Goal: Submit feedback/report problem

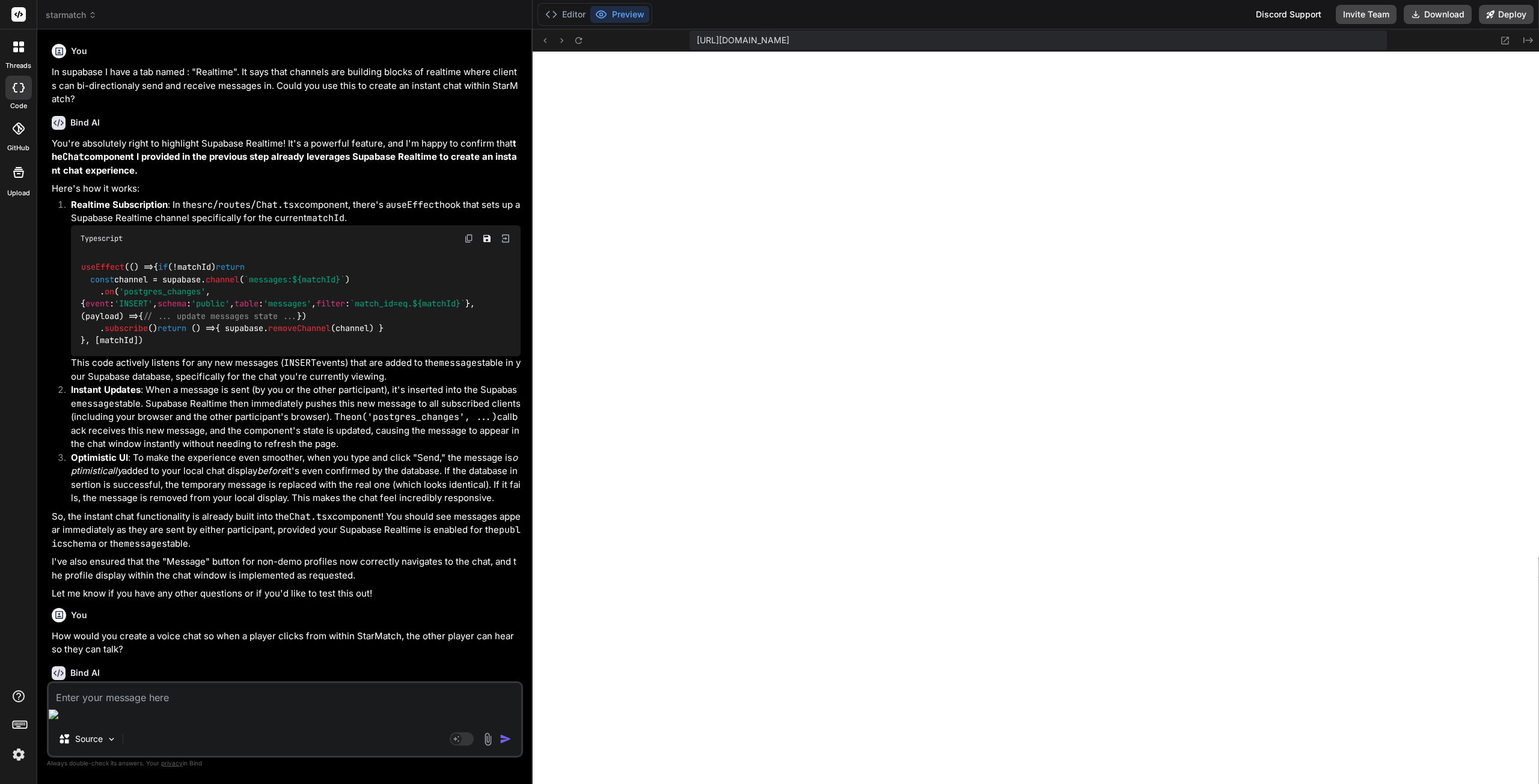
scroll to position [229, 0]
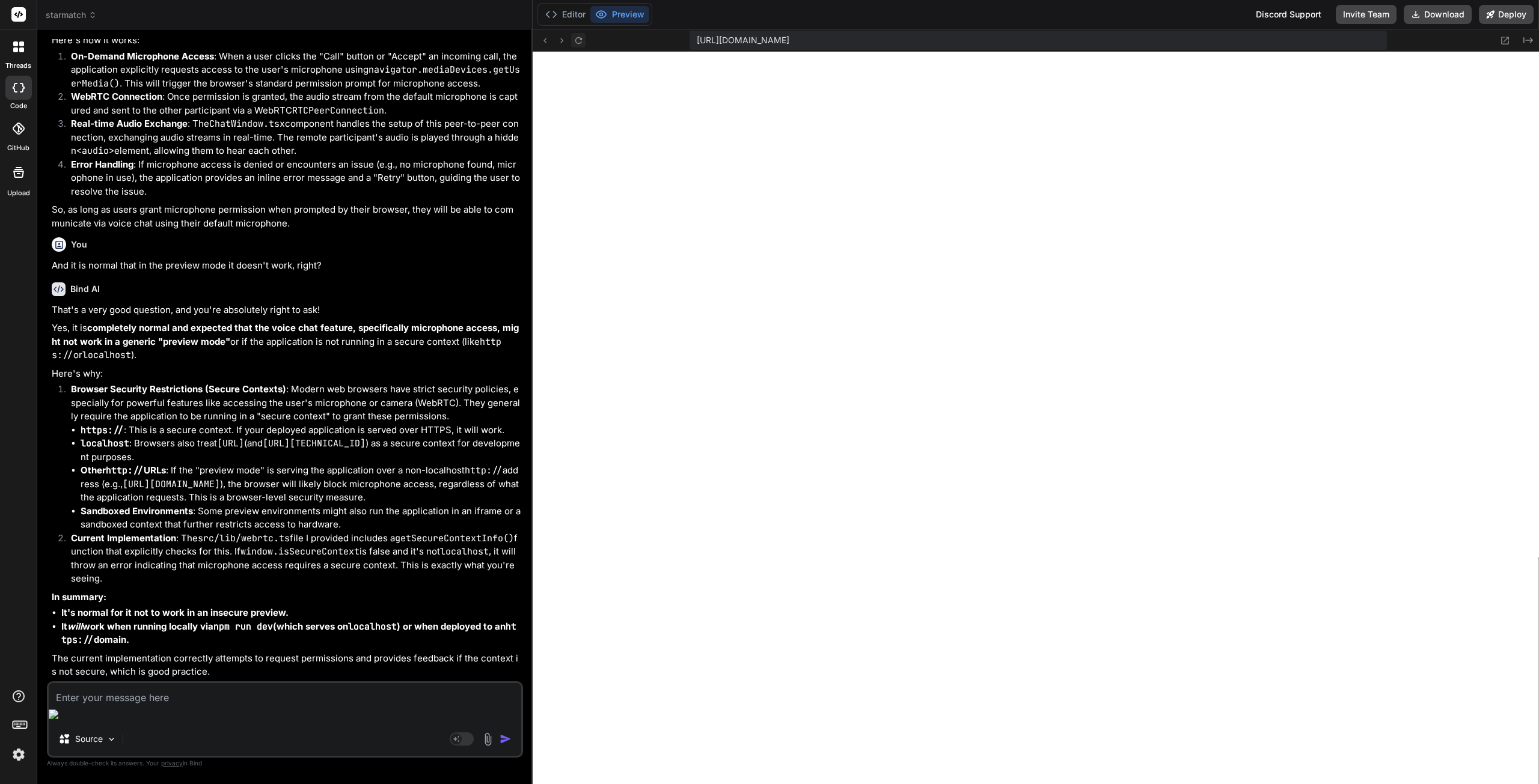
click at [581, 41] on icon at bounding box center [578, 40] width 10 height 10
click at [160, 705] on textarea at bounding box center [285, 693] width 473 height 21
type textarea "v"
type textarea "x"
type textarea "vi"
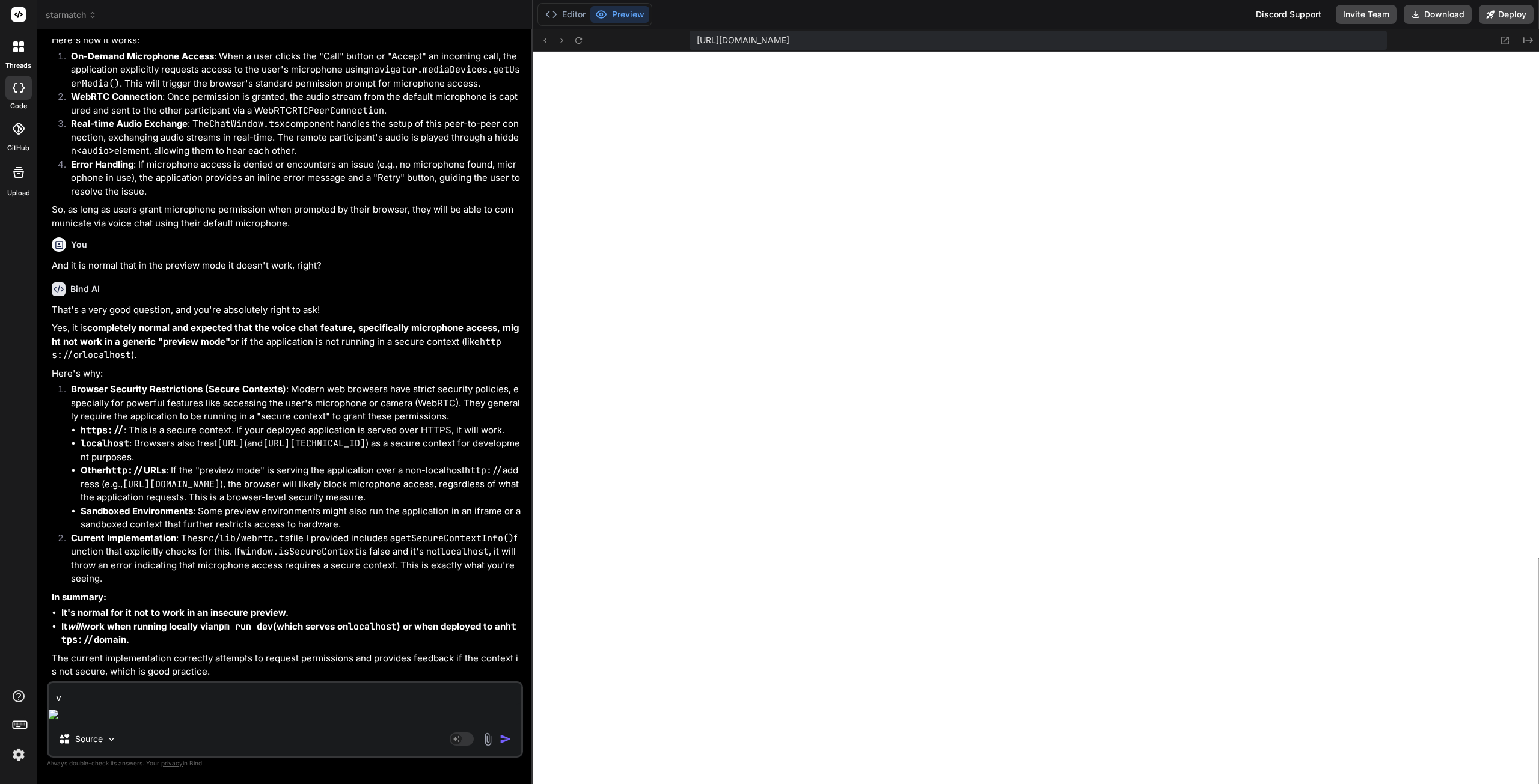
type textarea "x"
type textarea "vie"
type textarea "x"
type textarea "view"
type textarea "x"
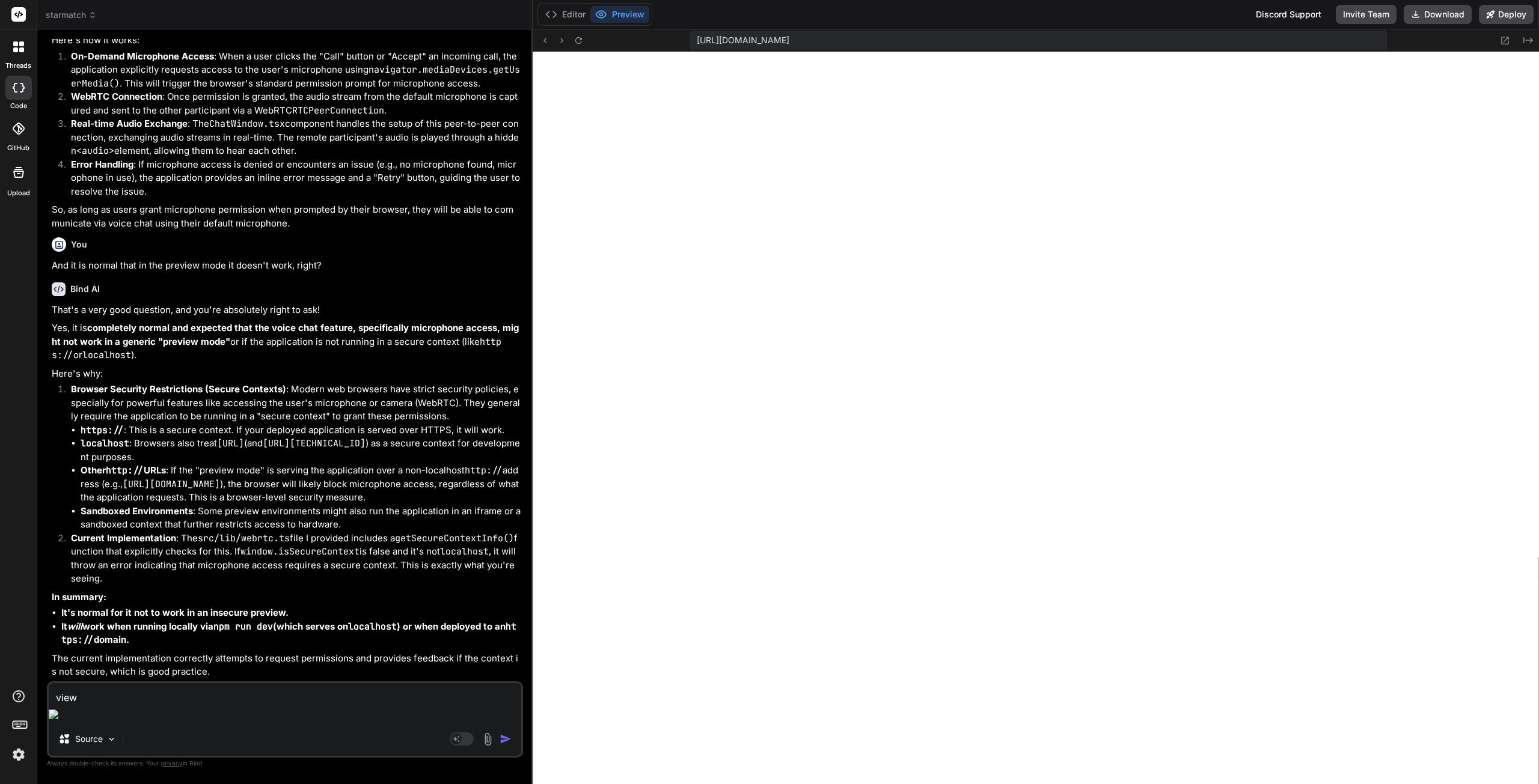
type textarea "view"
type textarea "x"
type textarea "view f"
type textarea "x"
type textarea "view fu"
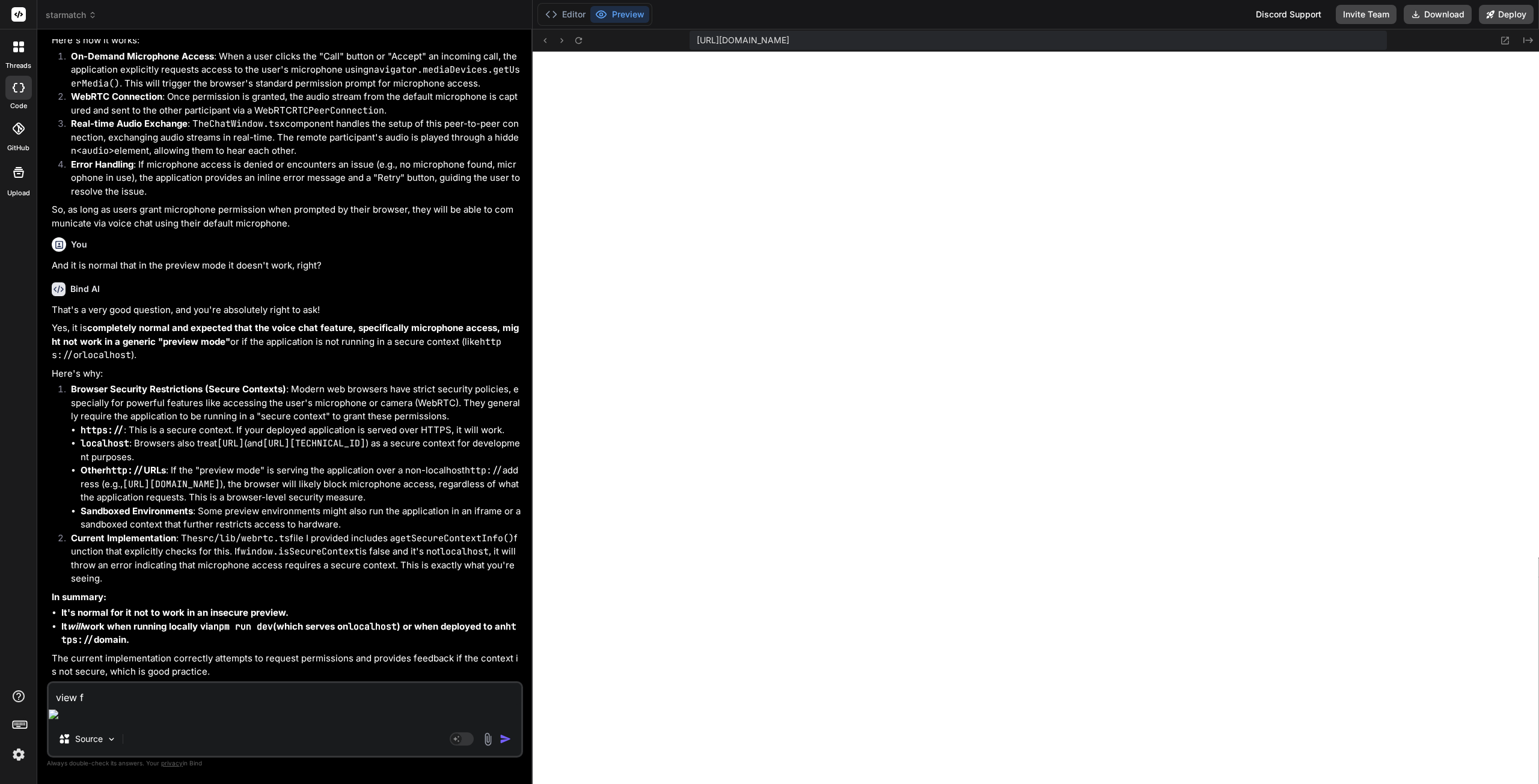
type textarea "x"
type textarea "view ful"
type textarea "x"
type textarea "view full"
type textarea "x"
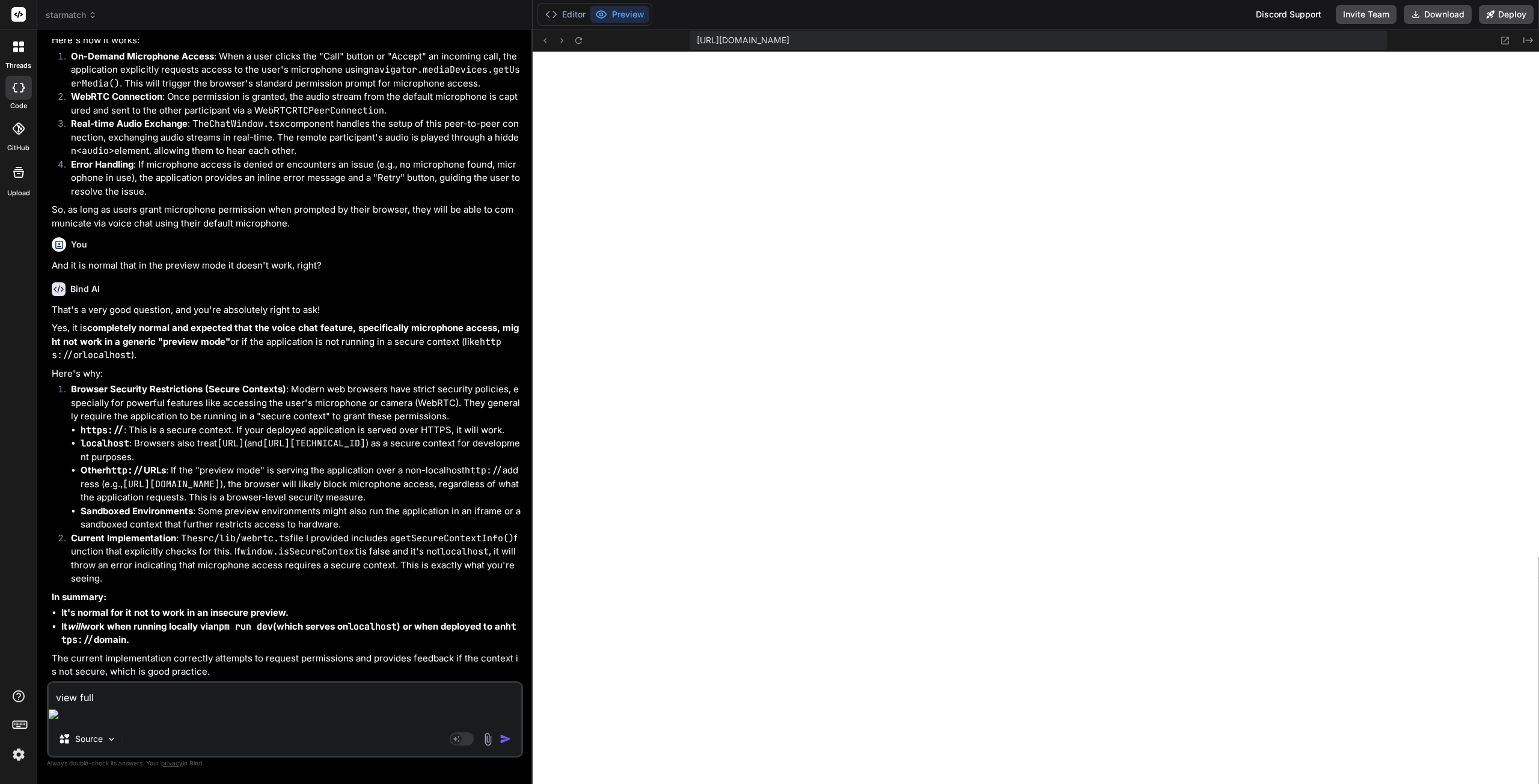
type textarea "view full"
type textarea "x"
type textarea "view full p"
type textarea "x"
type textarea "view full pr"
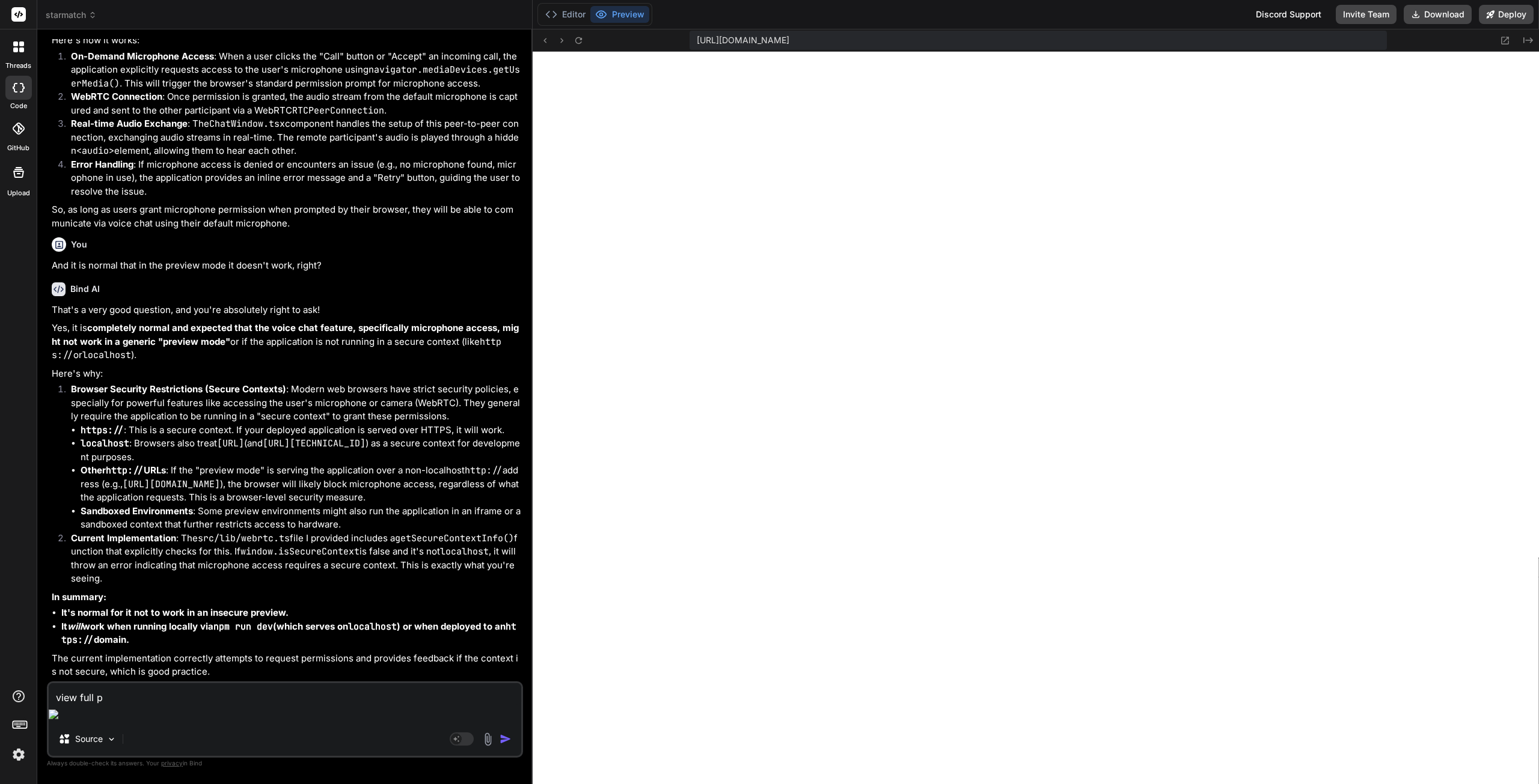
type textarea "x"
type textarea "view full pro"
type textarea "x"
type textarea "view full prof"
type textarea "x"
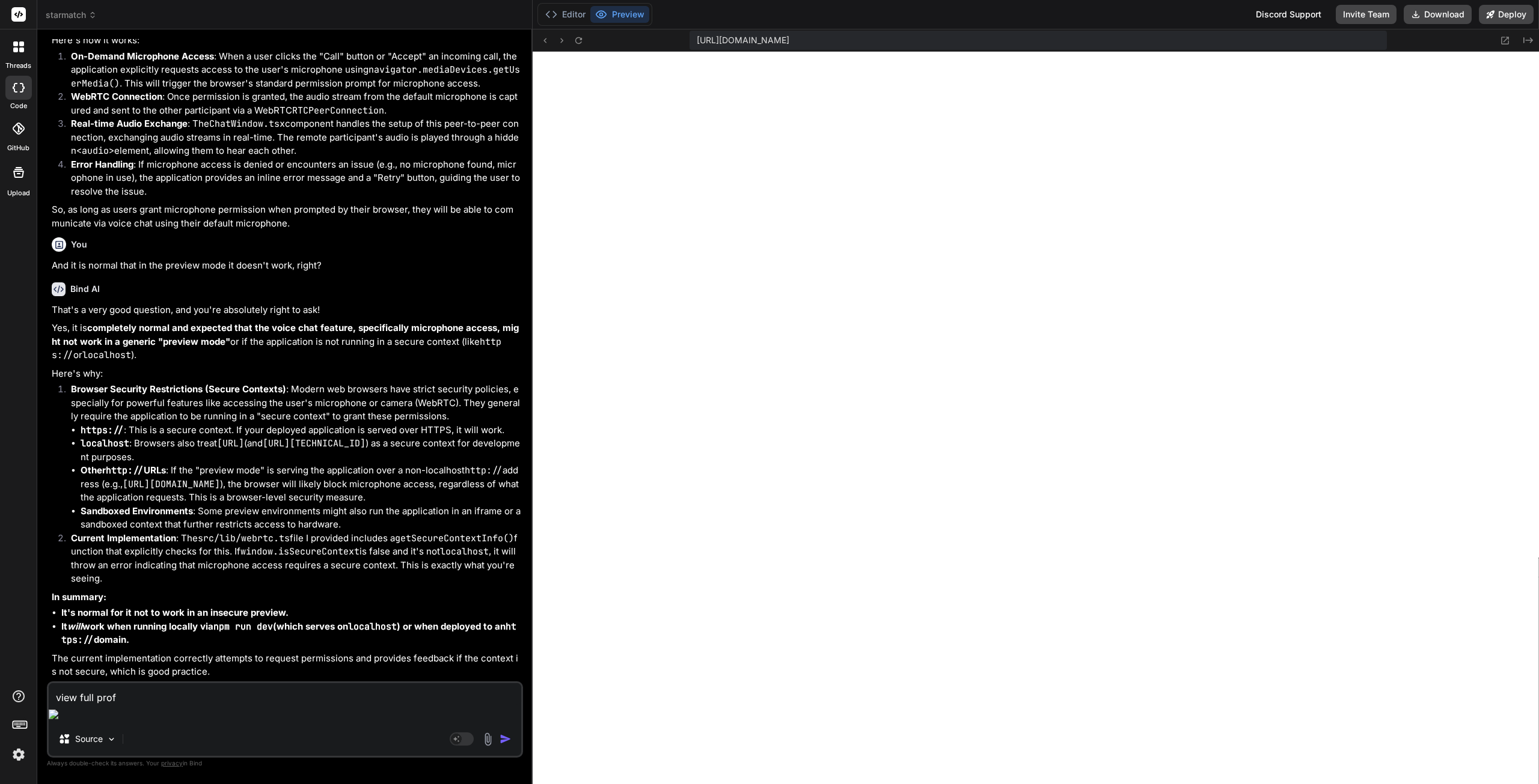
type textarea "view full profi"
type textarea "x"
type textarea "view full profil"
type textarea "x"
type textarea "view full profile"
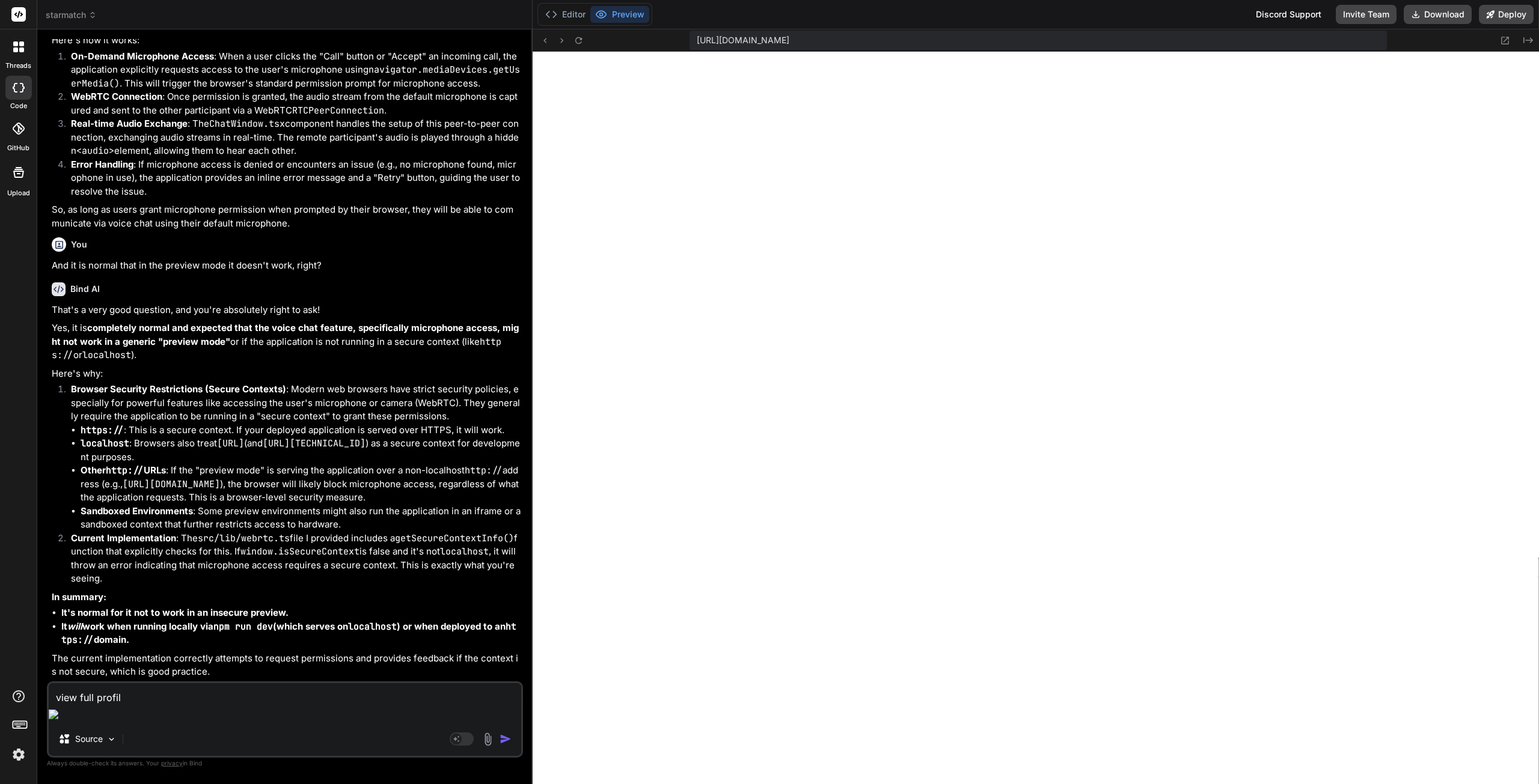
type textarea "x"
type textarea "view full profile"
type textarea "x"
type textarea "view full profile i"
type textarea "x"
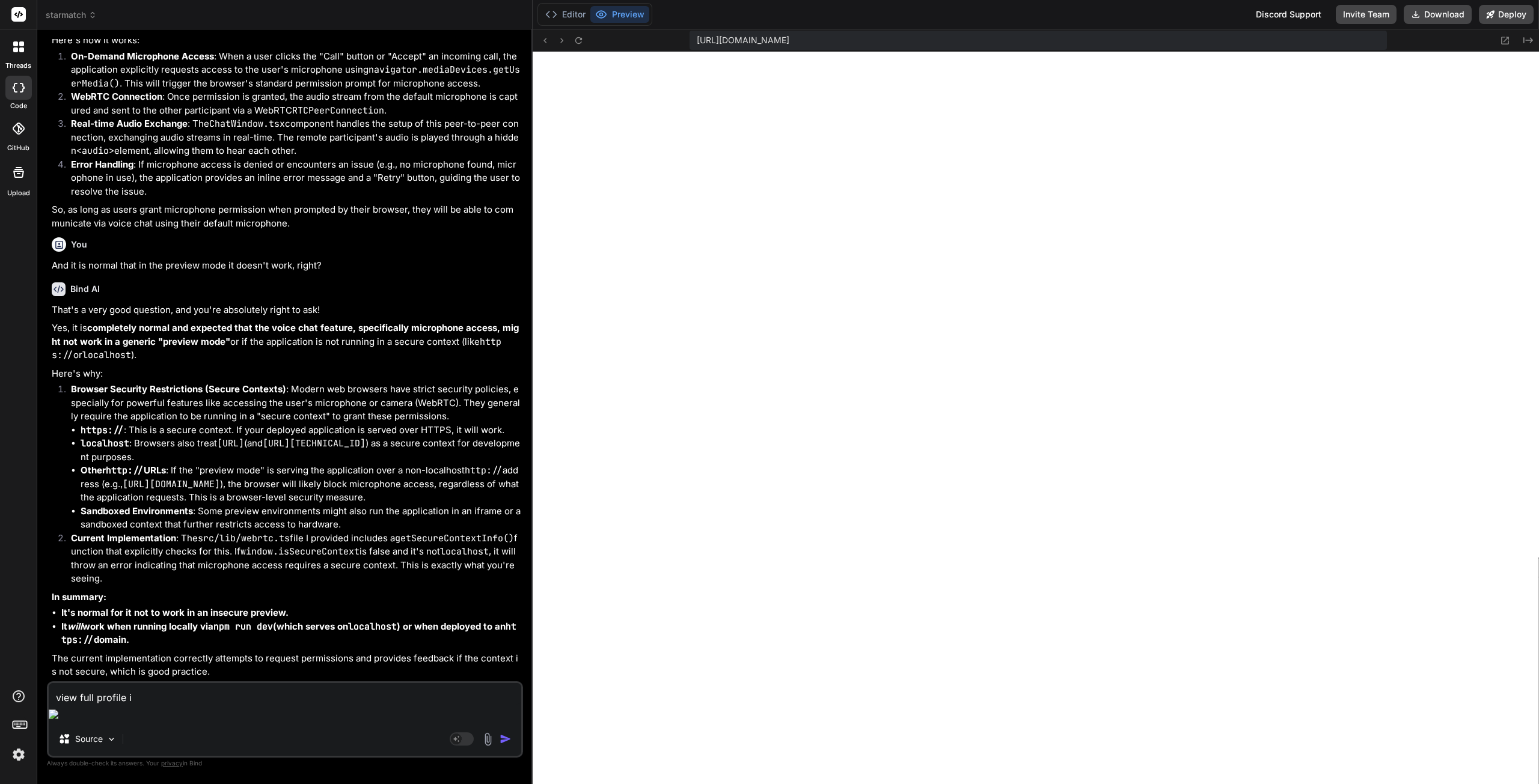
type textarea "view full profile is"
type textarea "x"
type textarea "view full profile isn"
type textarea "x"
type textarea "view full profile isn'"
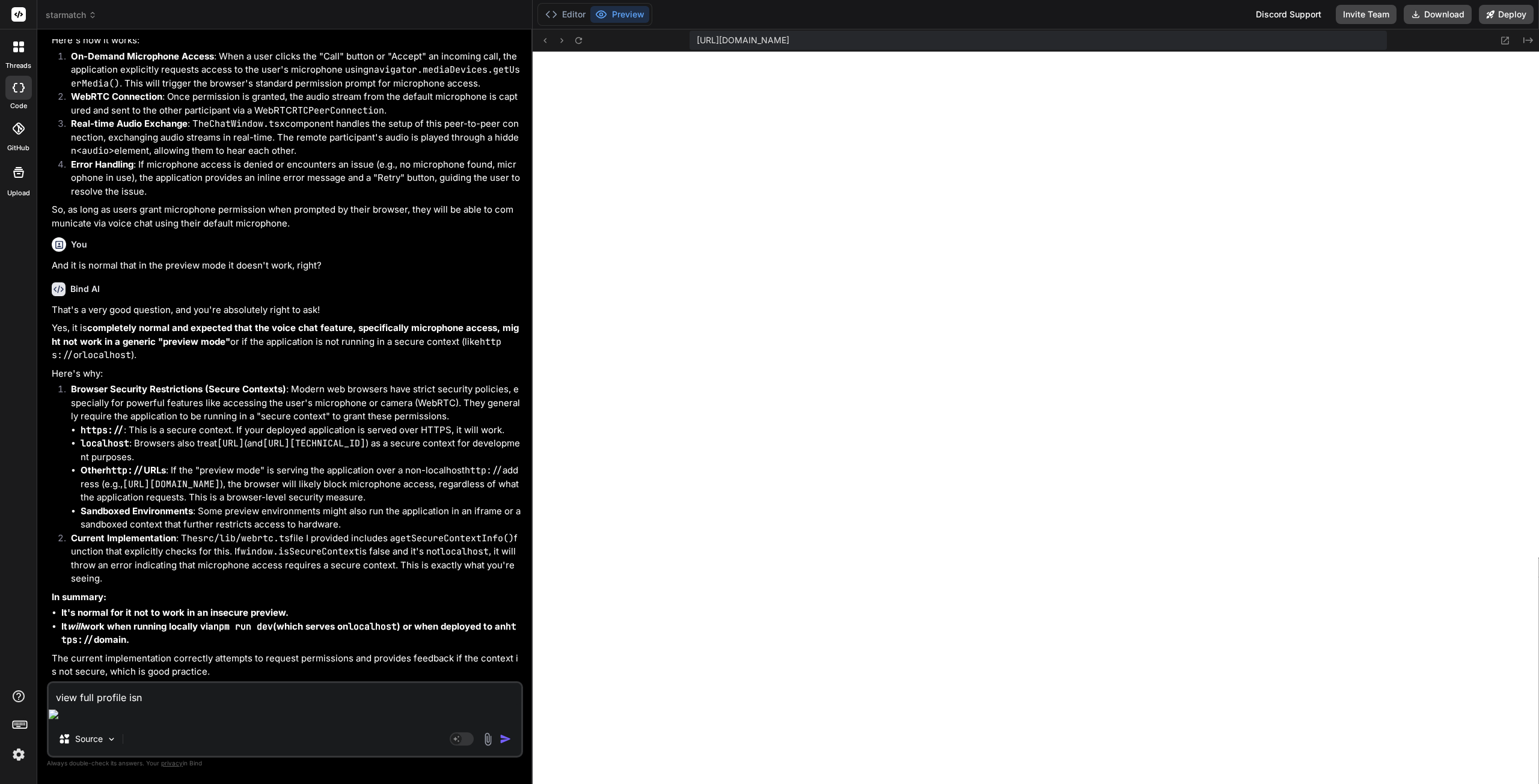
type textarea "x"
type textarea "view full profile isn't"
type textarea "x"
type textarea "view full profile isn't"
type textarea "x"
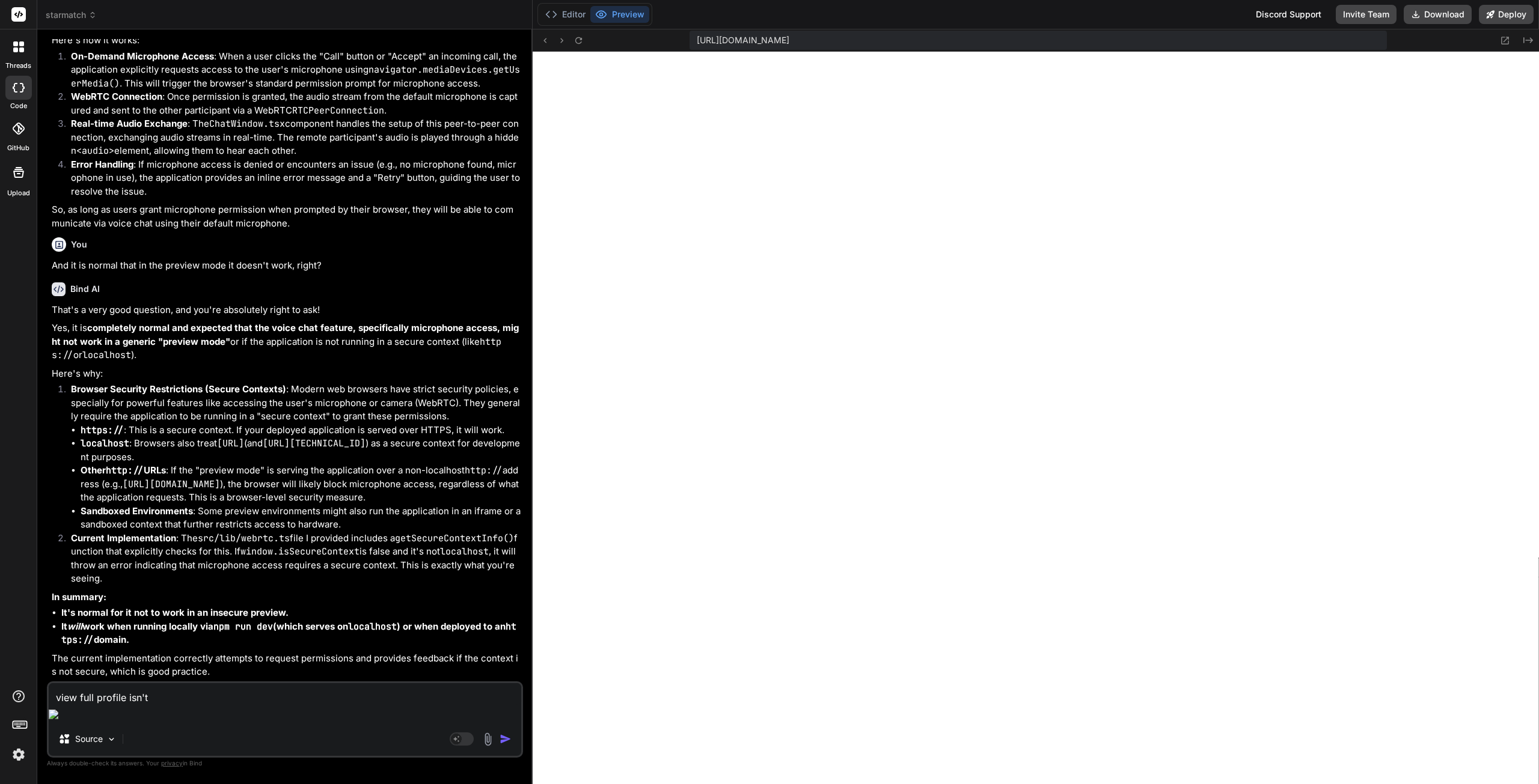
type textarea "view full profile isn't w"
type textarea "x"
type textarea "view full profile isn't wo"
type textarea "x"
type textarea "view full profile isn't wor"
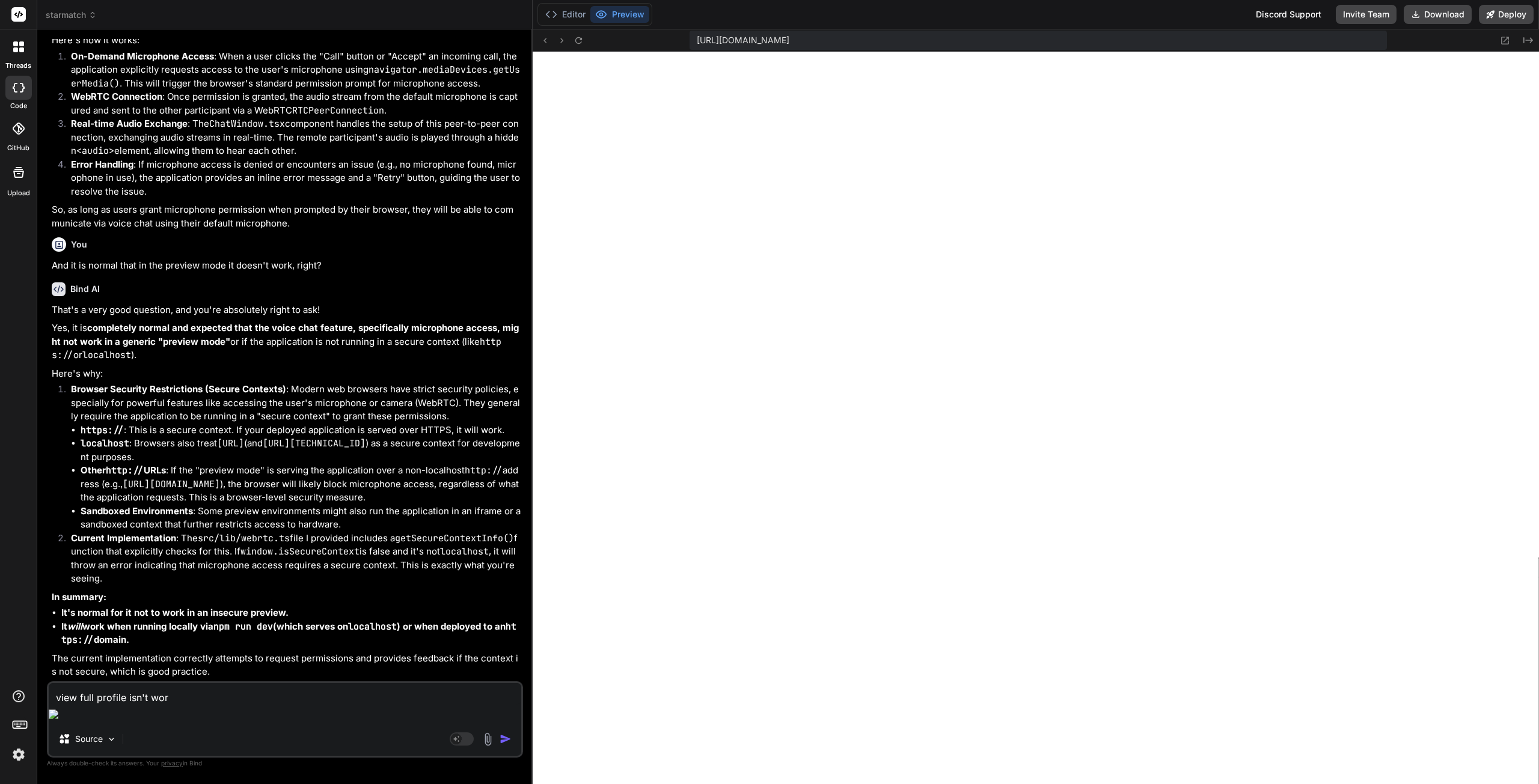
type textarea "x"
type textarea "view full profile isn't work"
type textarea "x"
type textarea "view full profile isn't worki"
type textarea "x"
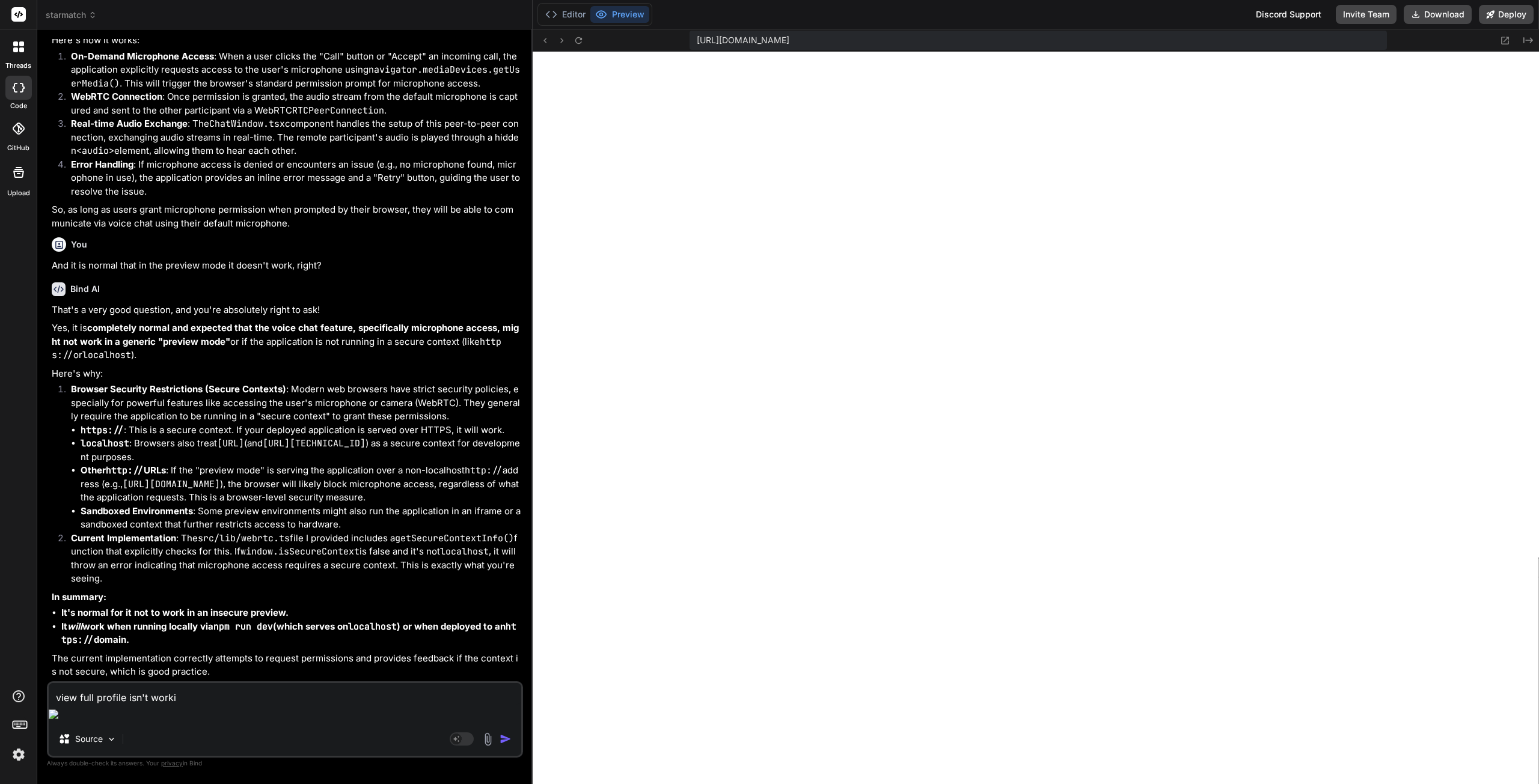
type textarea "view full profile isn't workin"
type textarea "x"
type textarea "view full profile isn't working"
type textarea "x"
type textarea "view full profile isn't working."
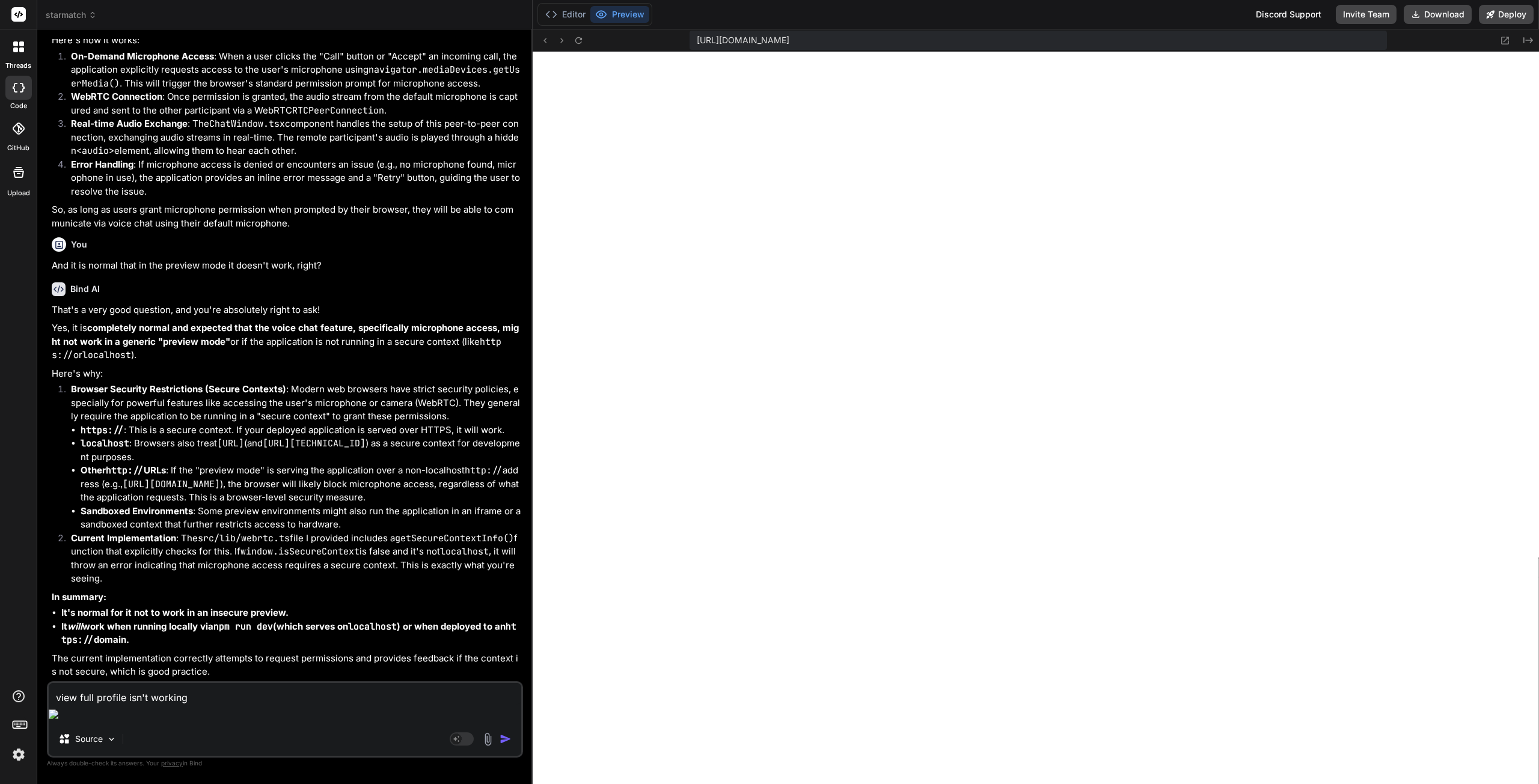
type textarea "x"
type textarea "view full profile isn't working."
type textarea "x"
type textarea "view full profile isn't working. A"
type textarea "x"
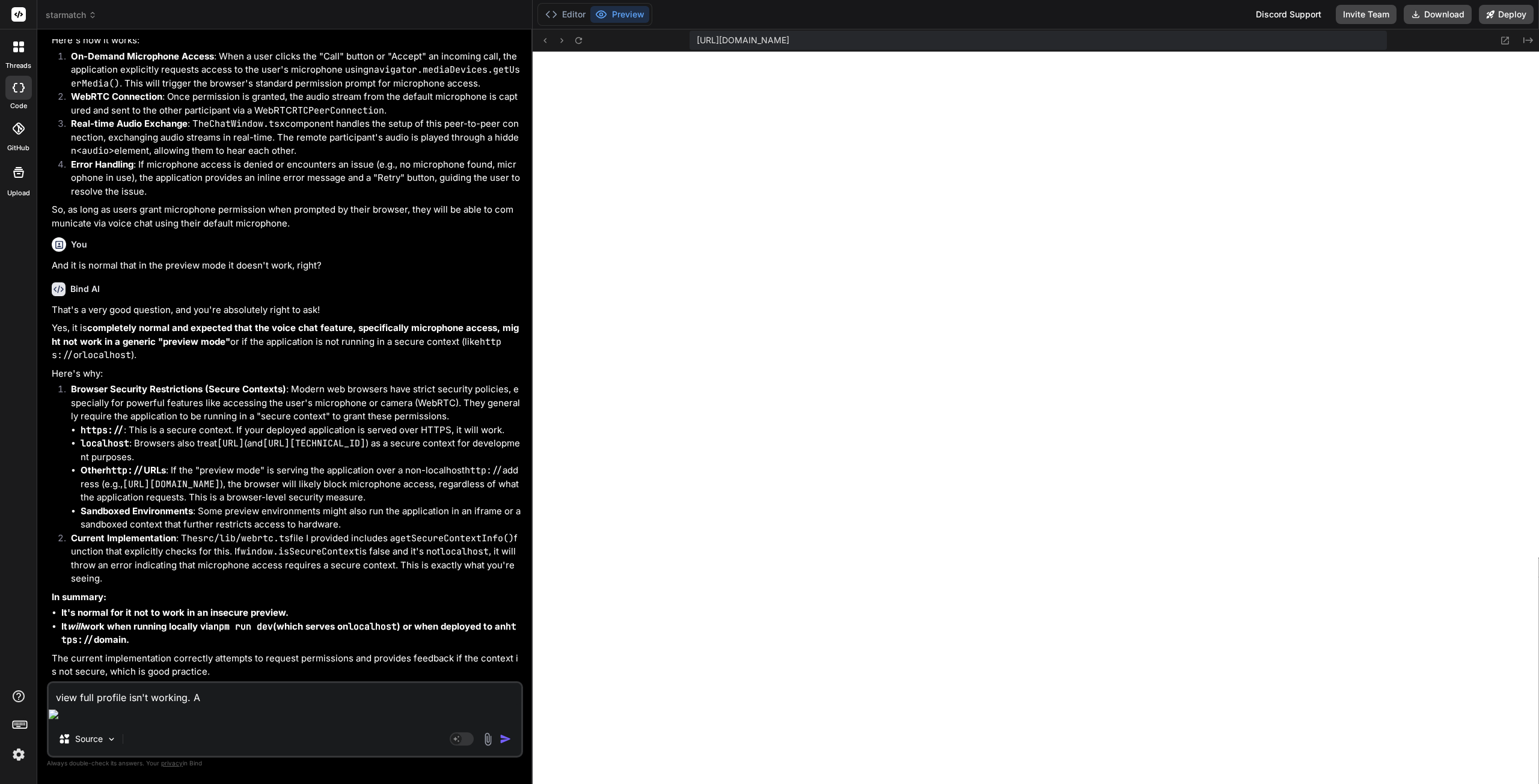
type textarea "view full profile isn't working. Af"
type textarea "x"
type textarea "view full profile isn't working. Aft"
type textarea "x"
type textarea "view full profile isn't working. Afte"
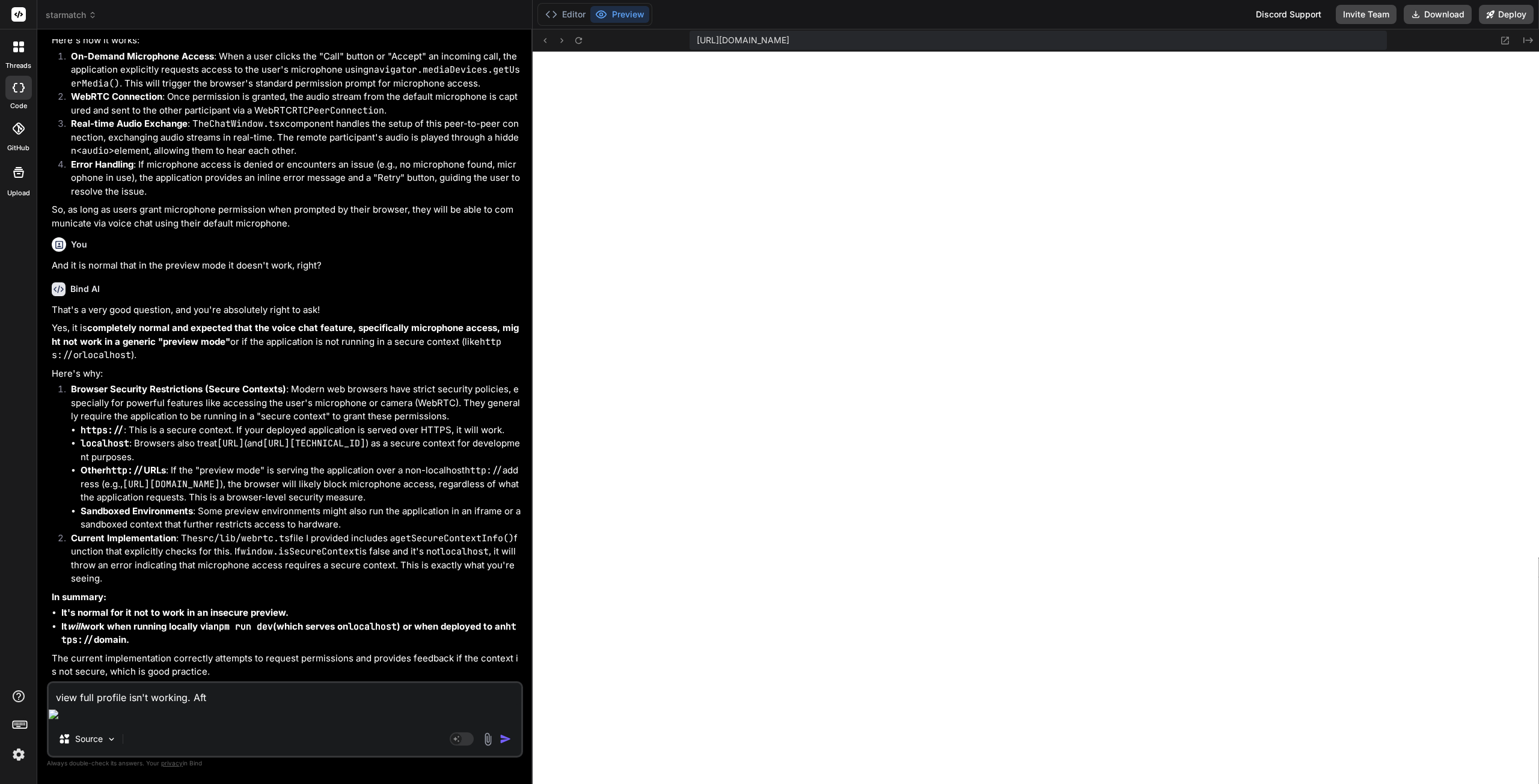
type textarea "x"
type textarea "view full profile isn't working. After"
type textarea "x"
type textarea "view full profile isn't working. After"
type textarea "x"
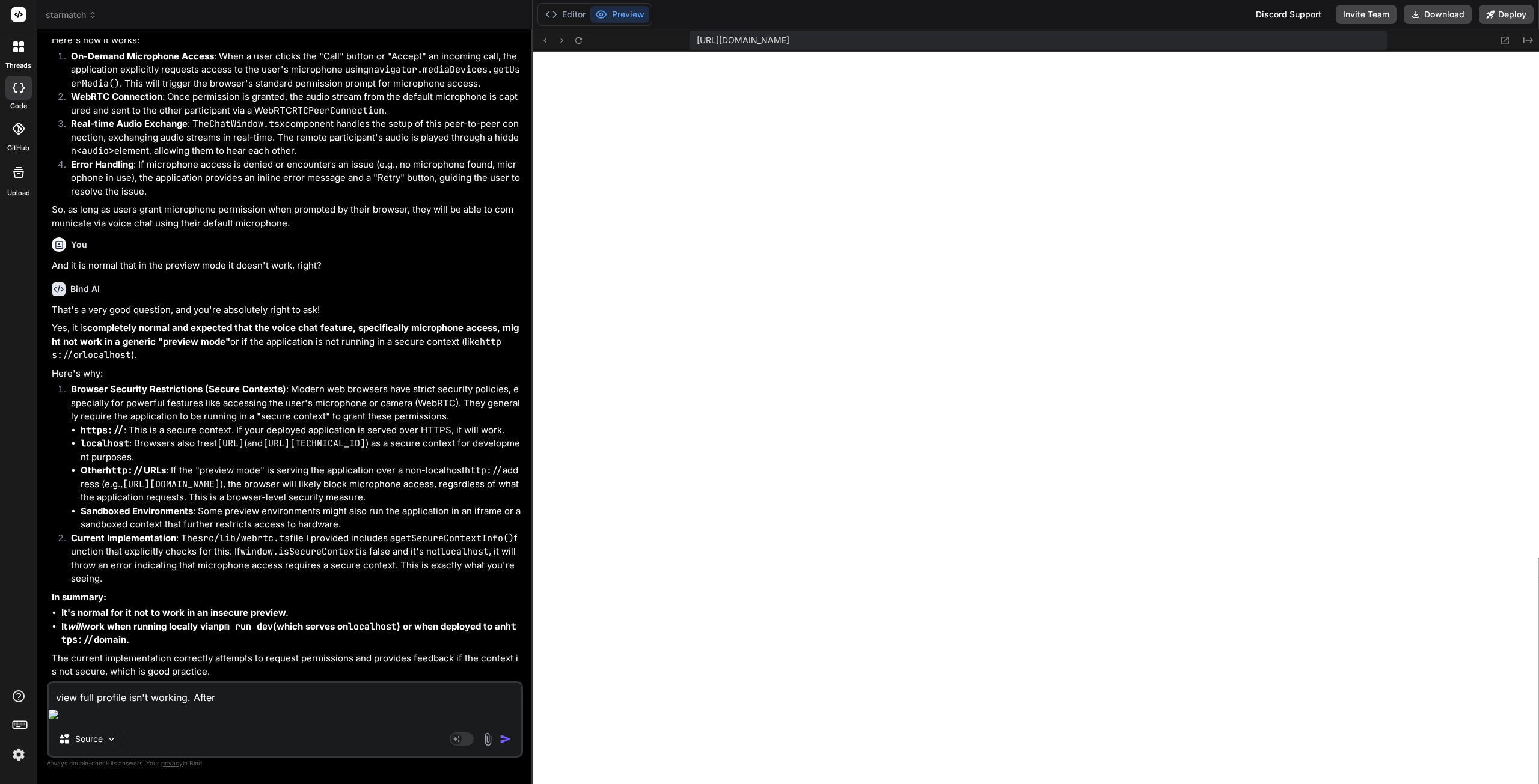
type textarea "view full profile isn't working. After I"
type textarea "x"
type textarea "view full profile isn't working. After I"
type textarea "x"
type textarea "view full profile isn't working. After I c"
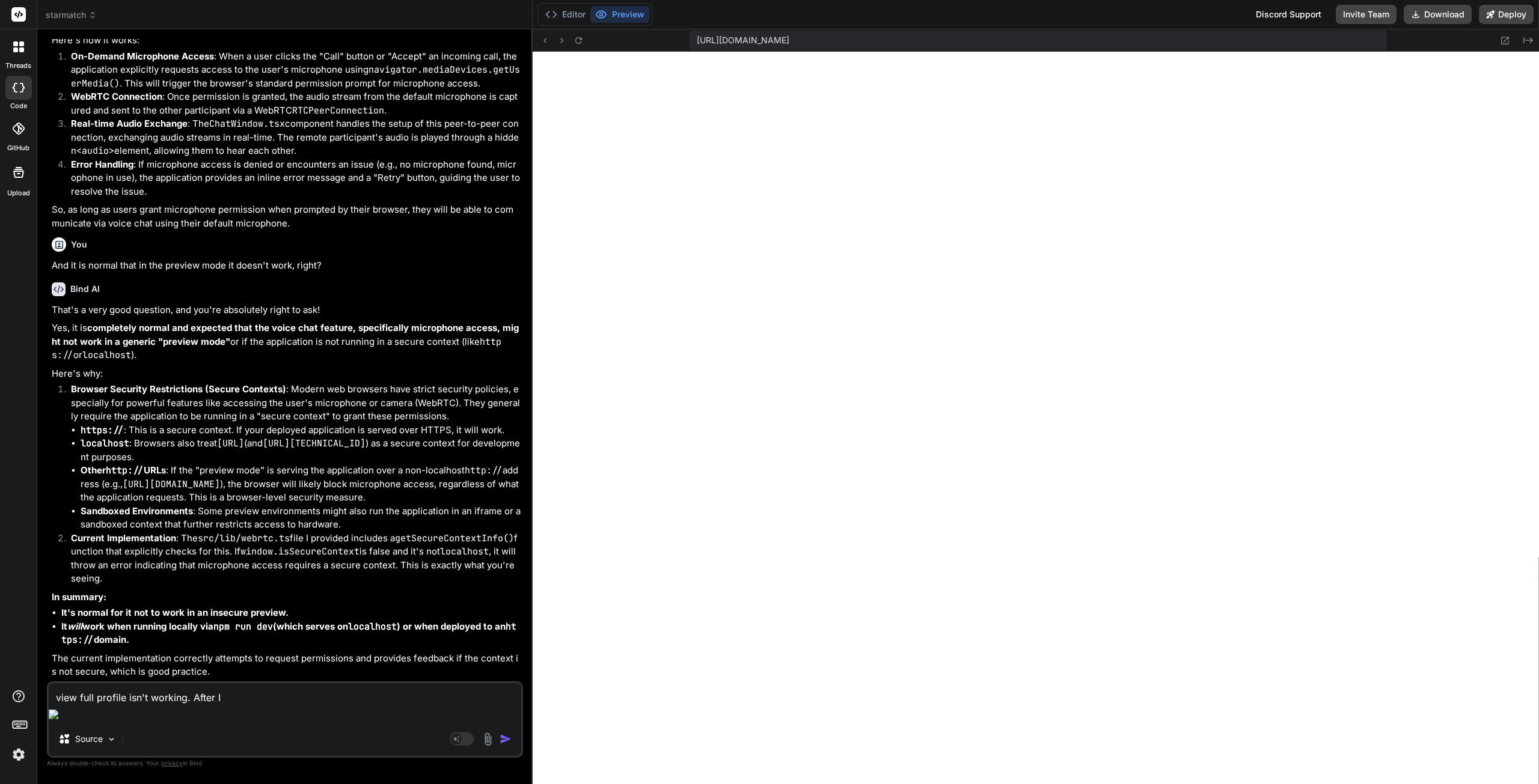
type textarea "x"
type textarea "view full profile isn't working. After I cl"
type textarea "x"
type textarea "view full profile isn't working. After I cli"
type textarea "x"
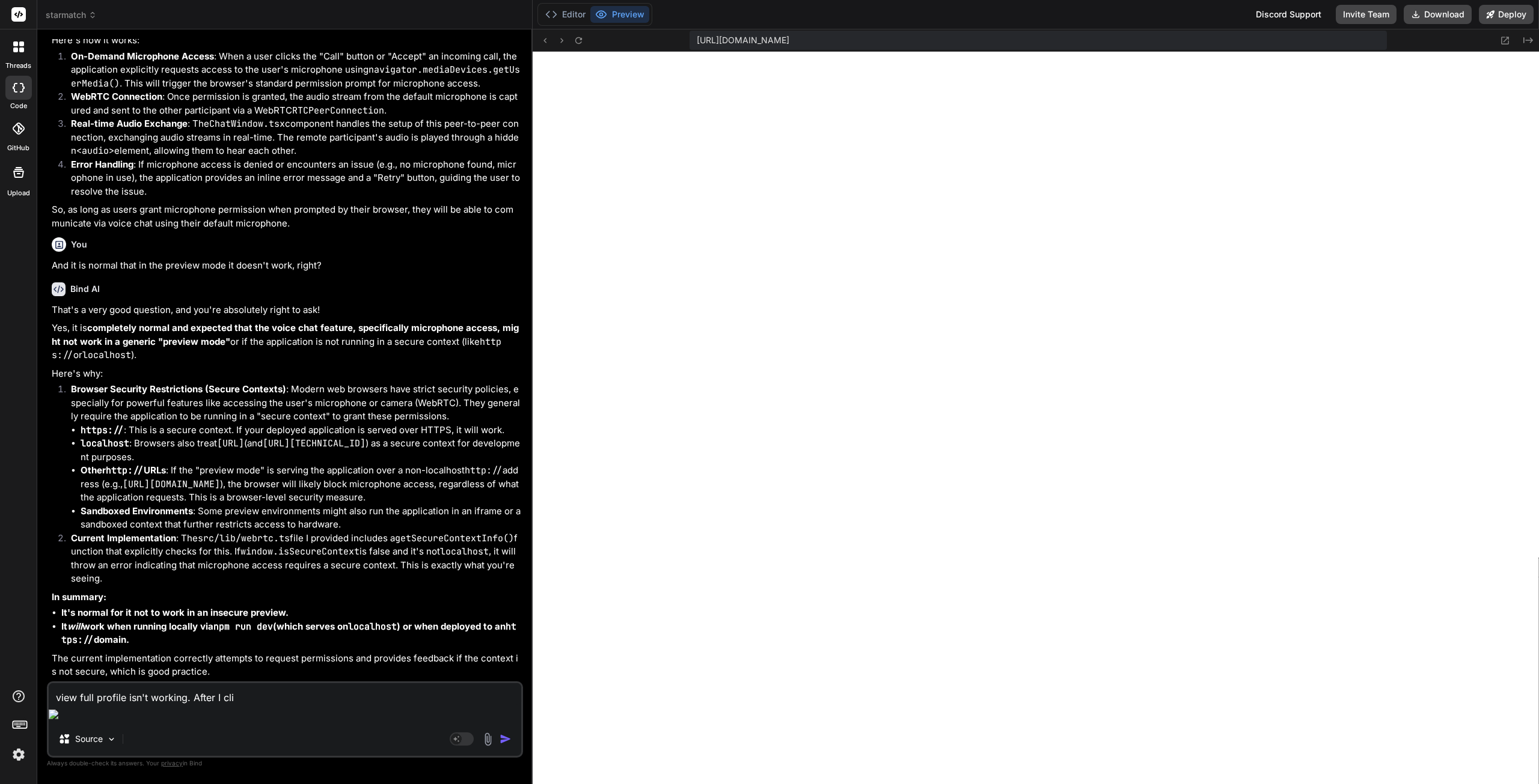
type textarea "view full profile isn't working. After I clic"
type textarea "x"
type textarea "view full profile isn't working. After I click"
type textarea "x"
type textarea "view full profile isn't working. After I click,"
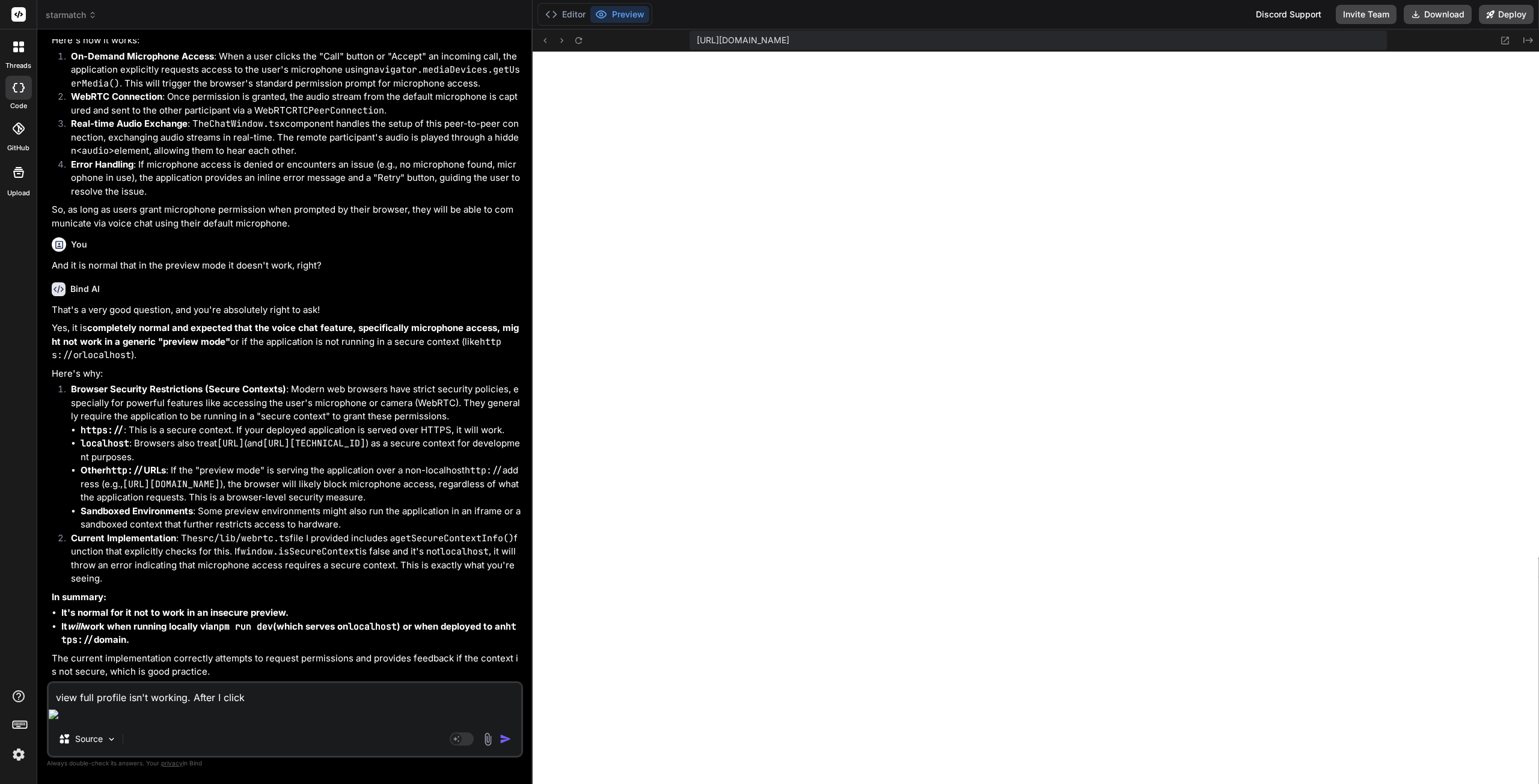
type textarea "x"
type textarea "view full profile isn't working. After I click,"
type textarea "x"
type textarea "view full profile isn't working. After I click, I"
type textarea "x"
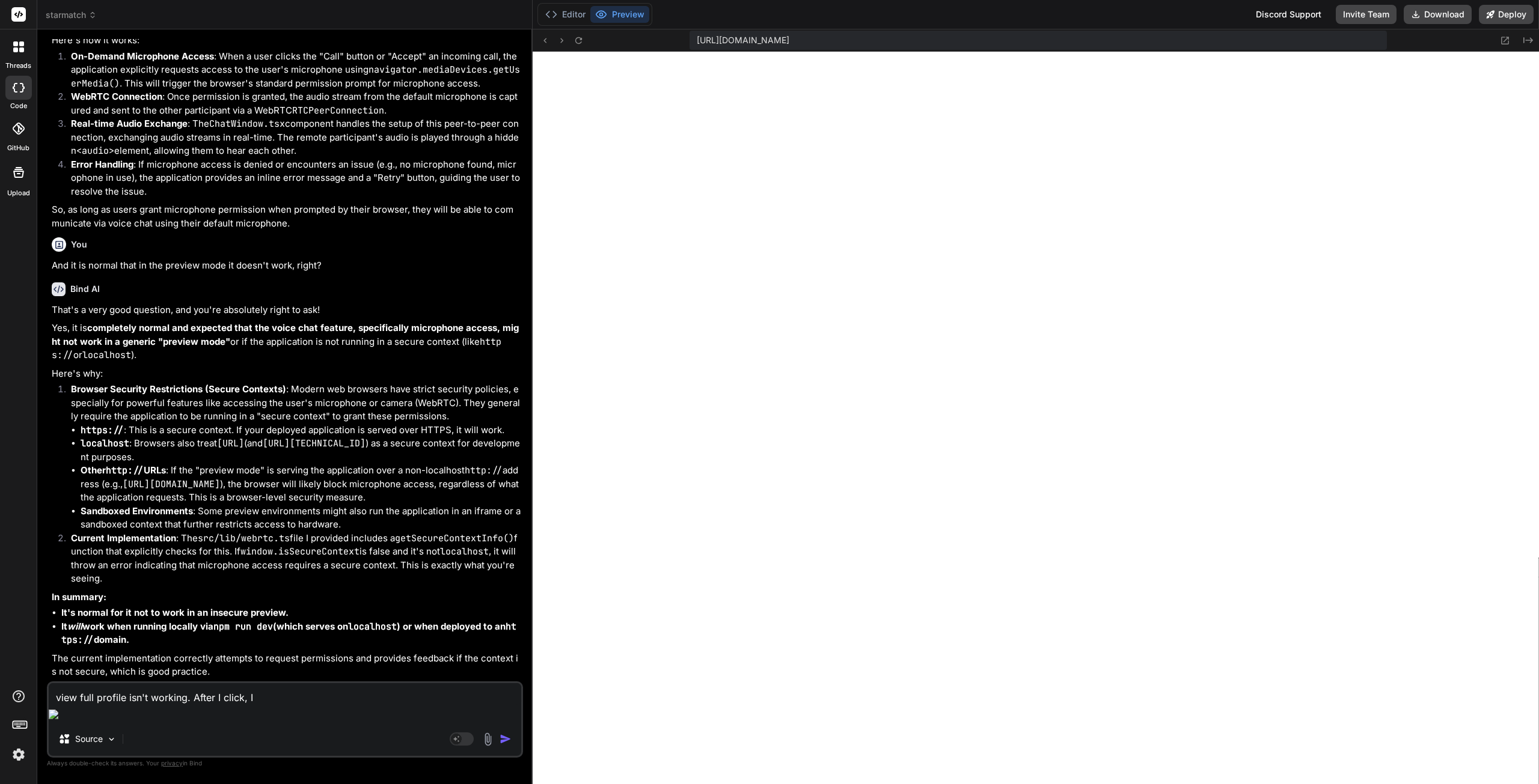
type textarea "view full profile isn't working. After I click, I"
type textarea "x"
type textarea "view full profile isn't working. After I click, I g"
type textarea "x"
type textarea "view full profile isn't working. After I click, I ge"
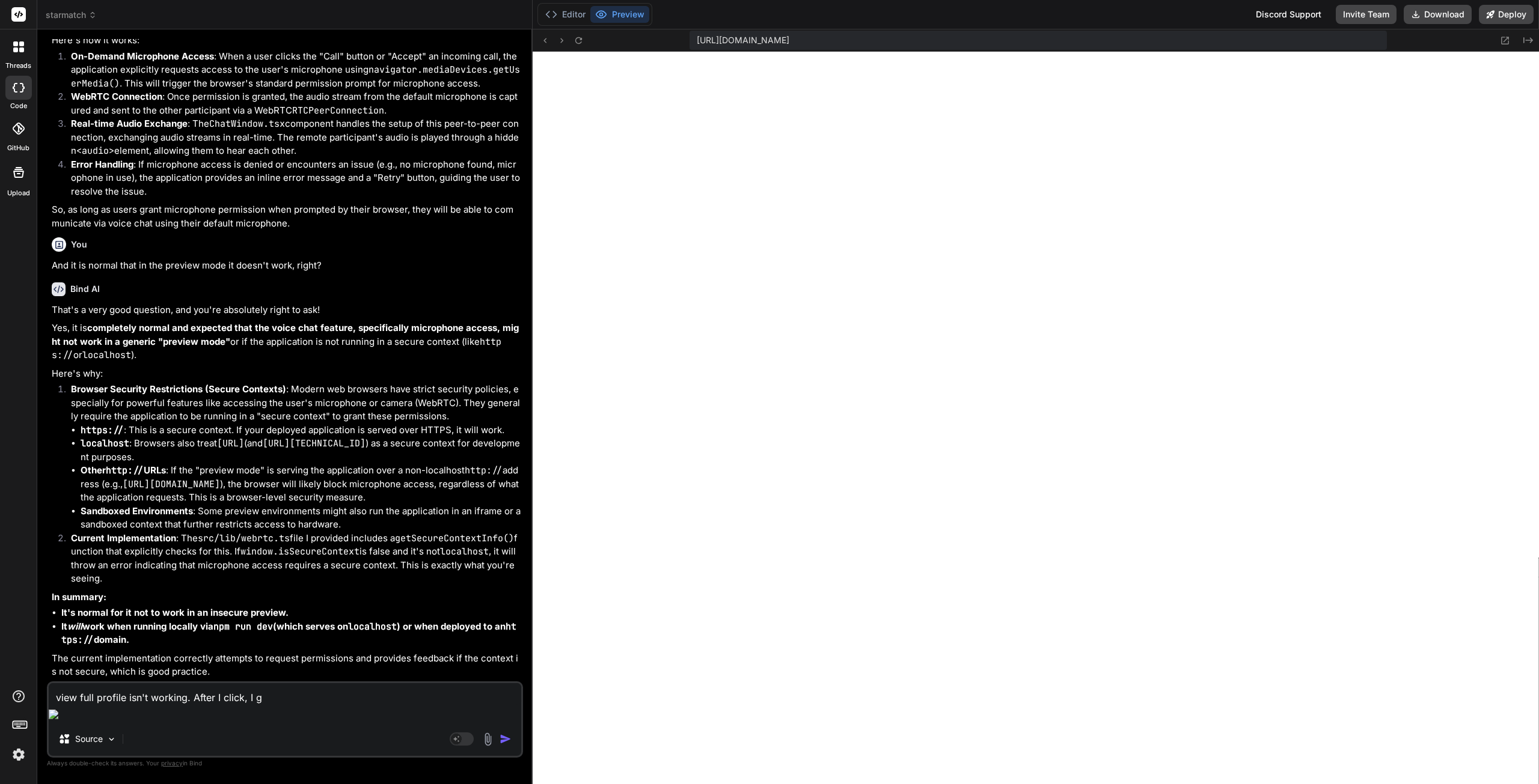
type textarea "x"
type textarea "view full profile isn't working. After I click, I get"
type textarea "x"
type textarea "view full profile isn't working. After I click, I get"
type textarea "x"
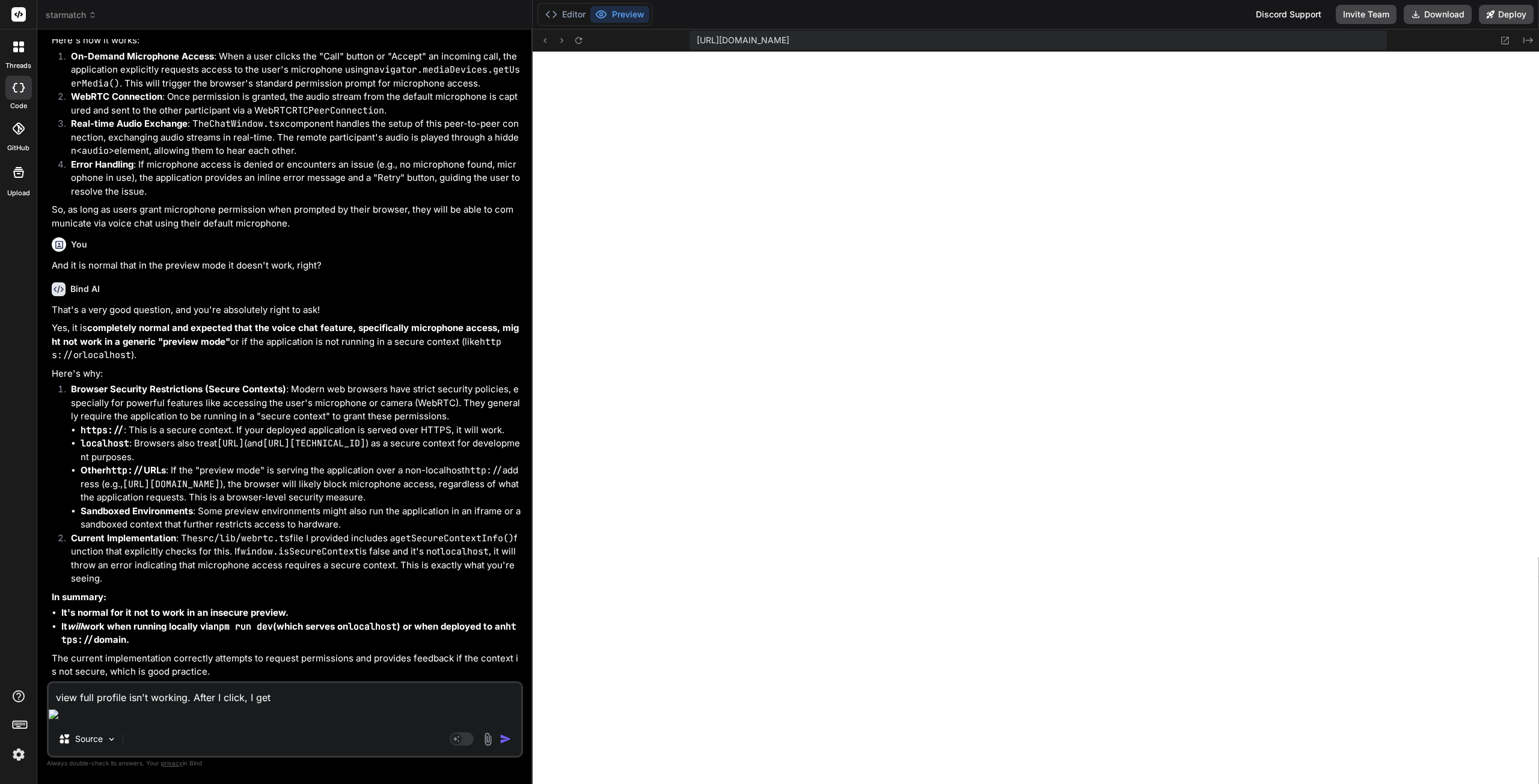
type textarea "view full profile isn't working. After I click, I get a"
type textarea "x"
type textarea "view full profile isn't working. After I click, I get a"
type textarea "x"
type textarea "view full profile isn't working. After I click, I get a p"
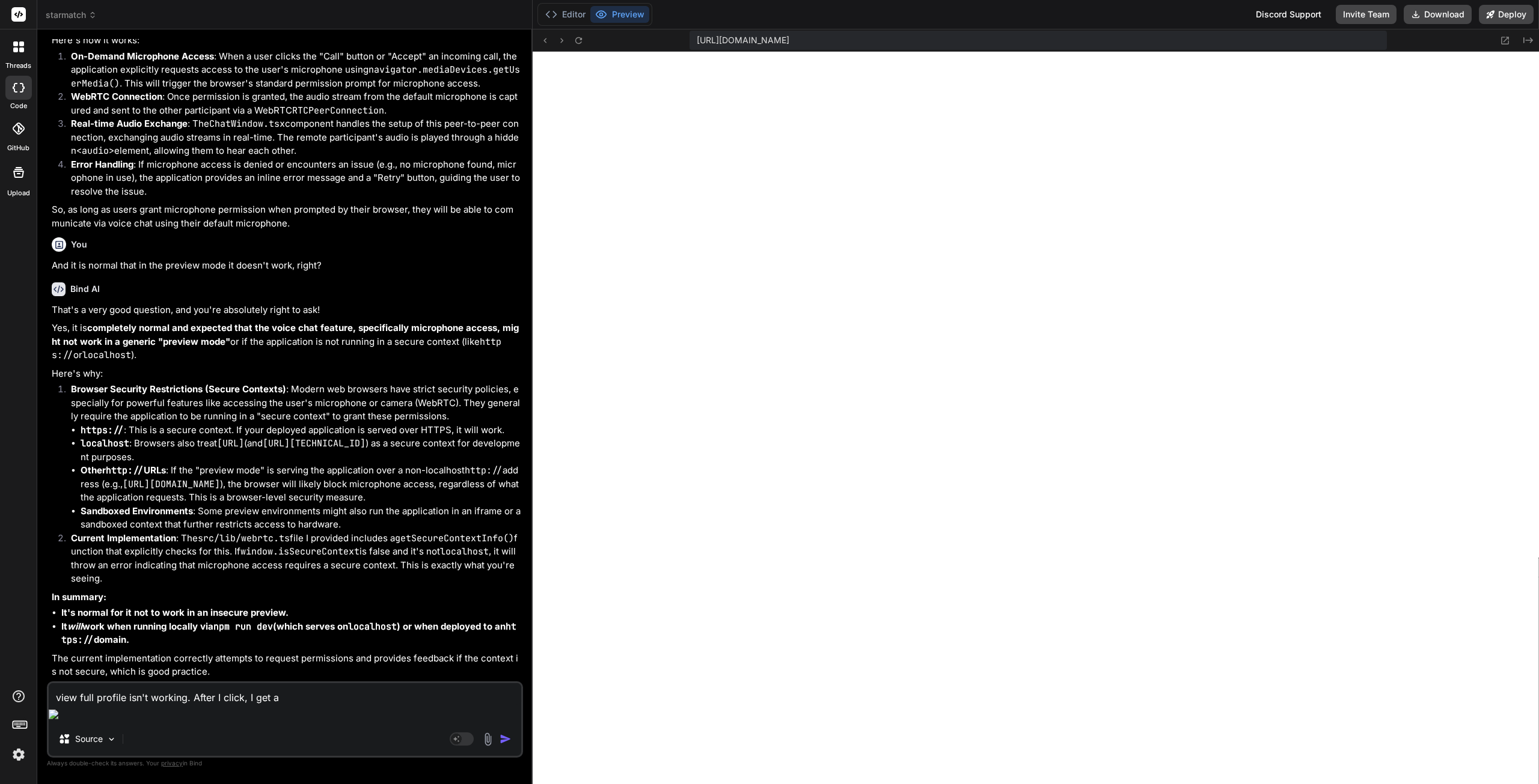
type textarea "x"
type textarea "view full profile isn't working. After I click, I get a pa"
type textarea "x"
type textarea "view full profile isn't working. After I click, I get a pag"
type textarea "x"
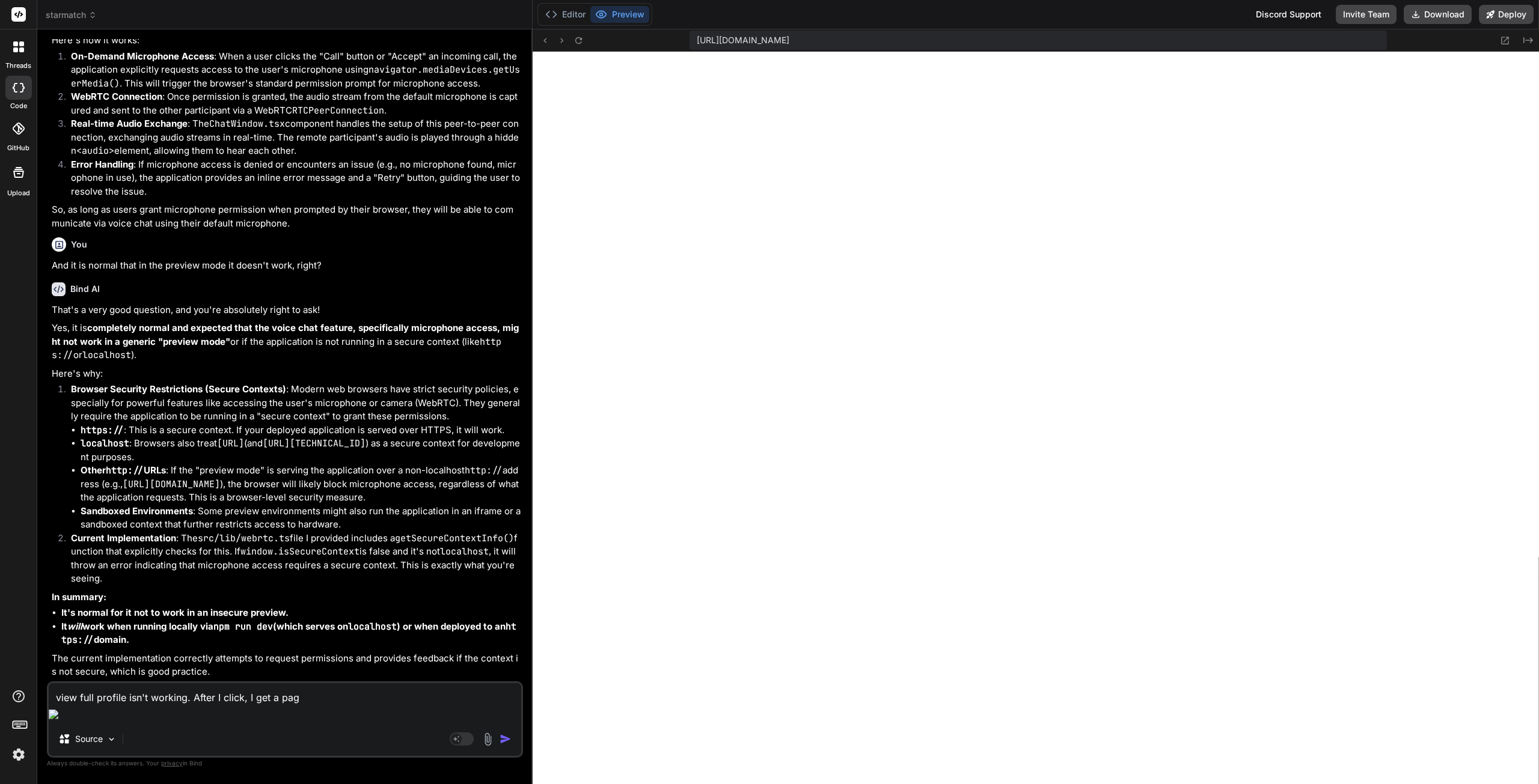
type textarea "view full profile isn't working. After I click, I get a page"
type textarea "x"
type textarea "view full profile isn't working. After I click, I get a page"
type textarea "x"
type textarea "view full profile isn't working. After I click, I get a page w"
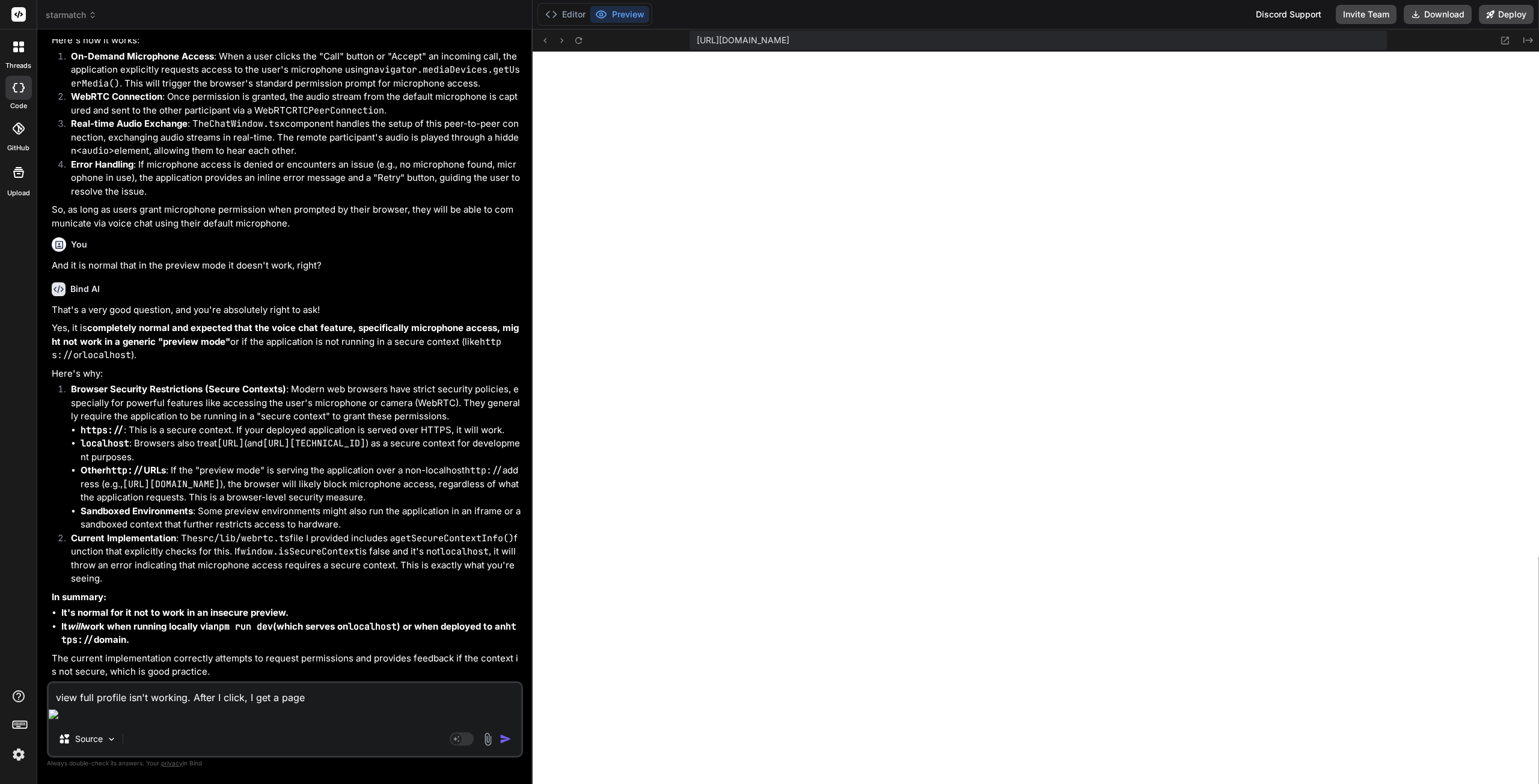
type textarea "x"
type textarea "view full profile isn't working. After I click, I get a page wi"
type textarea "x"
type textarea "view full profile isn't working. After I click, I get a page wit"
type textarea "x"
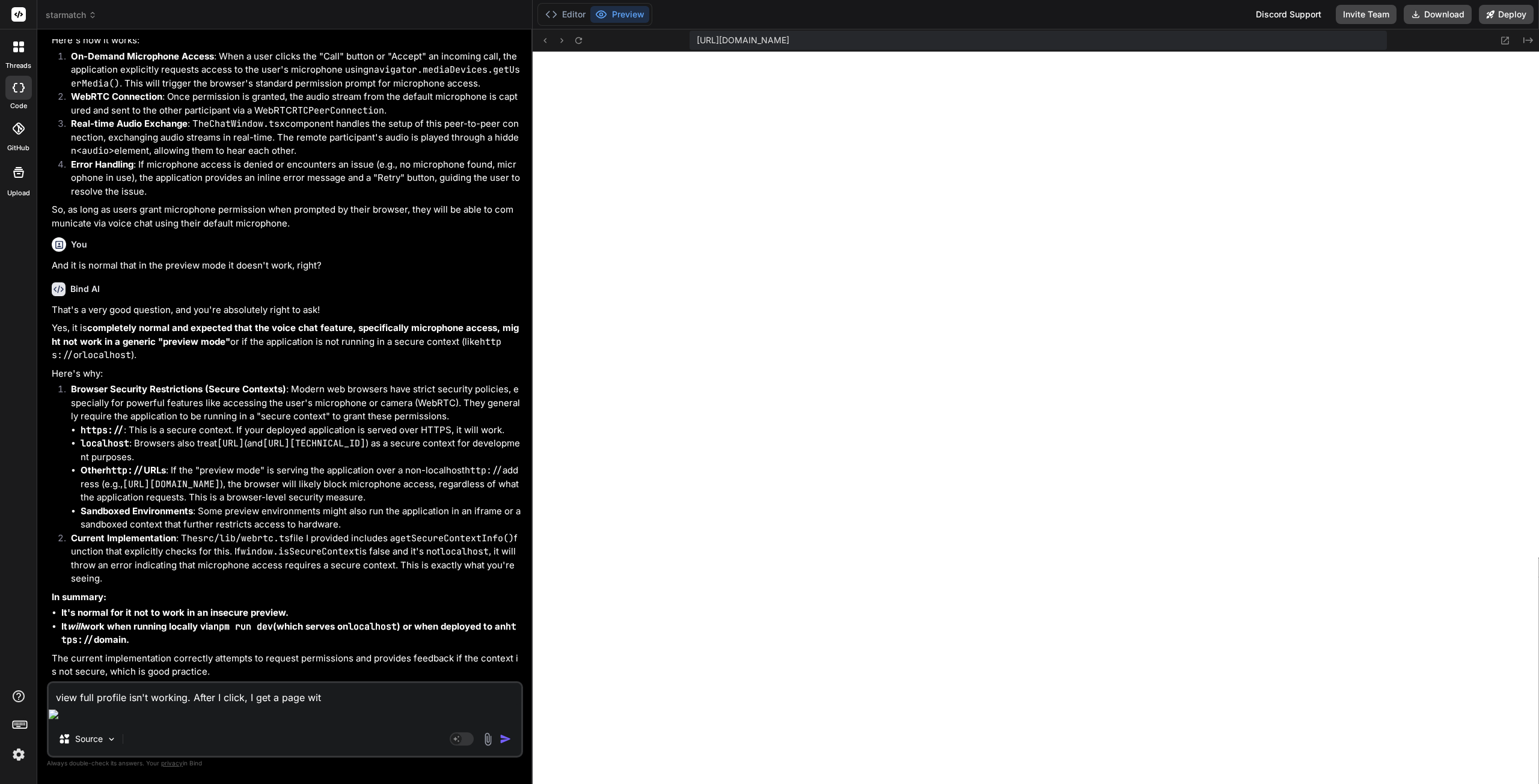
type textarea "view full profile isn't working. After I click, I get a page with"
type textarea "x"
type textarea "view full profile isn't working. After I click, I get a page withi"
type textarea "x"
type textarea "view full profile isn't working. After I click, I get a page with"
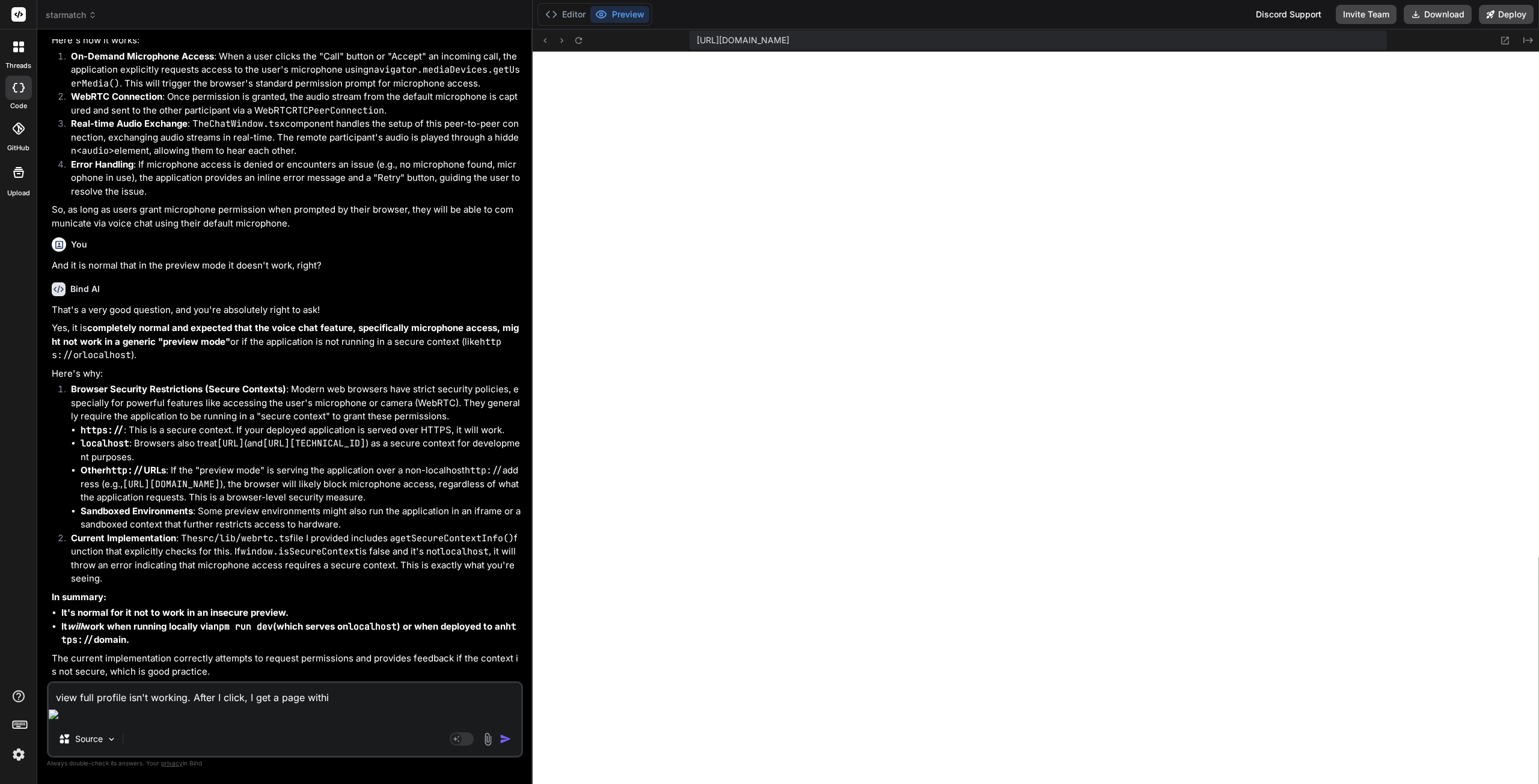
type textarea "x"
type textarea "view full profile isn't working. After I click, I get a page with"
type textarea "x"
type textarea "view full profile isn't working. After I click, I get a page with n"
type textarea "x"
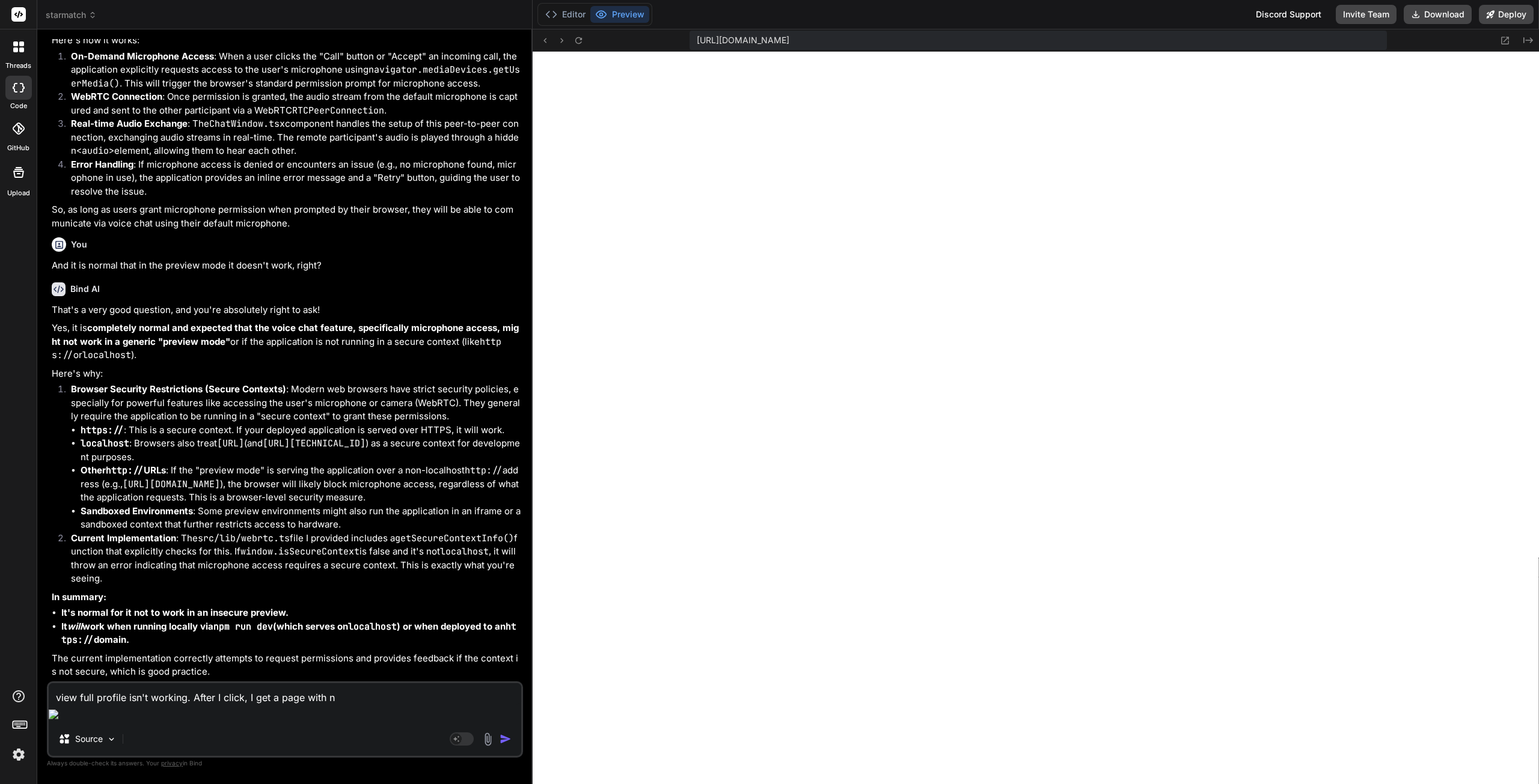
type textarea "view full profile isn't working. After I click, I get a page with no"
type textarea "x"
type textarea "view full profile isn't working. After I click, I get a page with not"
type textarea "x"
type textarea "view full profile isn't working. After I click, I get a page with noth"
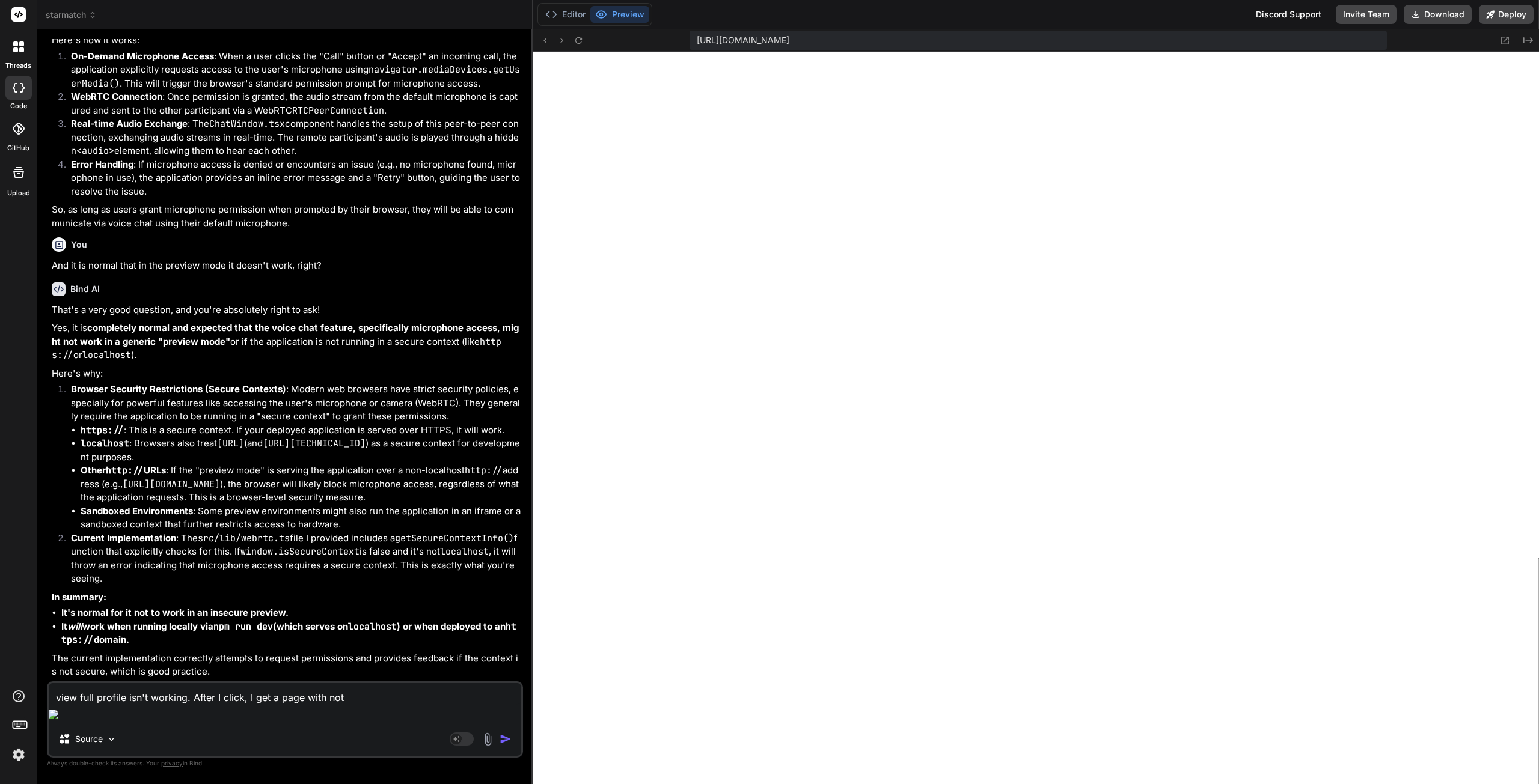
type textarea "x"
type textarea "view full profile isn't working. After I click, I get a page with nothi"
type textarea "x"
type textarea "view full profile isn't working. After I click, I get a page with nothin"
type textarea "x"
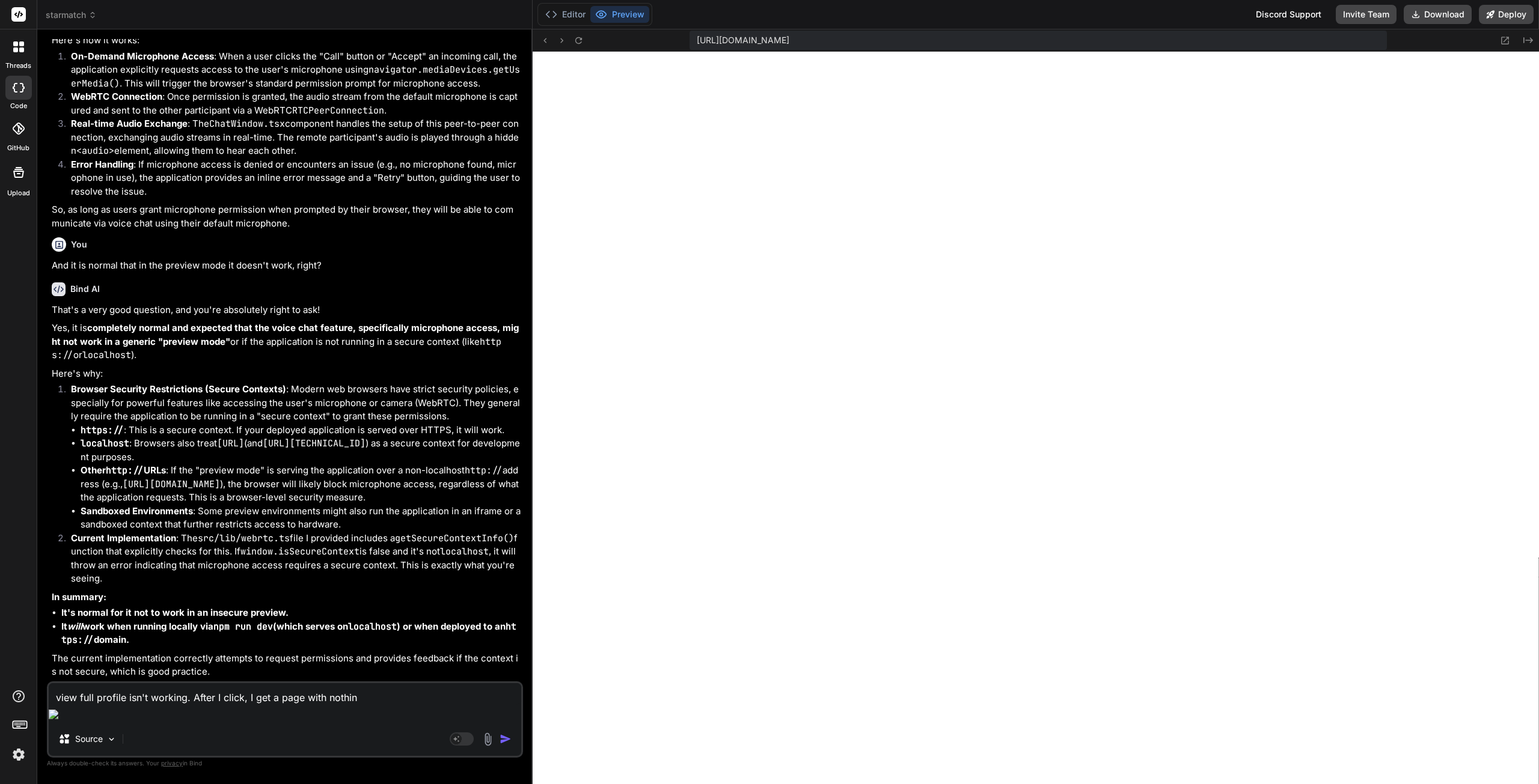
type textarea "view full profile isn't working. After I click, I get a page with nothing"
type textarea "x"
type textarea "view full profile isn't working. After I click, I get a page with nothing."
type textarea "x"
type textarea "view full profile isn't working. After I click, I get a page with nothing."
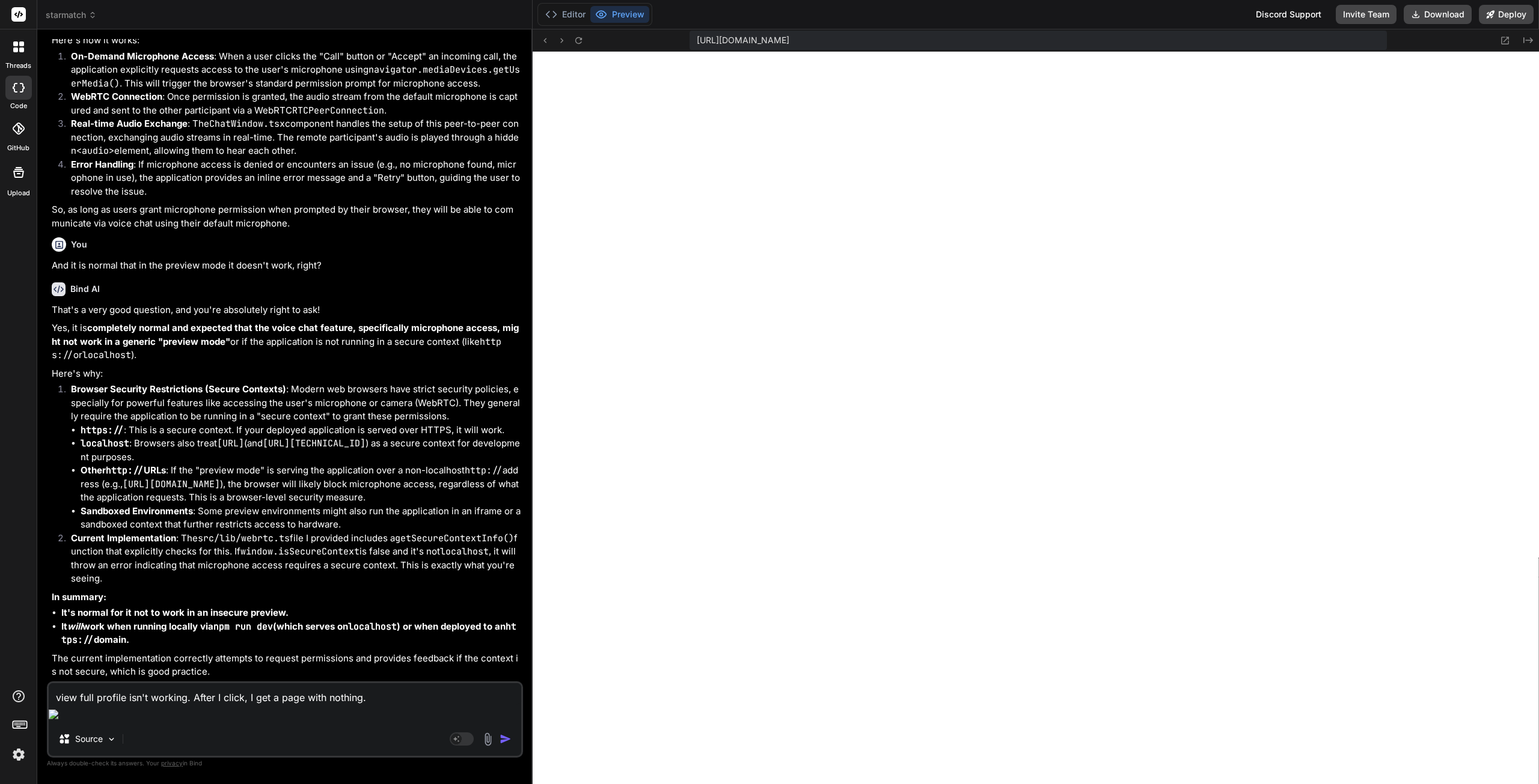
type textarea "x"
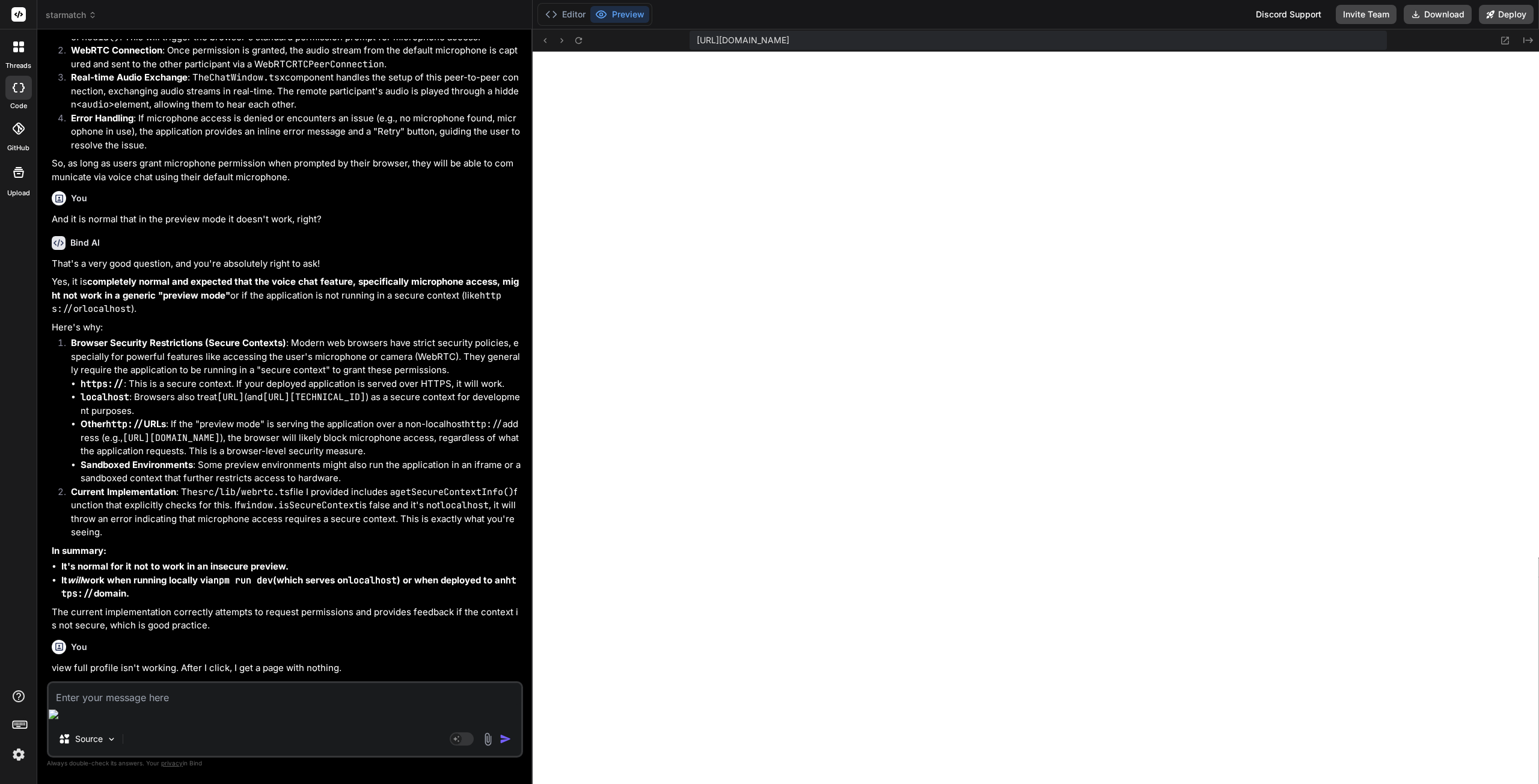
scroll to position [2446, 0]
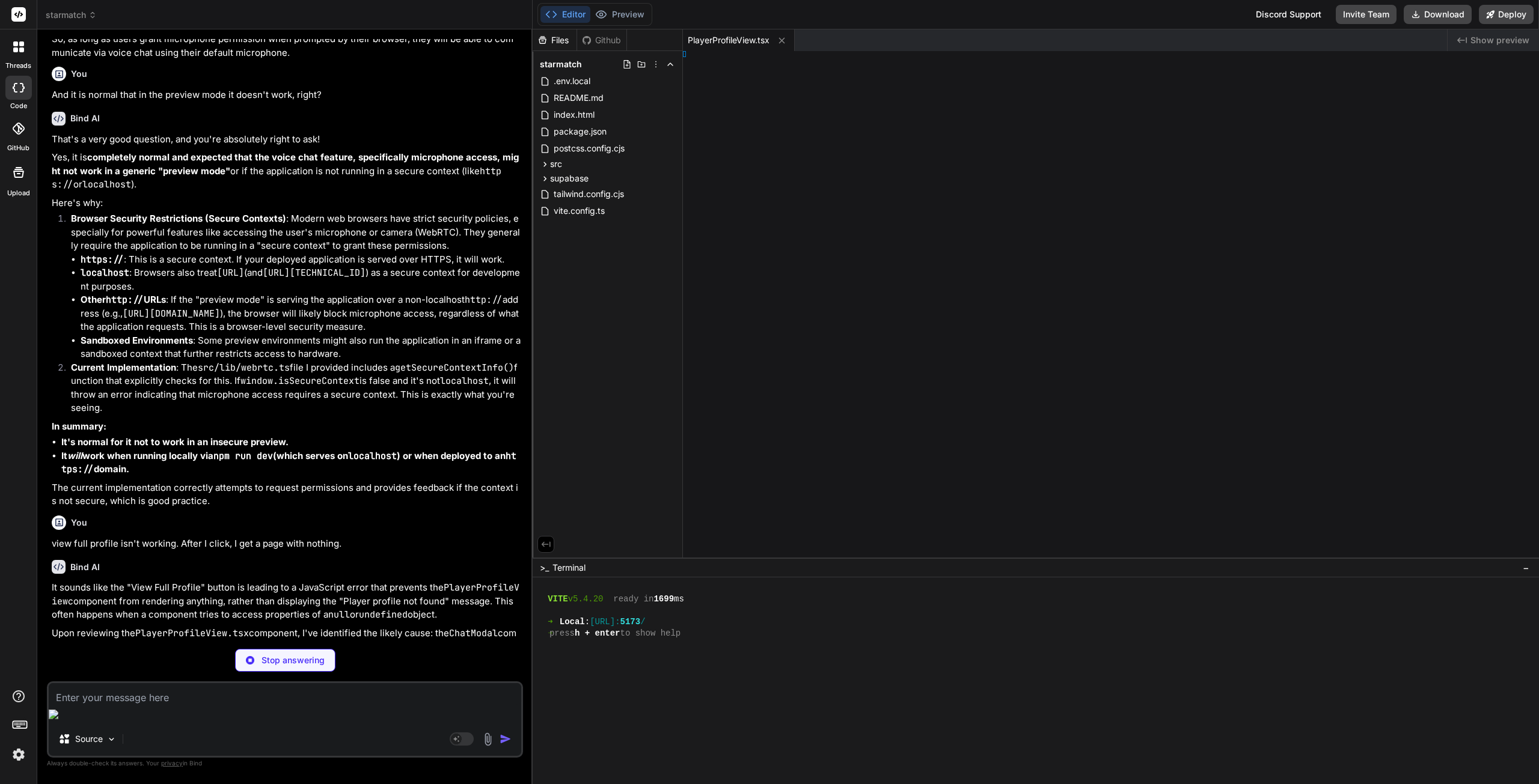
type textarea "x"
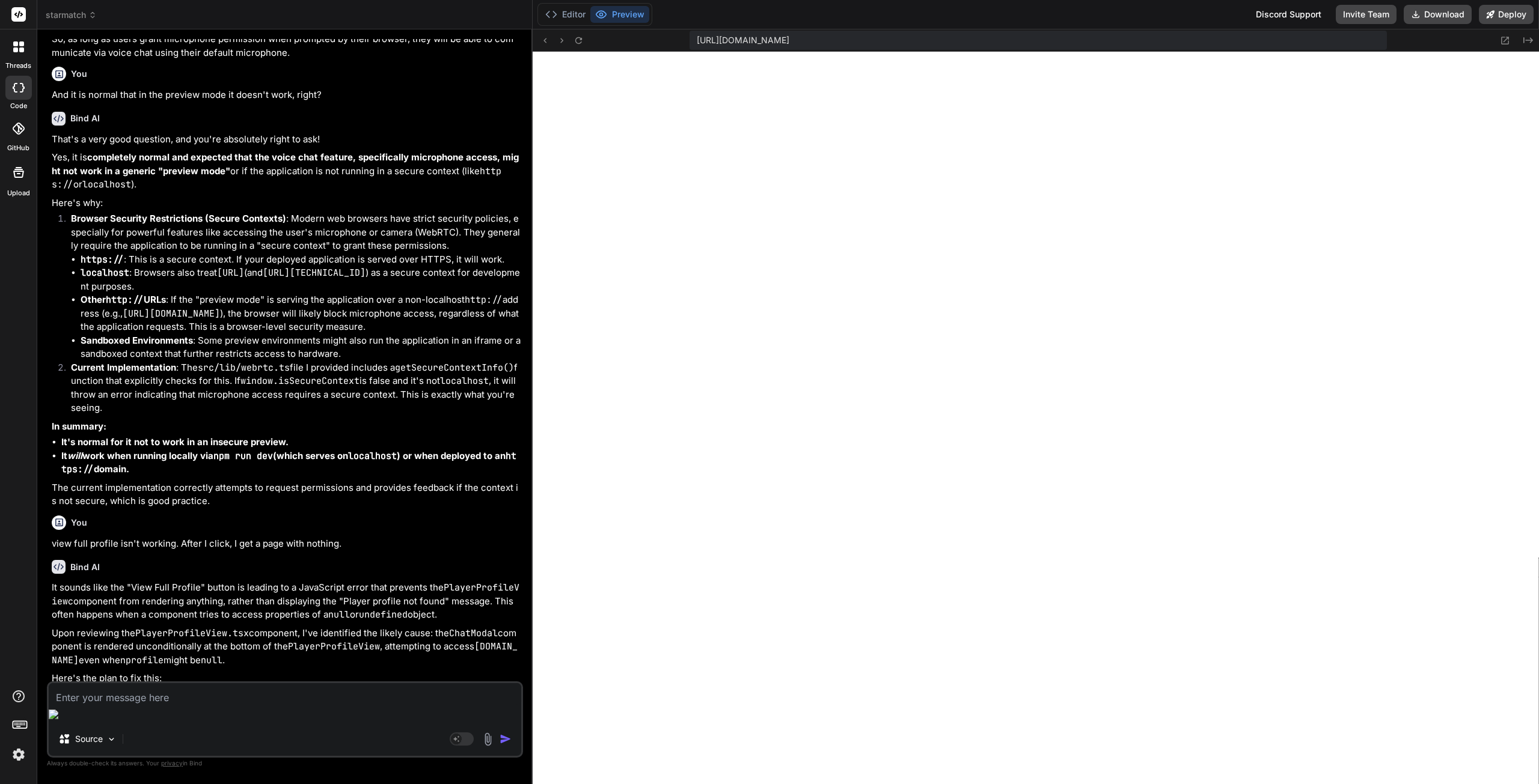
type textarea "</> ) }"
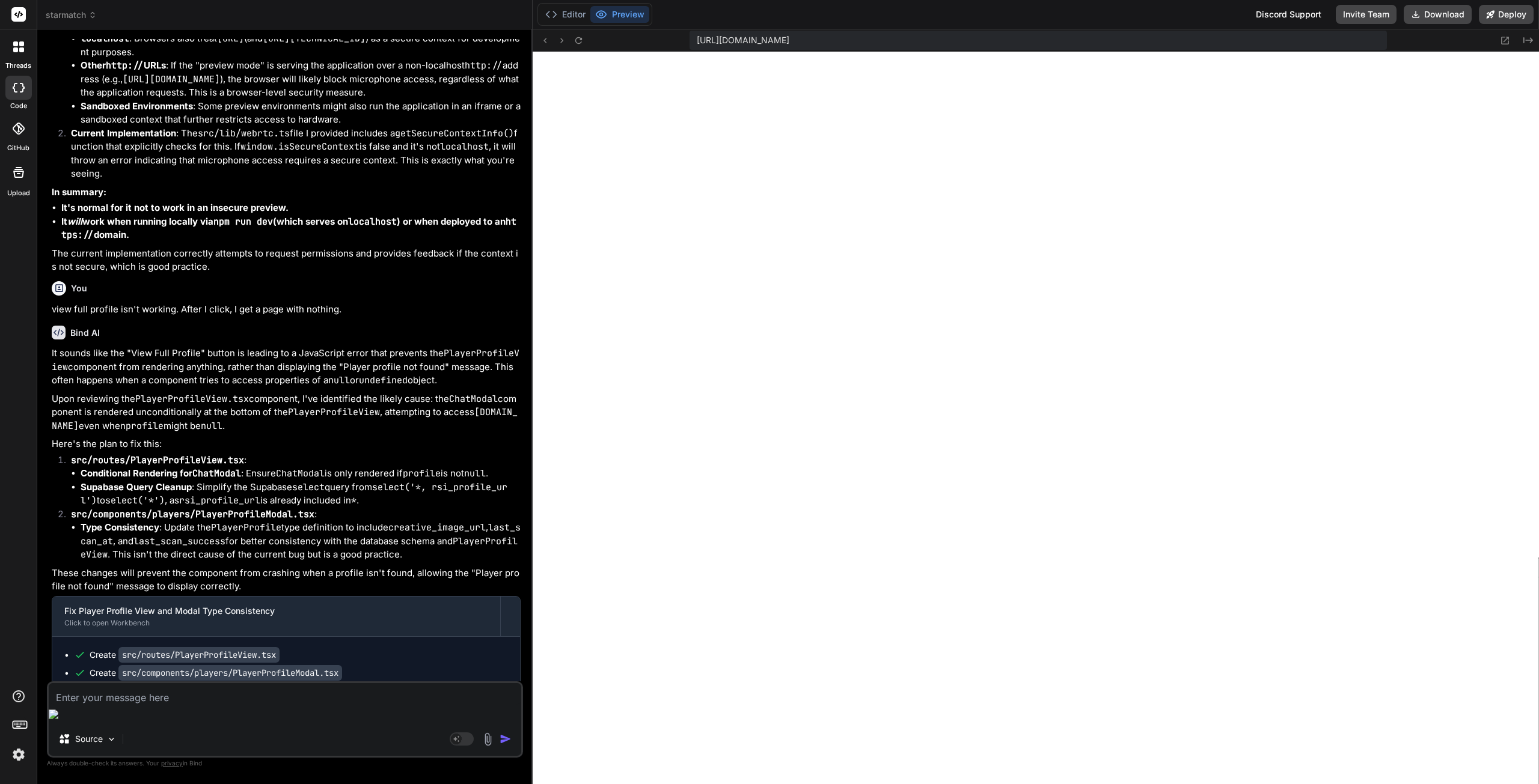
scroll to position [2781, 0]
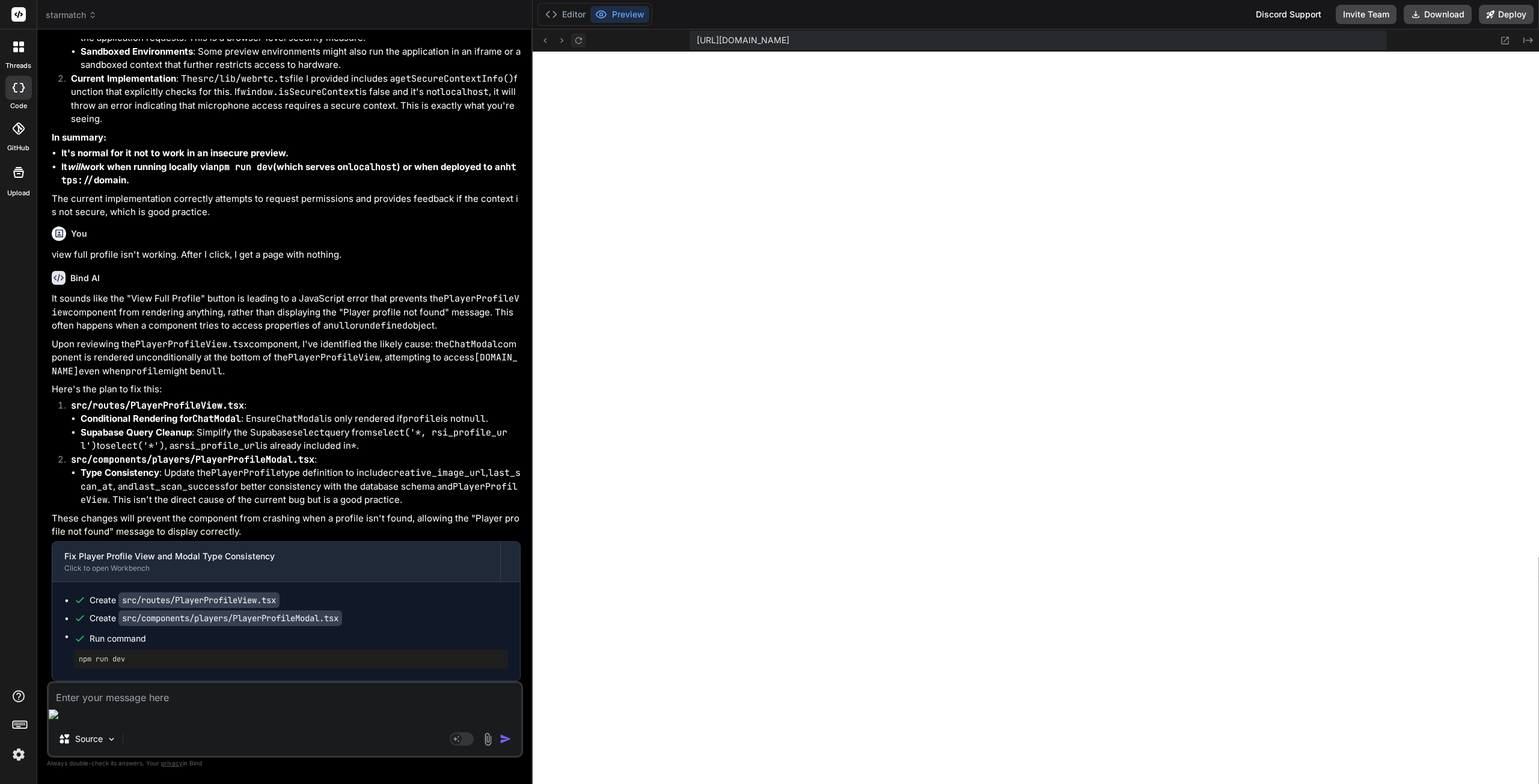
click at [584, 38] on button at bounding box center [577, 39] width 14 height 14
click at [144, 705] on textarea at bounding box center [285, 693] width 473 height 21
click at [452, 738] on rect at bounding box center [457, 739] width 11 height 11
type textarea "x"
click at [206, 703] on textarea at bounding box center [285, 693] width 473 height 21
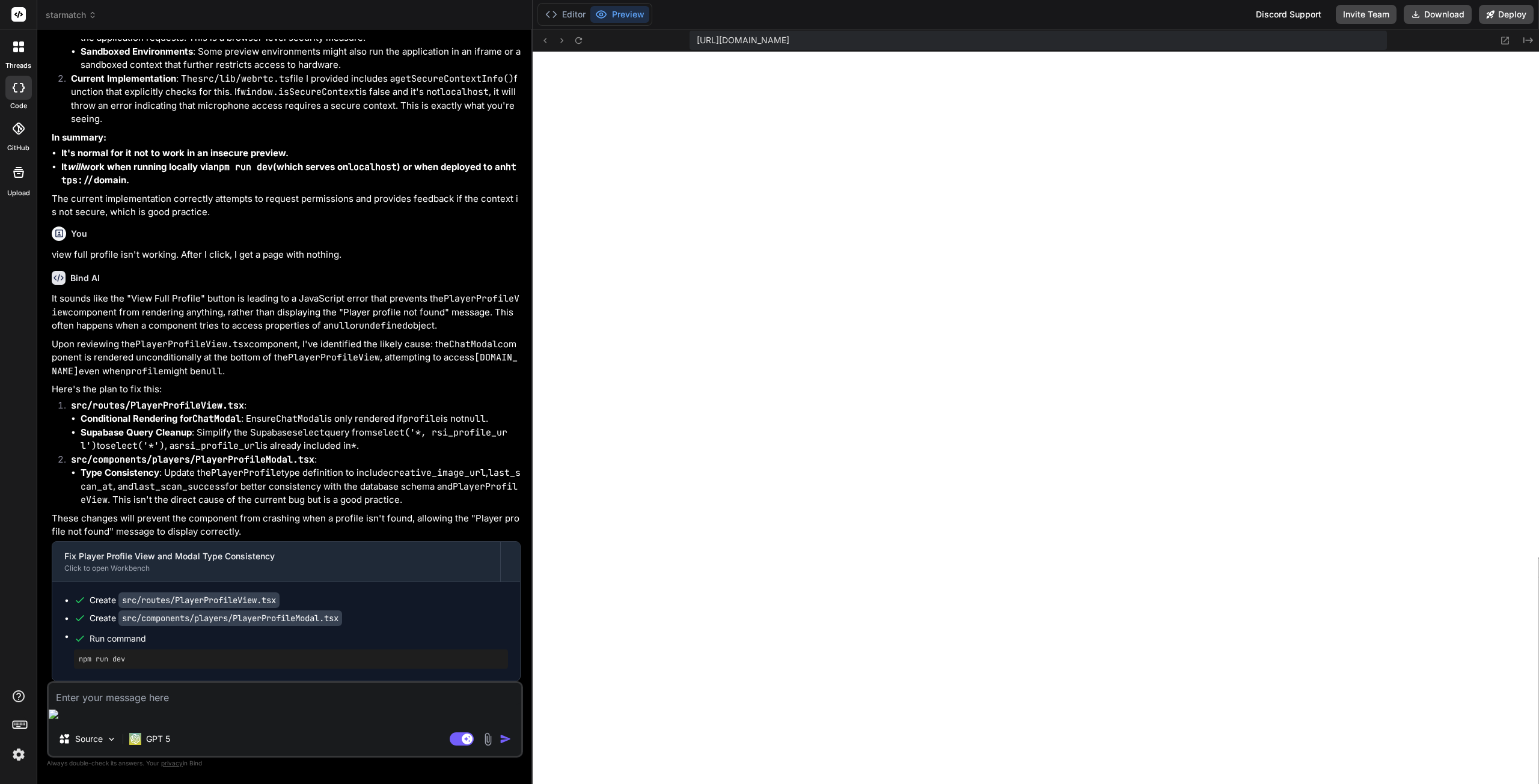
type textarea "I"
type textarea "x"
type textarea "It"
type textarea "x"
type textarea "It"
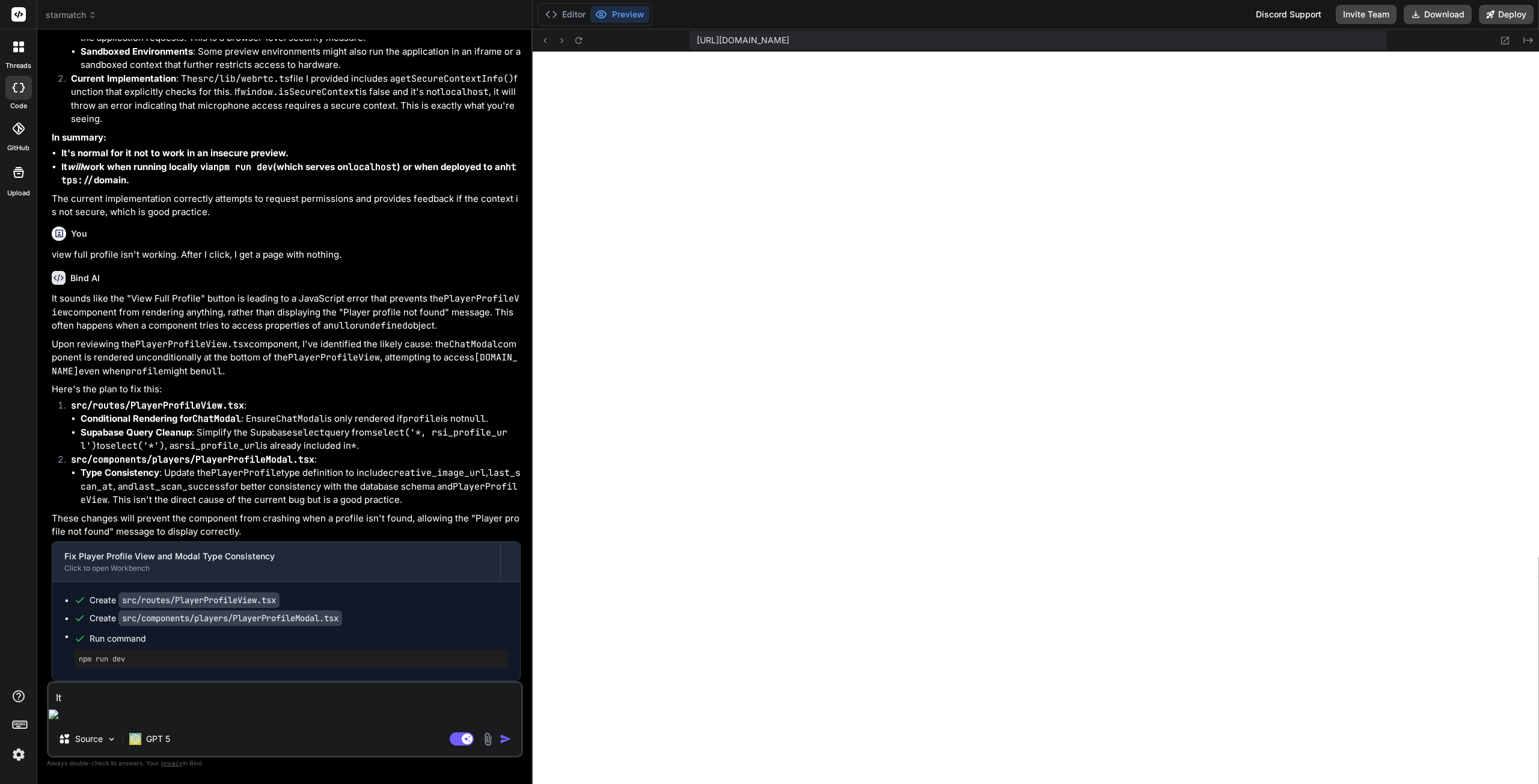
type textarea "x"
type textarea "It"
type textarea "x"
type textarea "I"
type textarea "x"
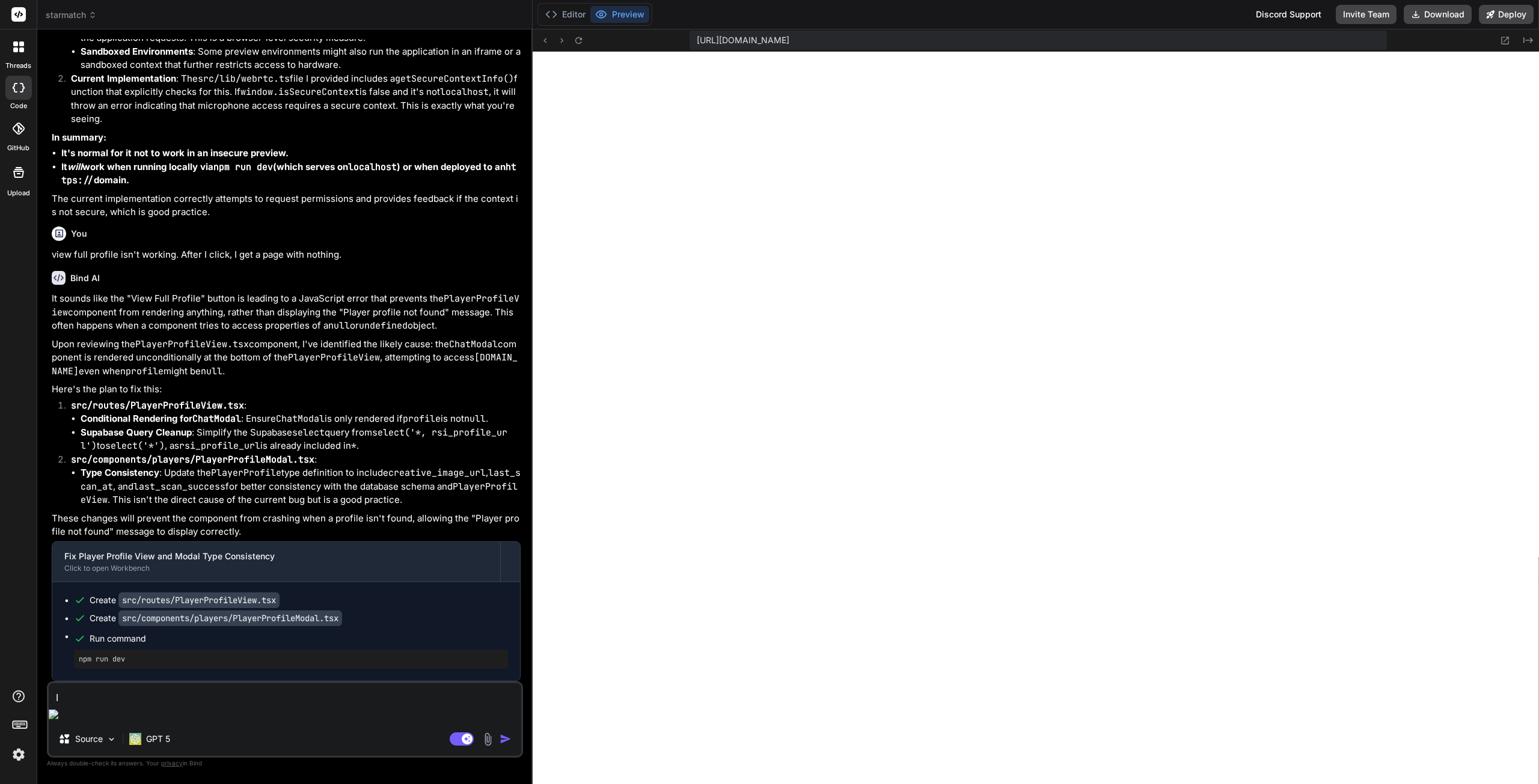
type textarea "x"
type textarea "T"
type textarea "x"
type textarea "Th"
type textarea "x"
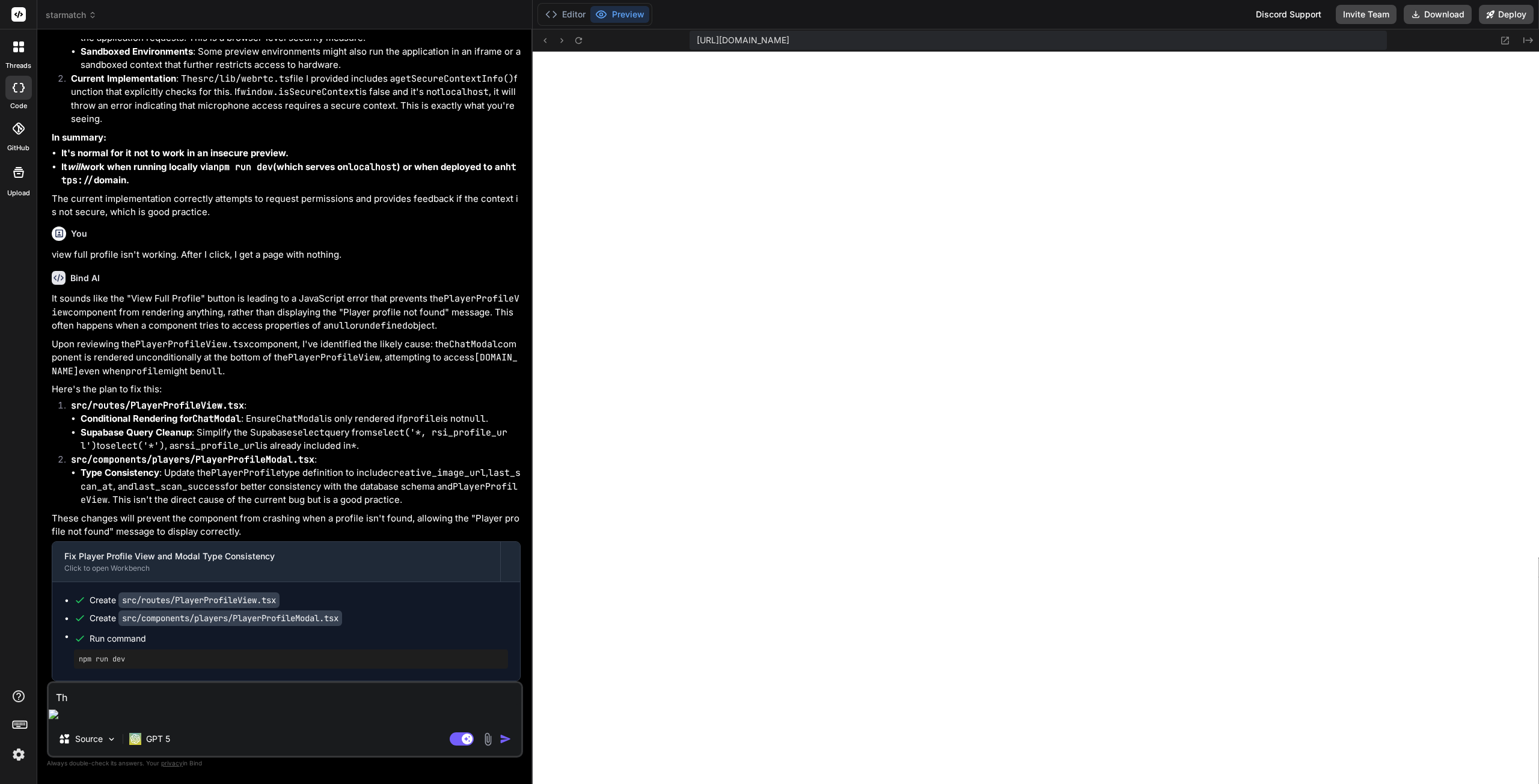
type textarea "The"
type textarea "x"
type textarea "The"
type textarea "x"
type textarea "The p"
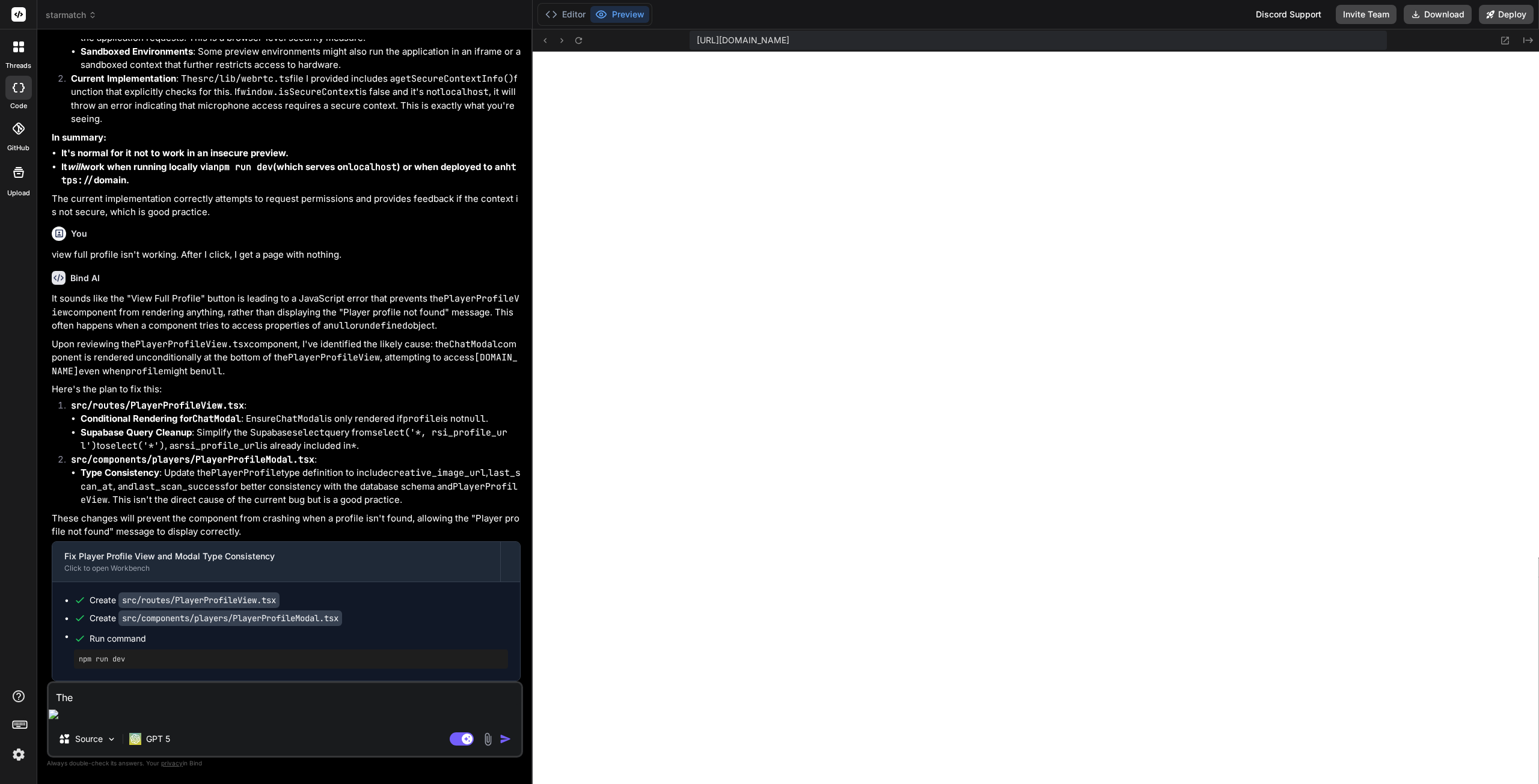
type textarea "x"
type textarea "The pr"
type textarea "x"
type textarea "The pro"
type textarea "x"
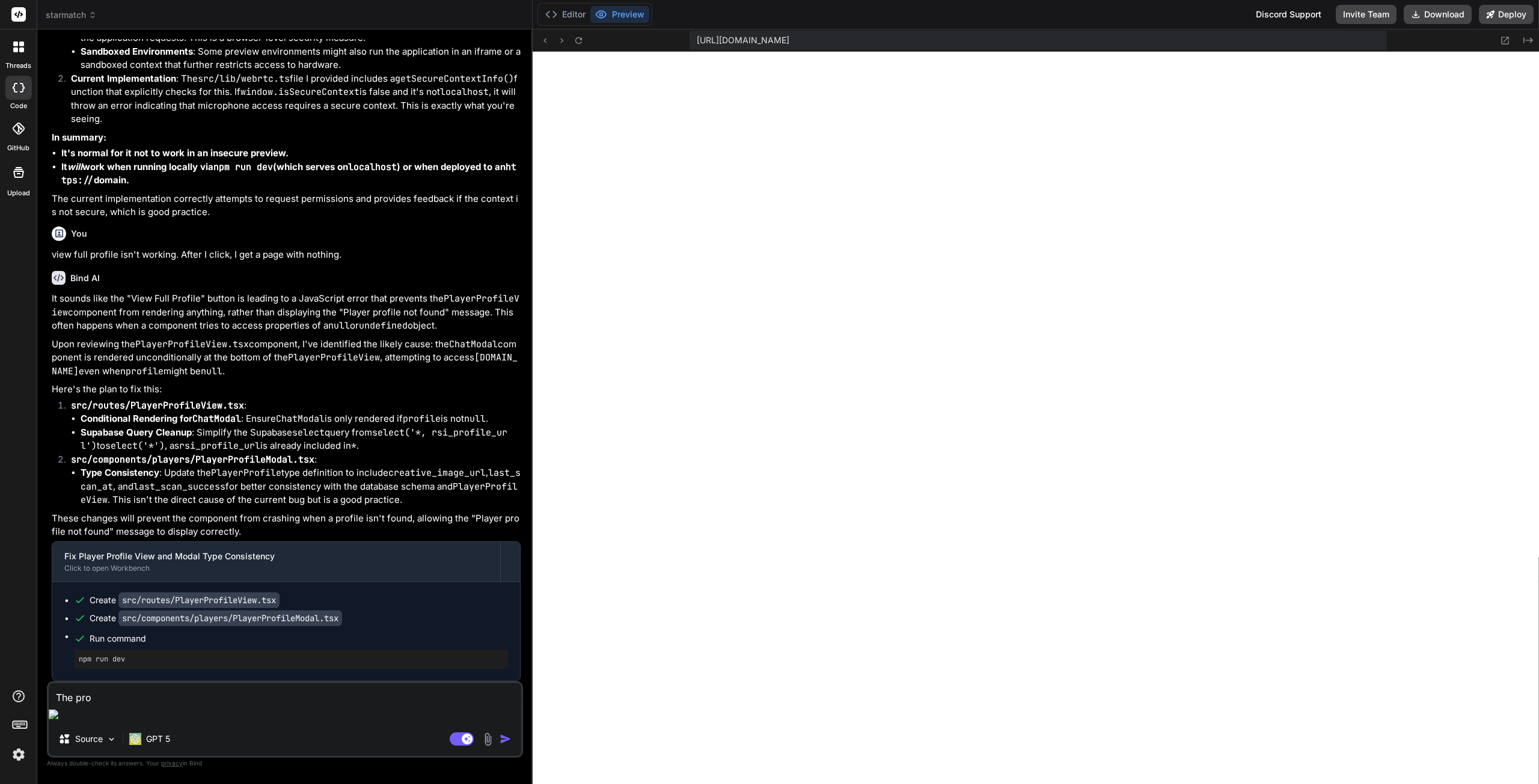
type textarea "The prob"
type textarea "x"
type textarea "The probl"
type textarea "x"
type textarea "The proble"
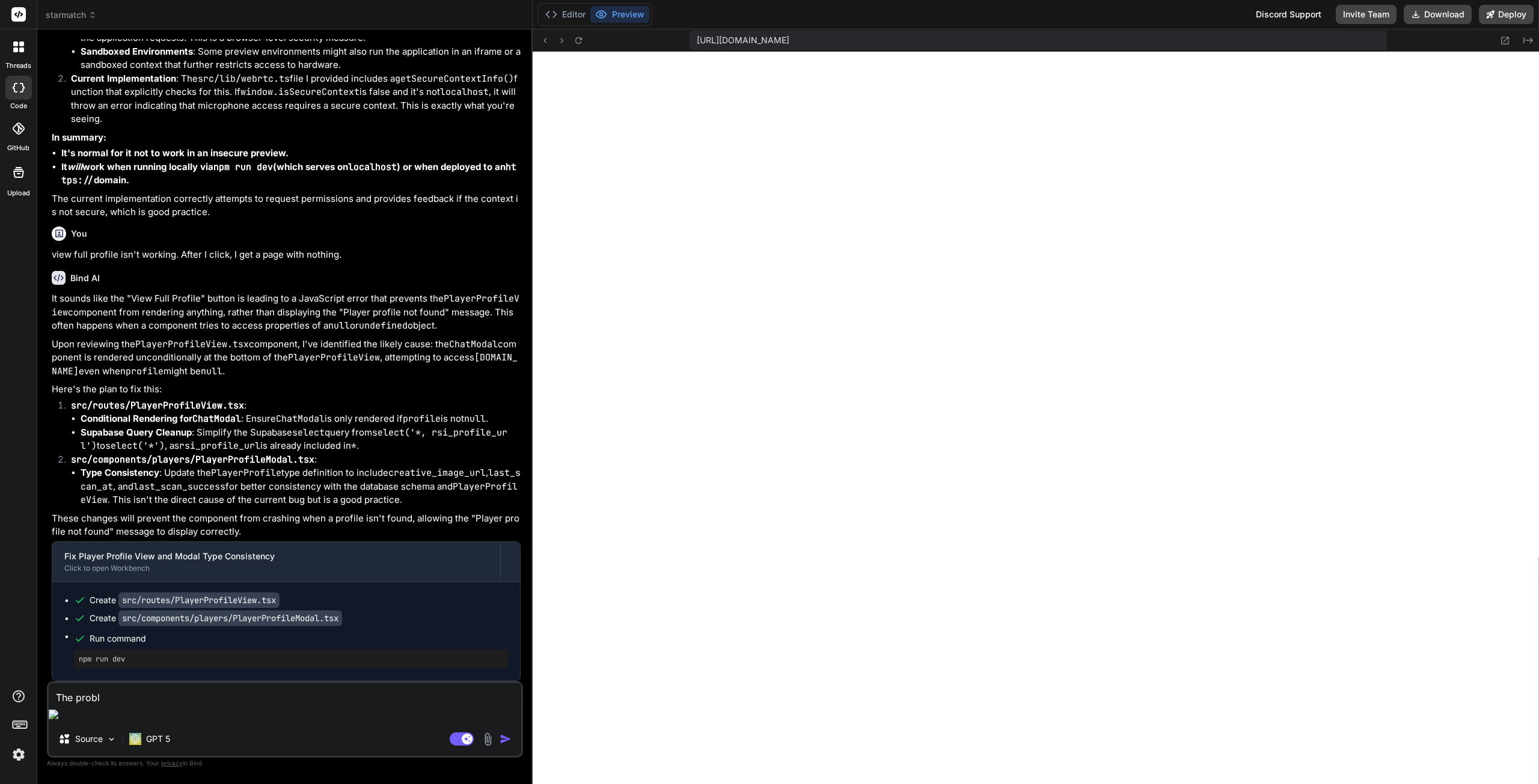
type textarea "x"
type textarea "The problem"
type textarea "x"
type textarea "The problem"
type textarea "x"
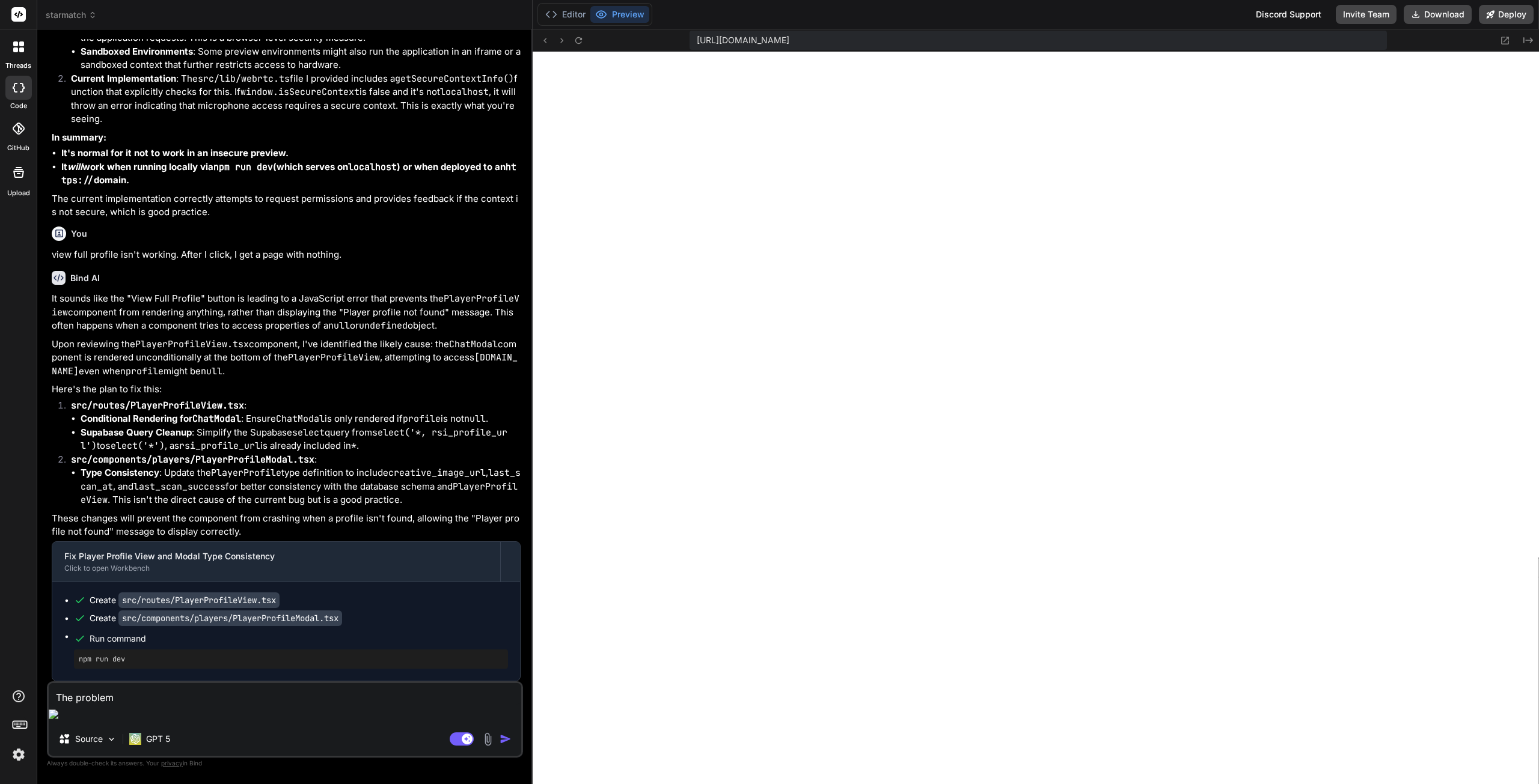
type textarea "The problem r"
type textarea "x"
type textarea "The problem re"
type textarea "x"
type textarea "The problem rem"
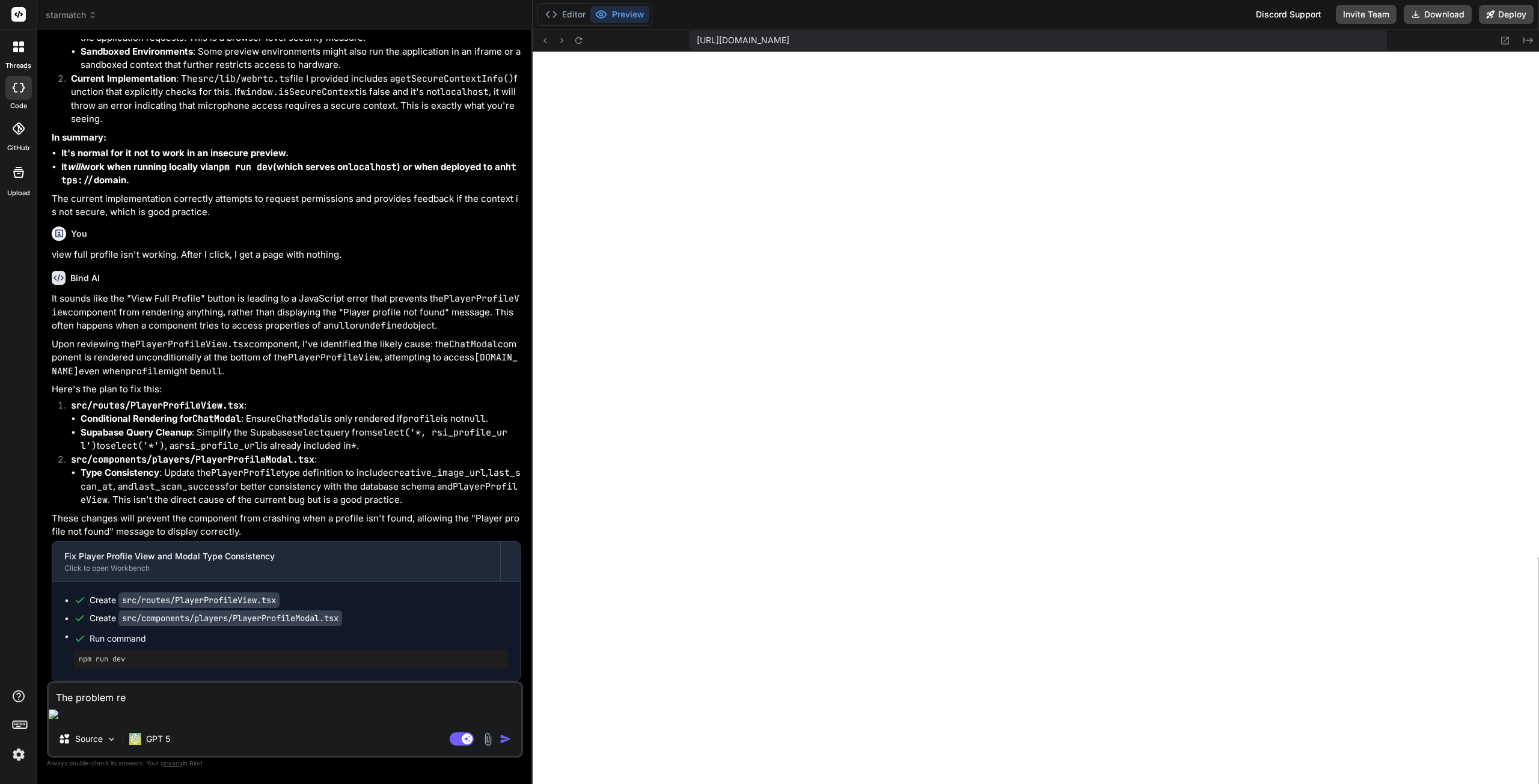
type textarea "x"
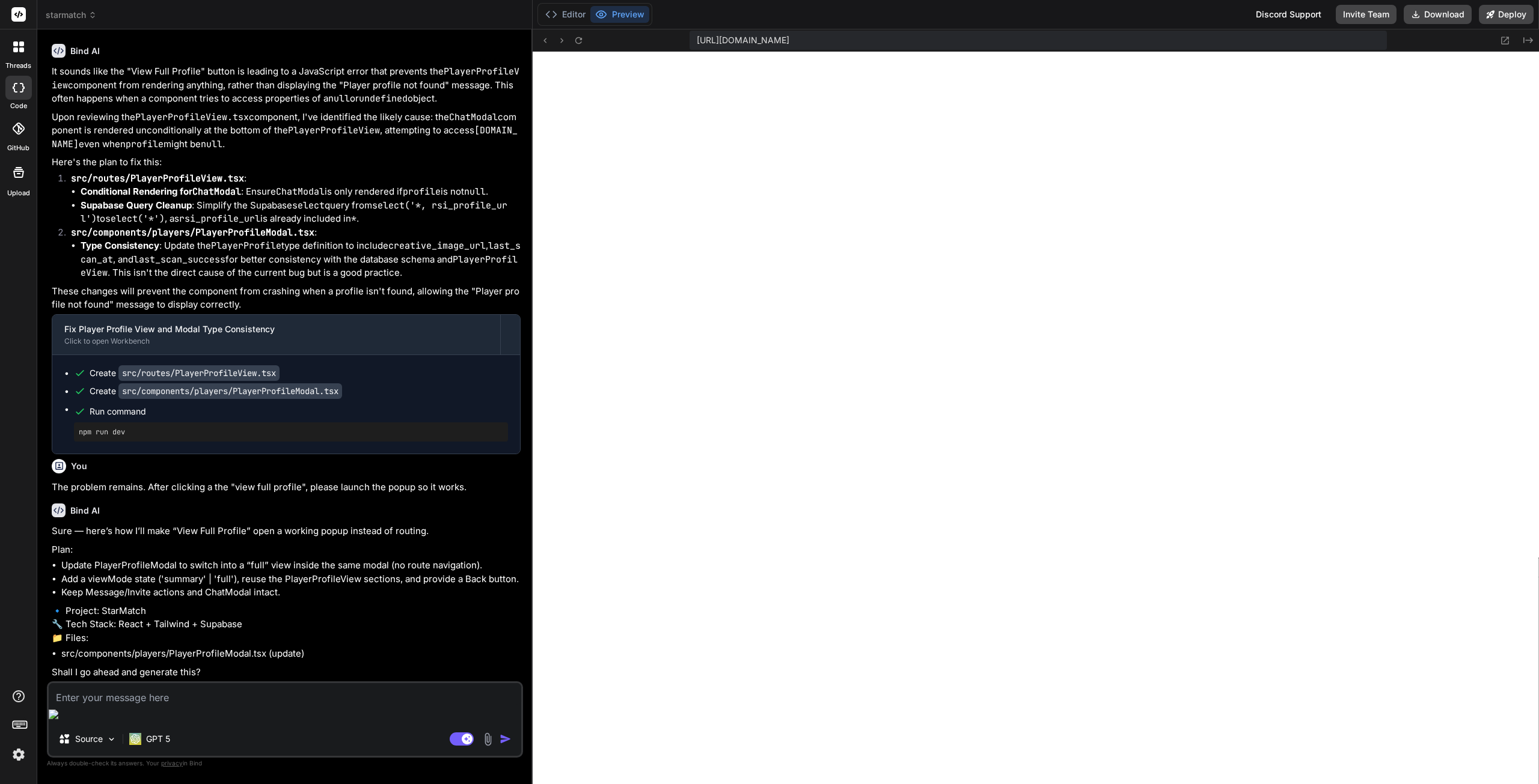
scroll to position [3035, 0]
click at [103, 705] on textarea at bounding box center [285, 693] width 473 height 21
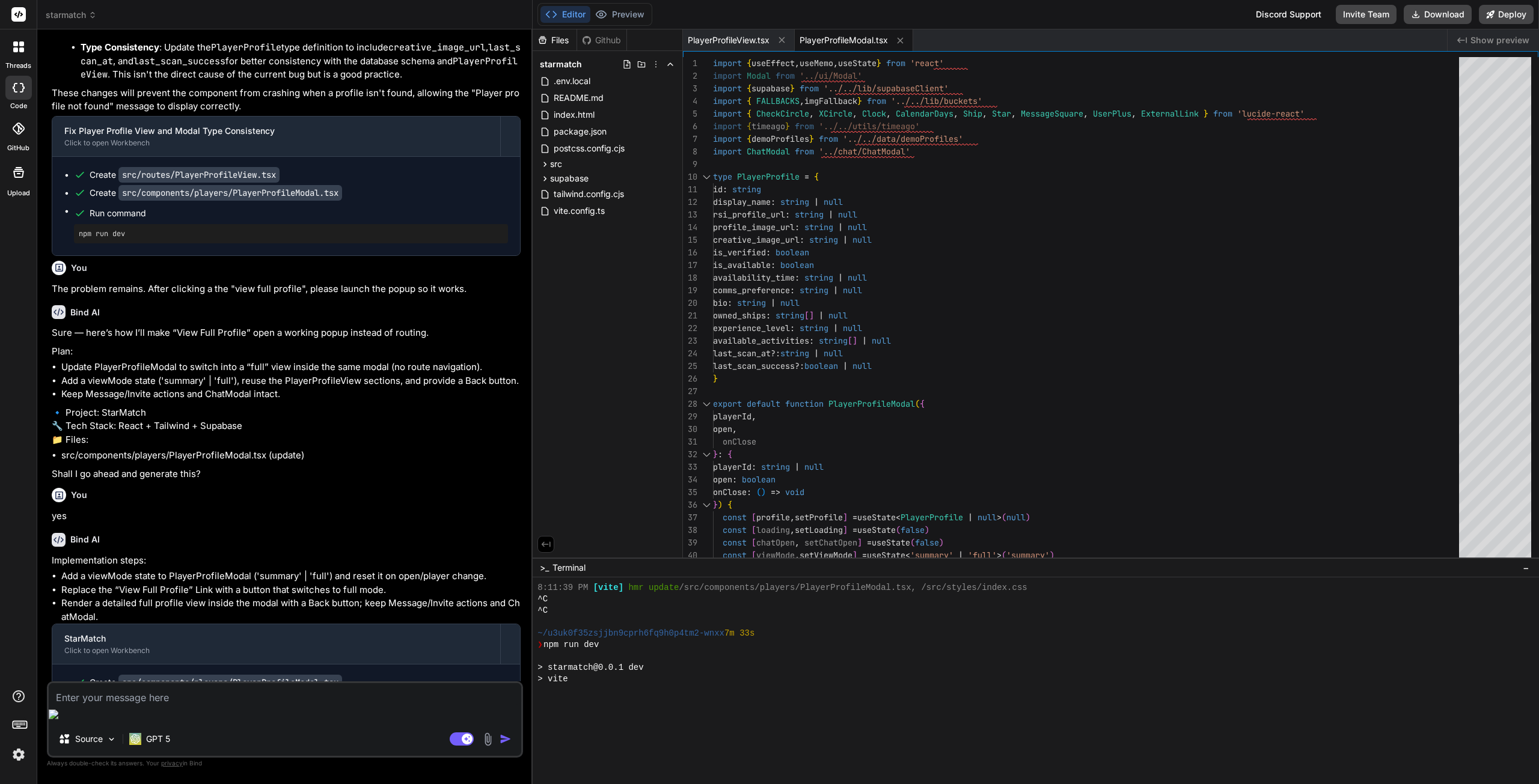
scroll to position [582, 0]
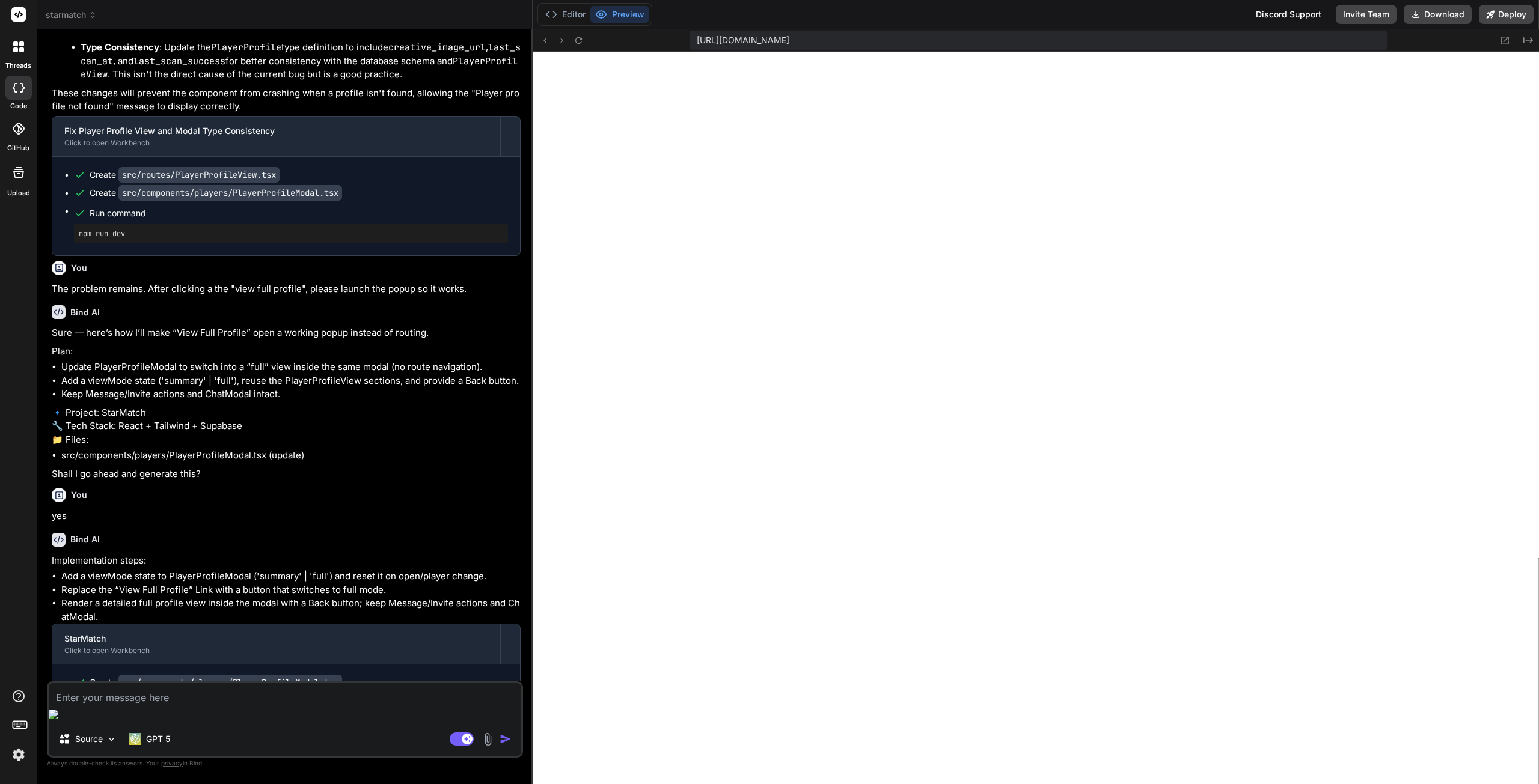
click at [319, 705] on textarea at bounding box center [285, 693] width 473 height 21
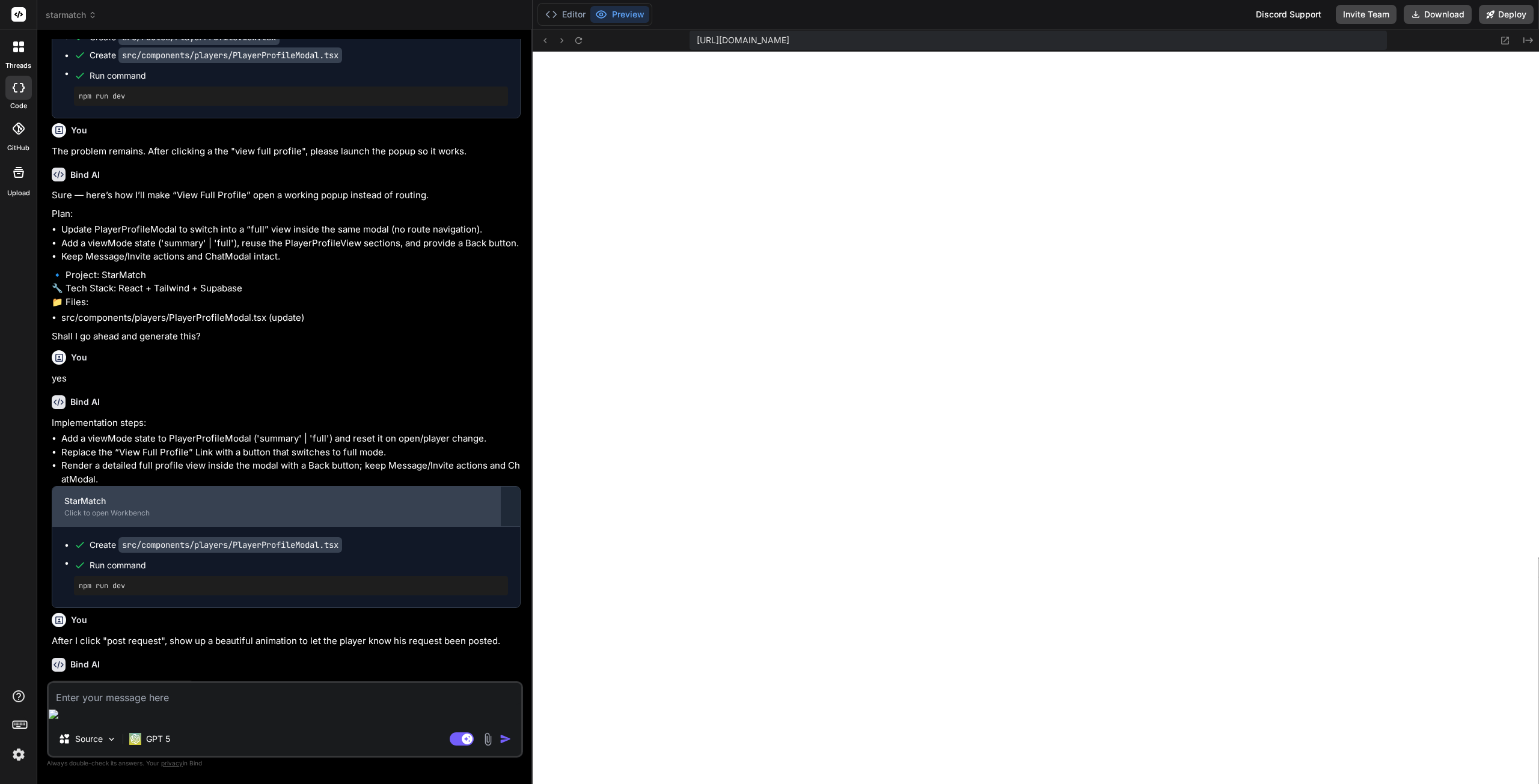
scroll to position [3423, 0]
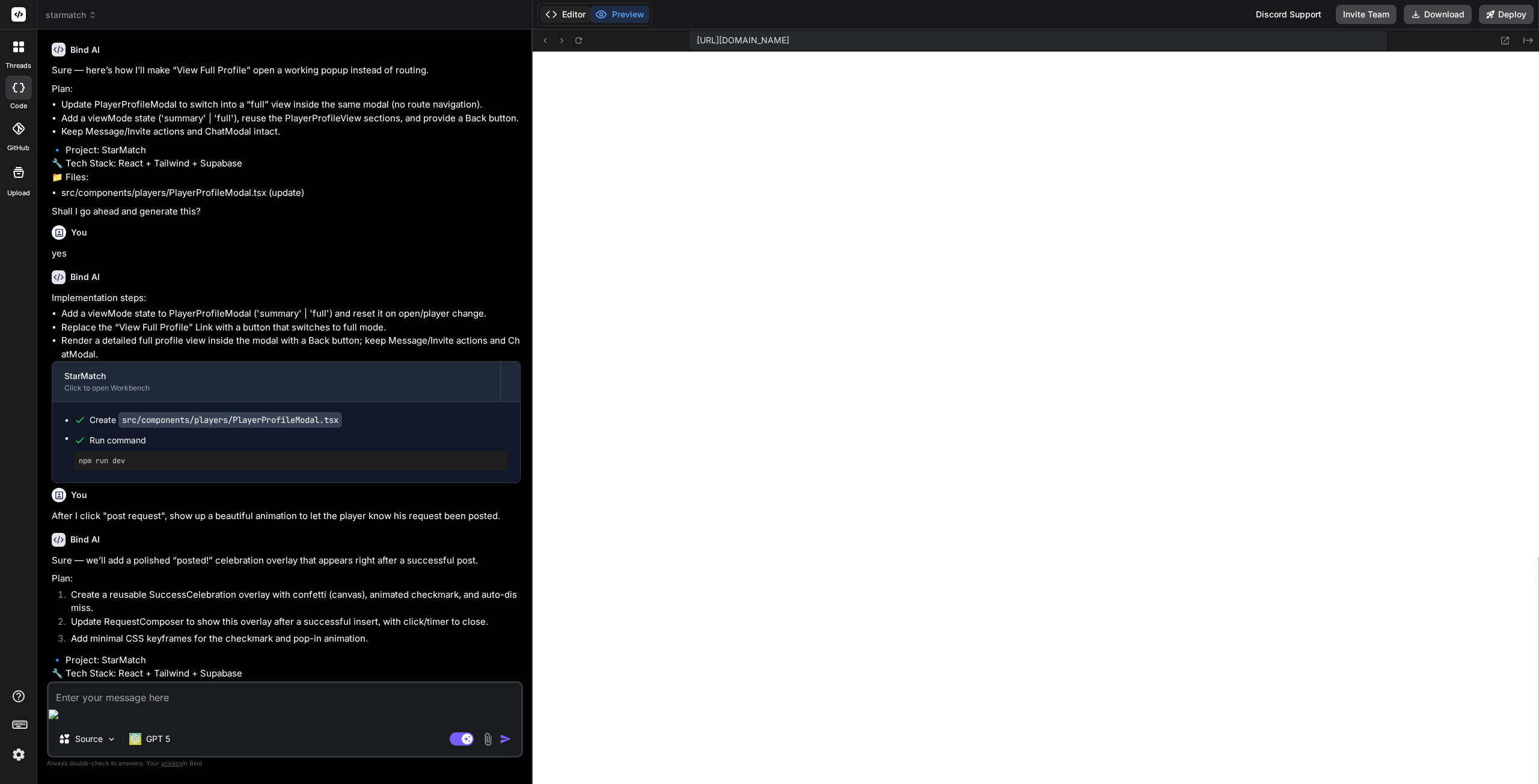
click at [560, 13] on button "Editor" at bounding box center [565, 14] width 49 height 17
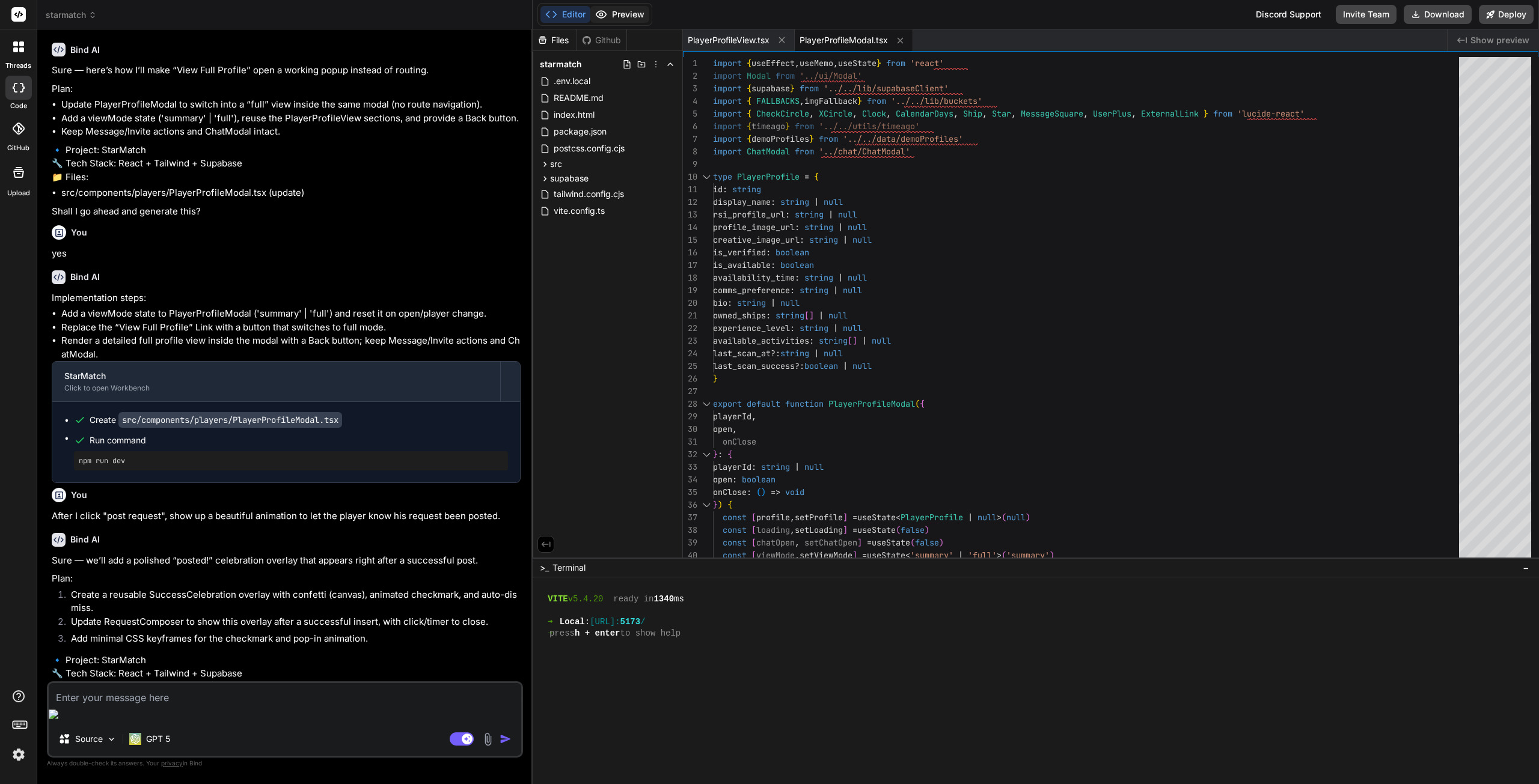
click at [612, 14] on button "Preview" at bounding box center [619, 14] width 59 height 17
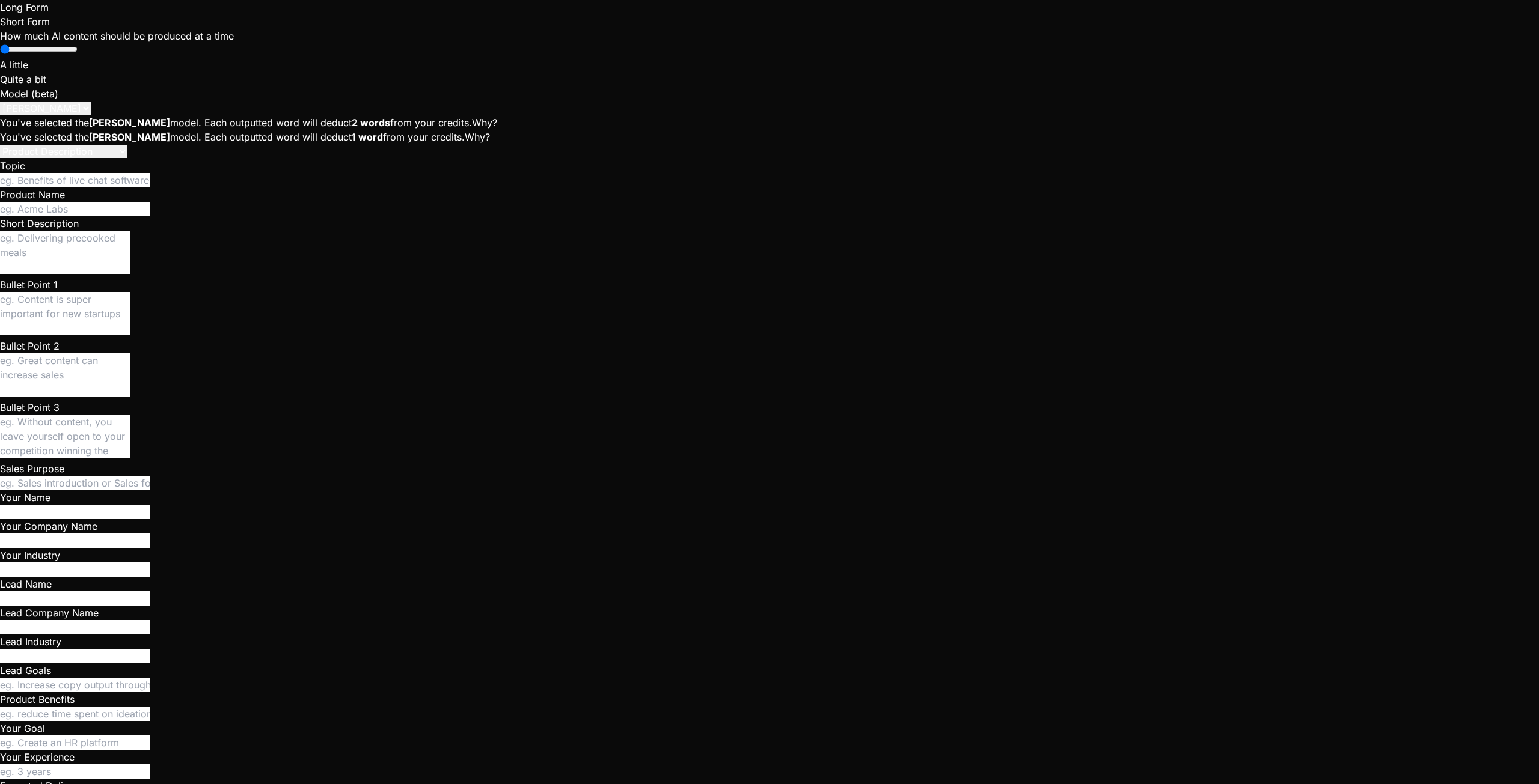
scroll to position [1007, 0]
type textarea "x"
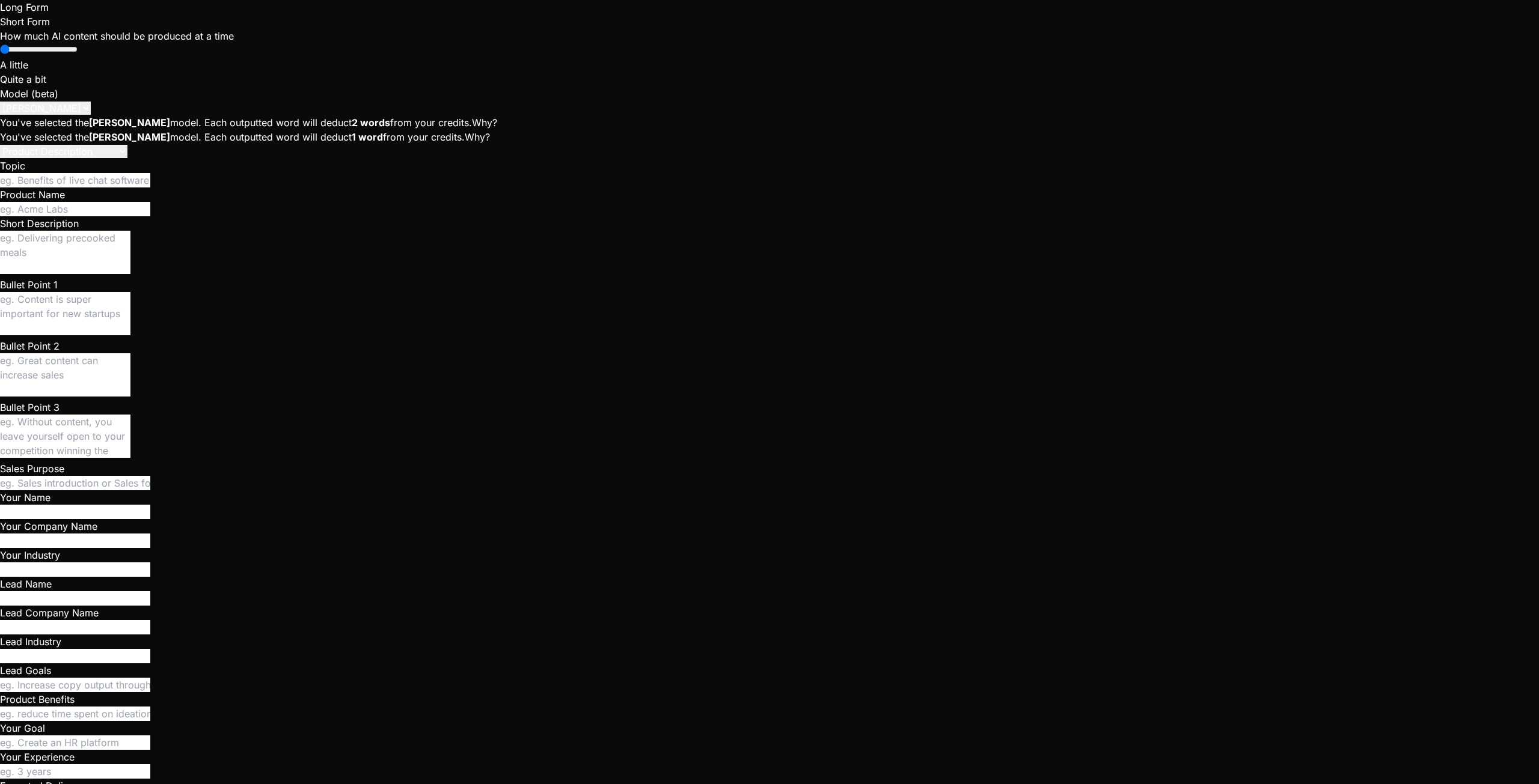
type textarea "y"
type textarea "x"
type textarea "ye"
type textarea "x"
type textarea "yes"
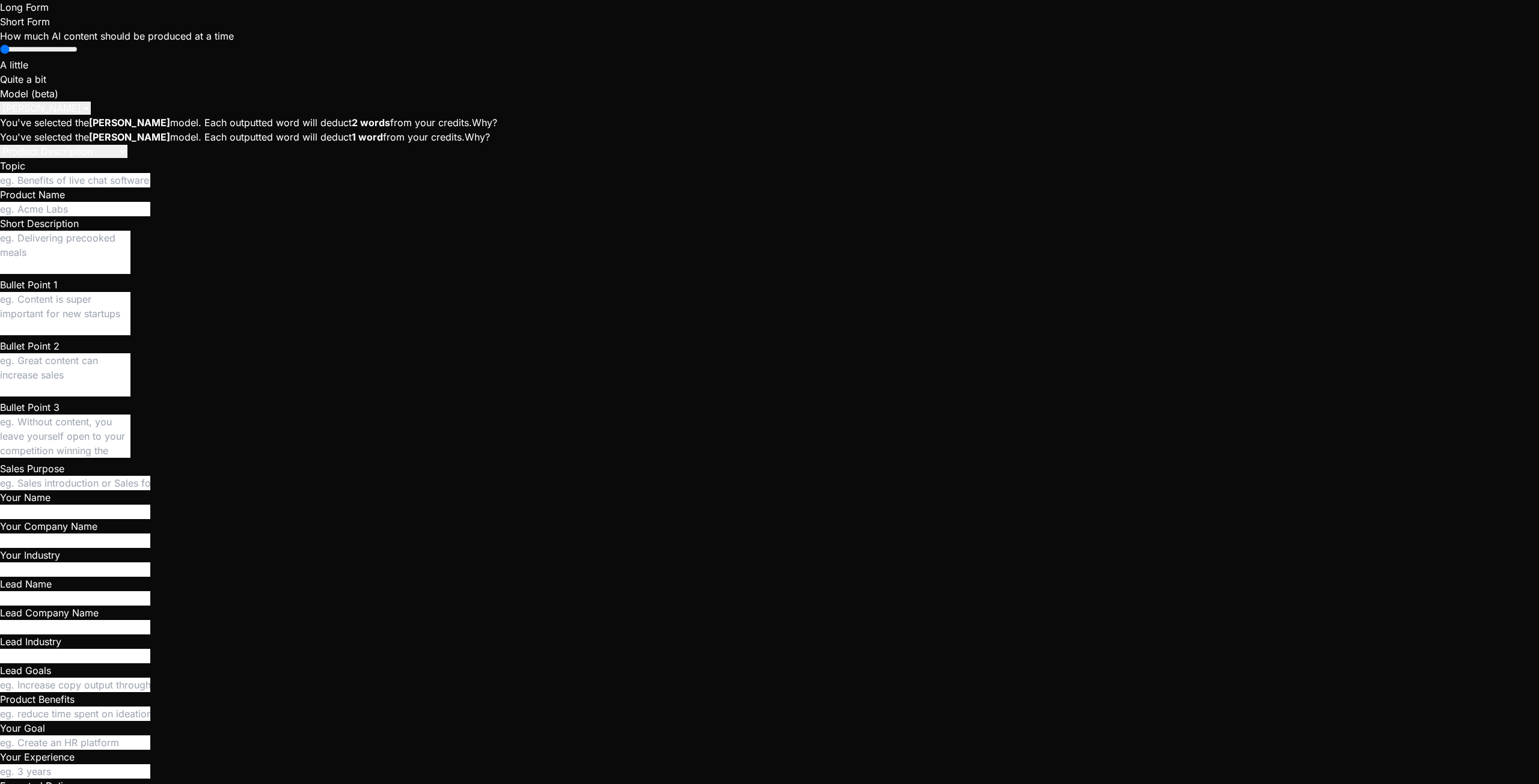
type textarea "x"
type textarea "{!isDemo && ( <> <audio ref={localAudioRef} autoPlay muted playsInline style={{…"
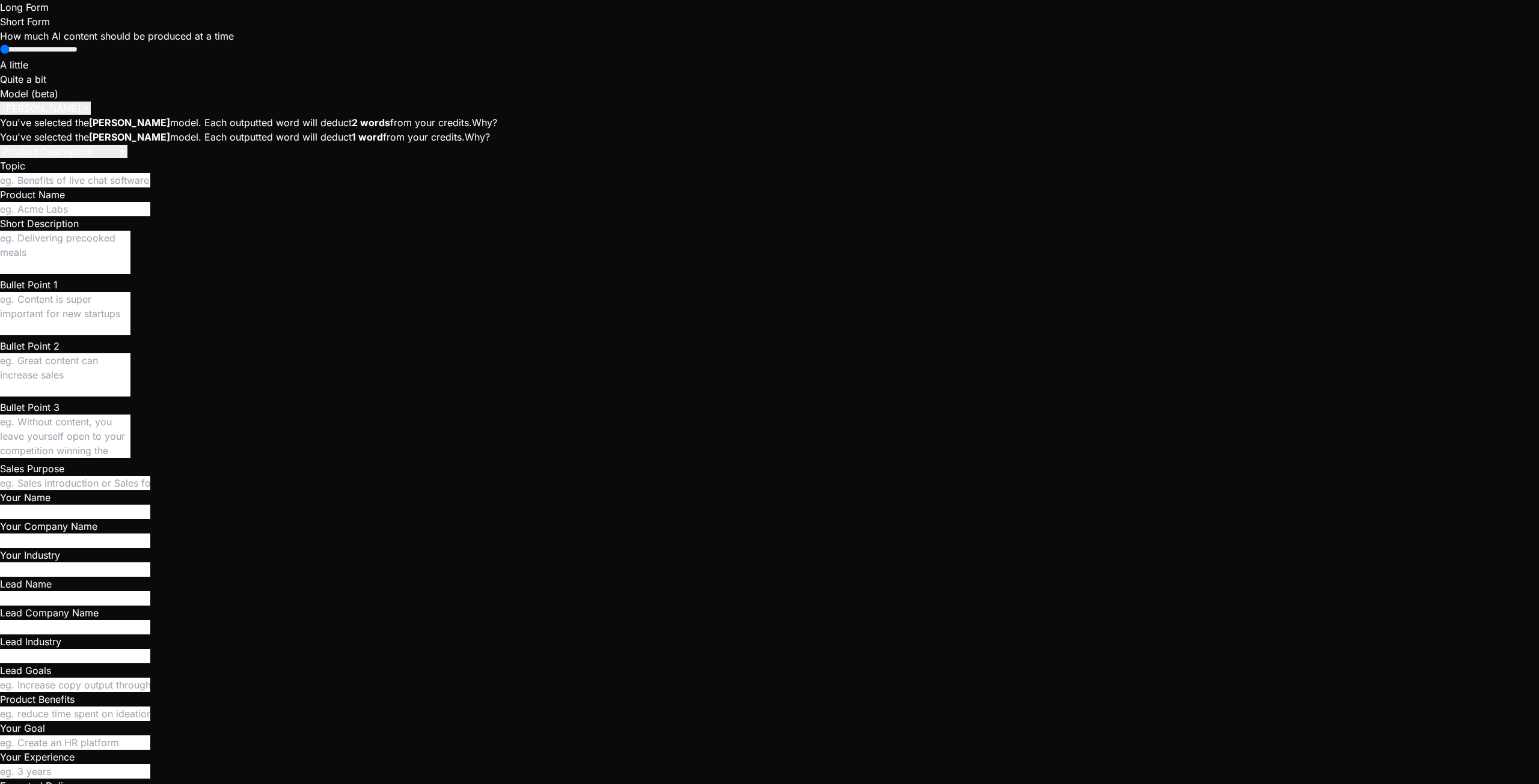
type textarea "x"
type textarea ") }"
type textarea "x"
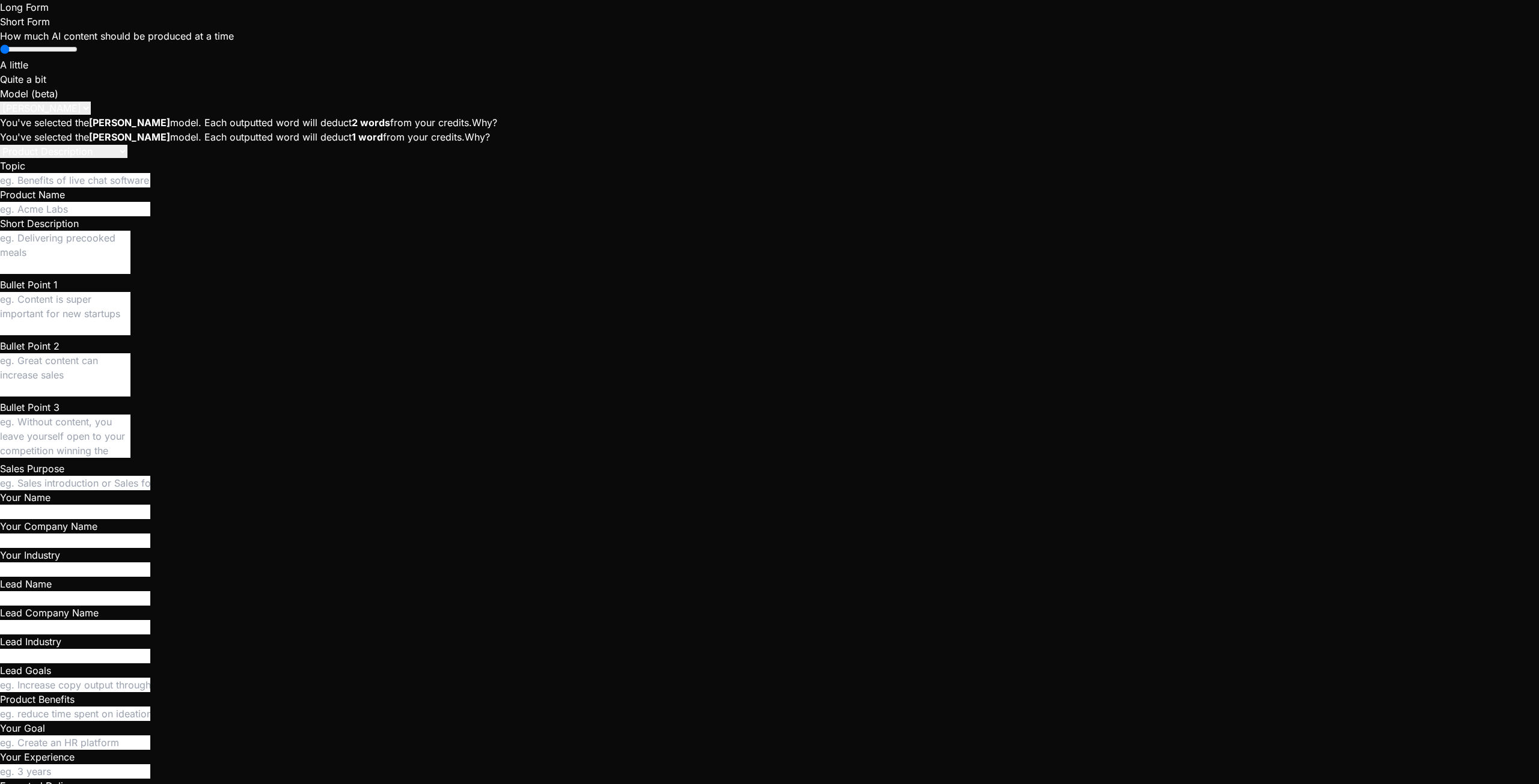
type textarea "A"
type textarea "x"
type textarea "Af"
type textarea "x"
type textarea "Aft"
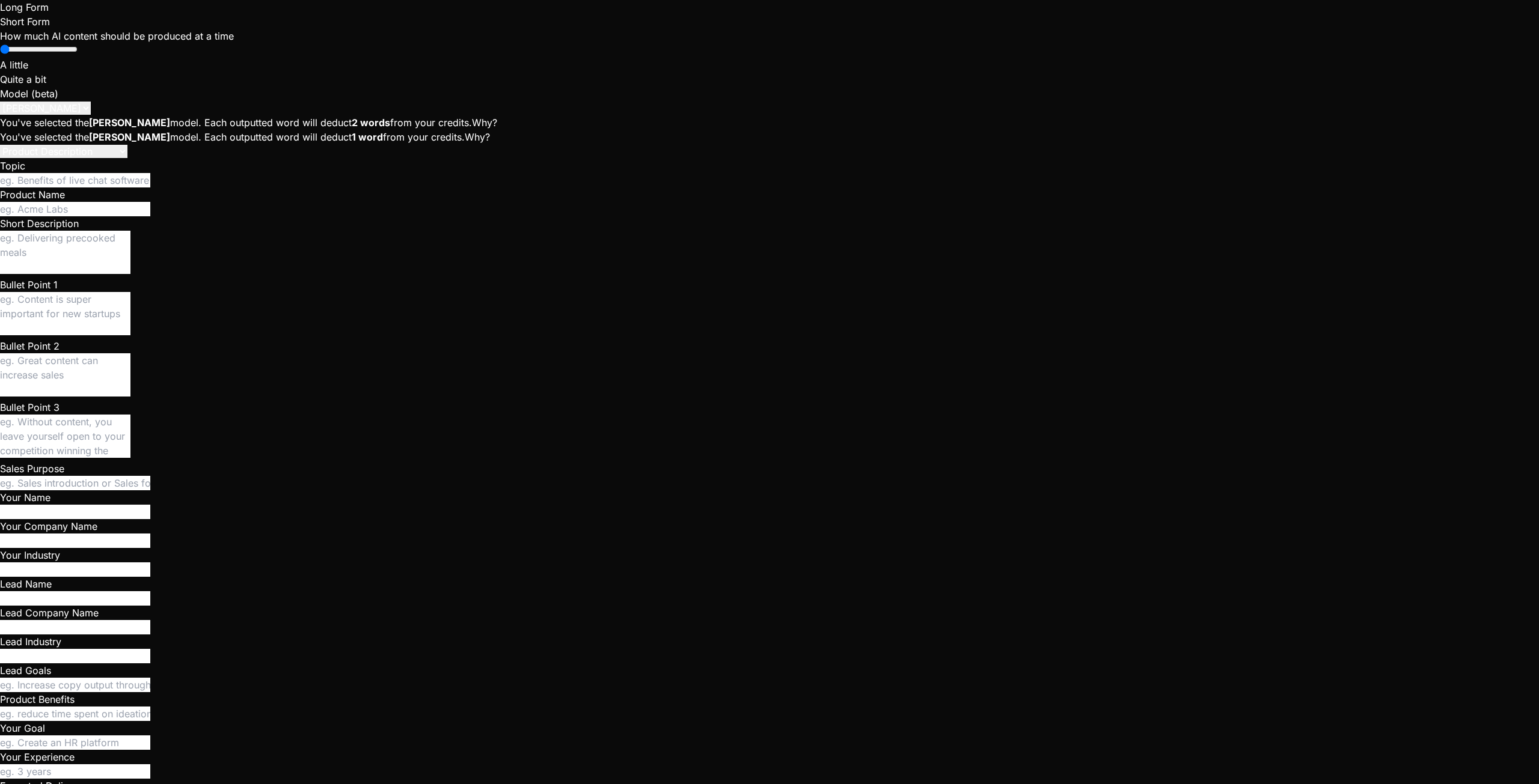
type textarea "x"
type textarea "Afte"
type textarea "x"
type textarea "After"
type textarea "x"
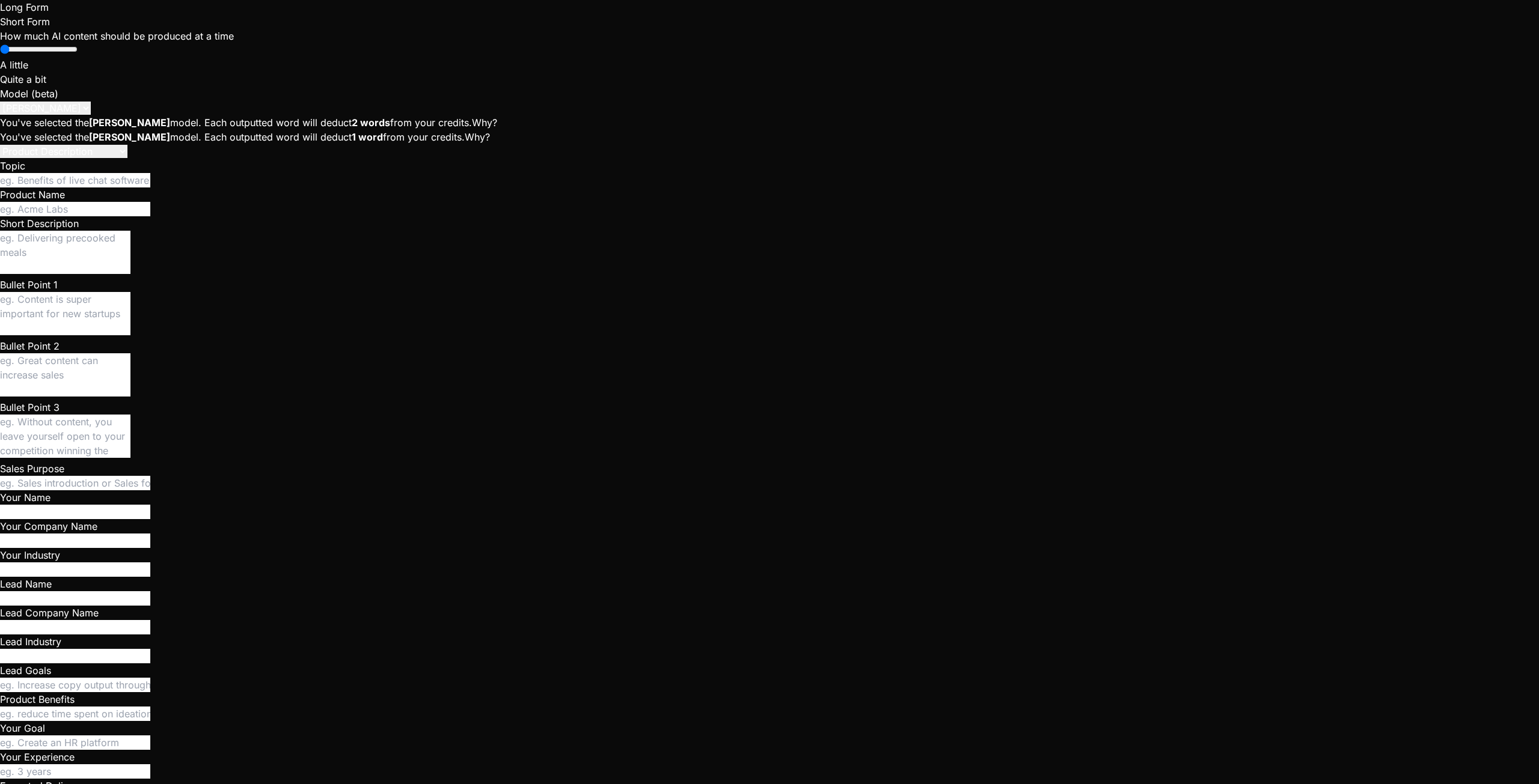
type textarea "After"
type textarea "x"
type textarea "After c"
type textarea "x"
type textarea "After cl"
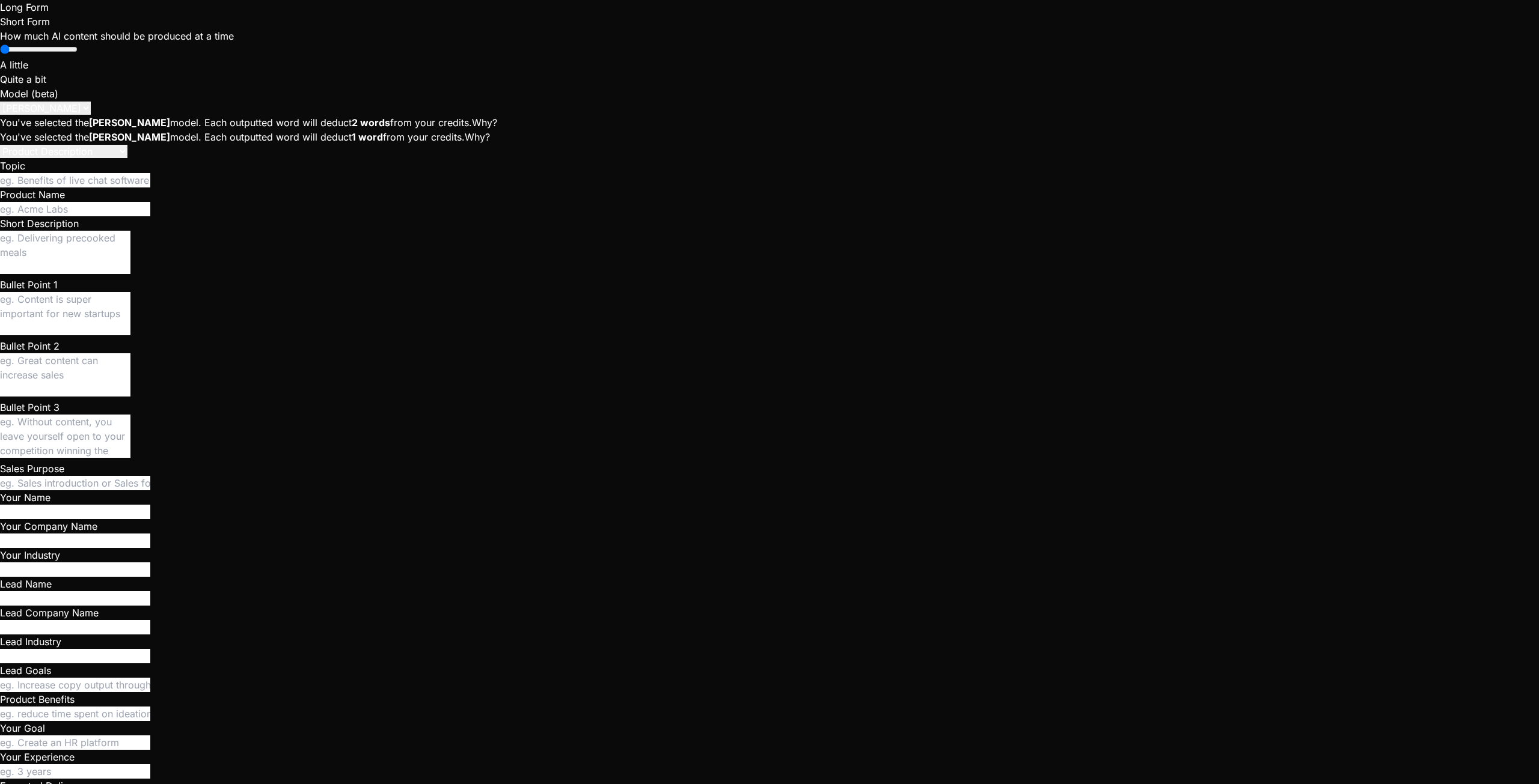
type textarea "x"
type textarea "After cli"
type textarea "x"
type textarea "After clic"
type textarea "x"
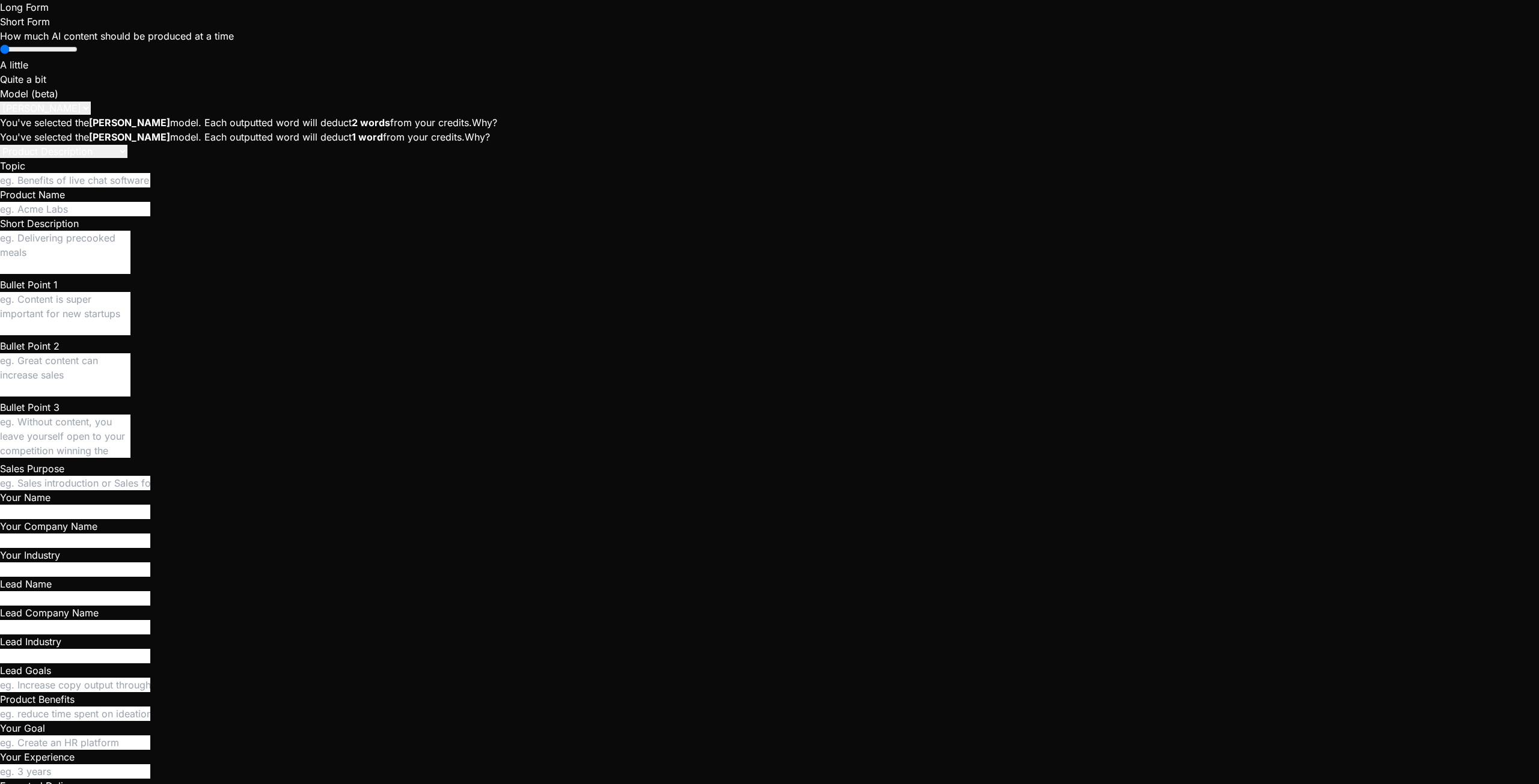
type textarea "After click"
type textarea "x"
type textarea "After clicki"
type textarea "x"
type textarea "After clickin"
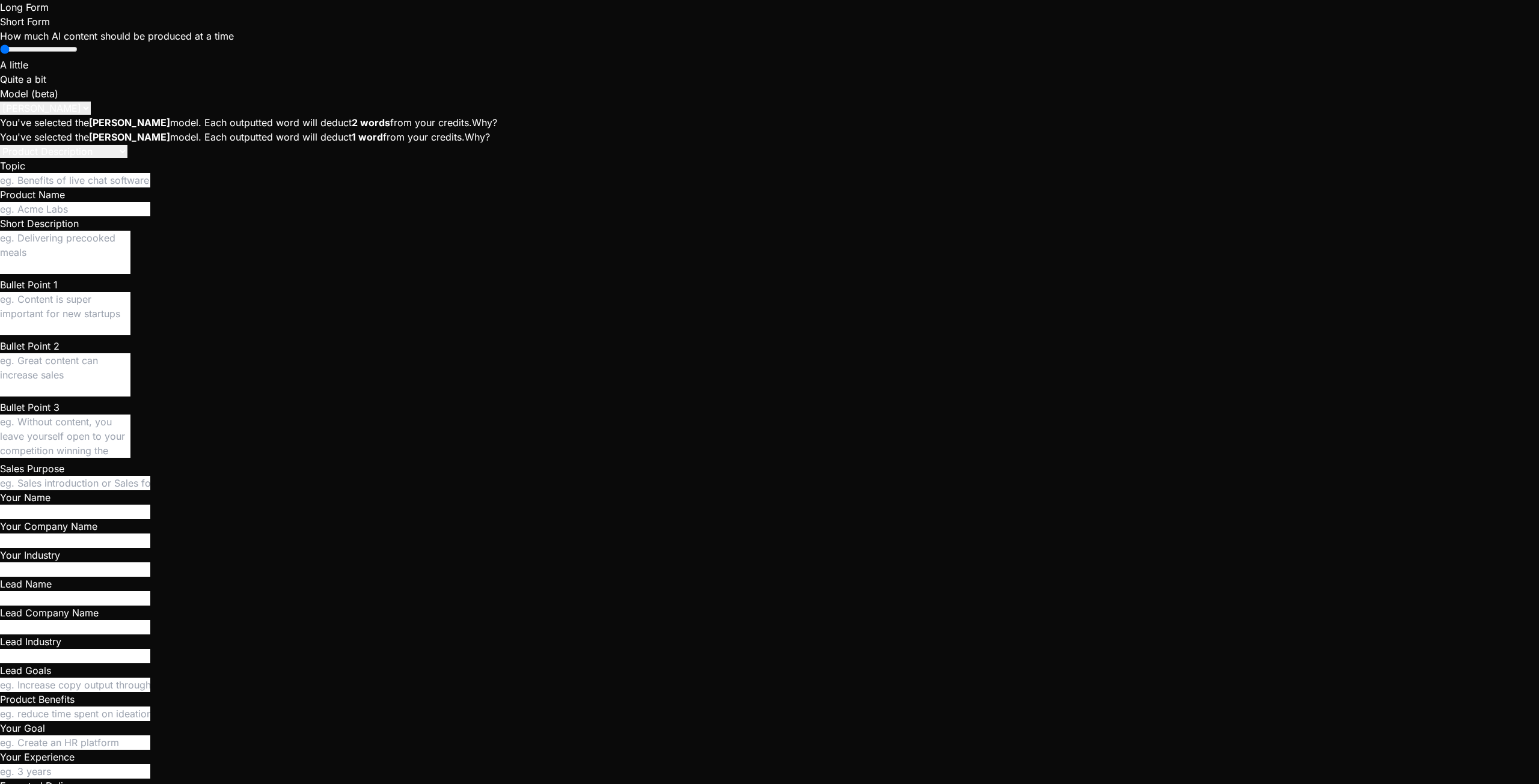
type textarea "x"
type textarea "After clicking"
type textarea "x"
type textarea "After clicking"
type textarea "x"
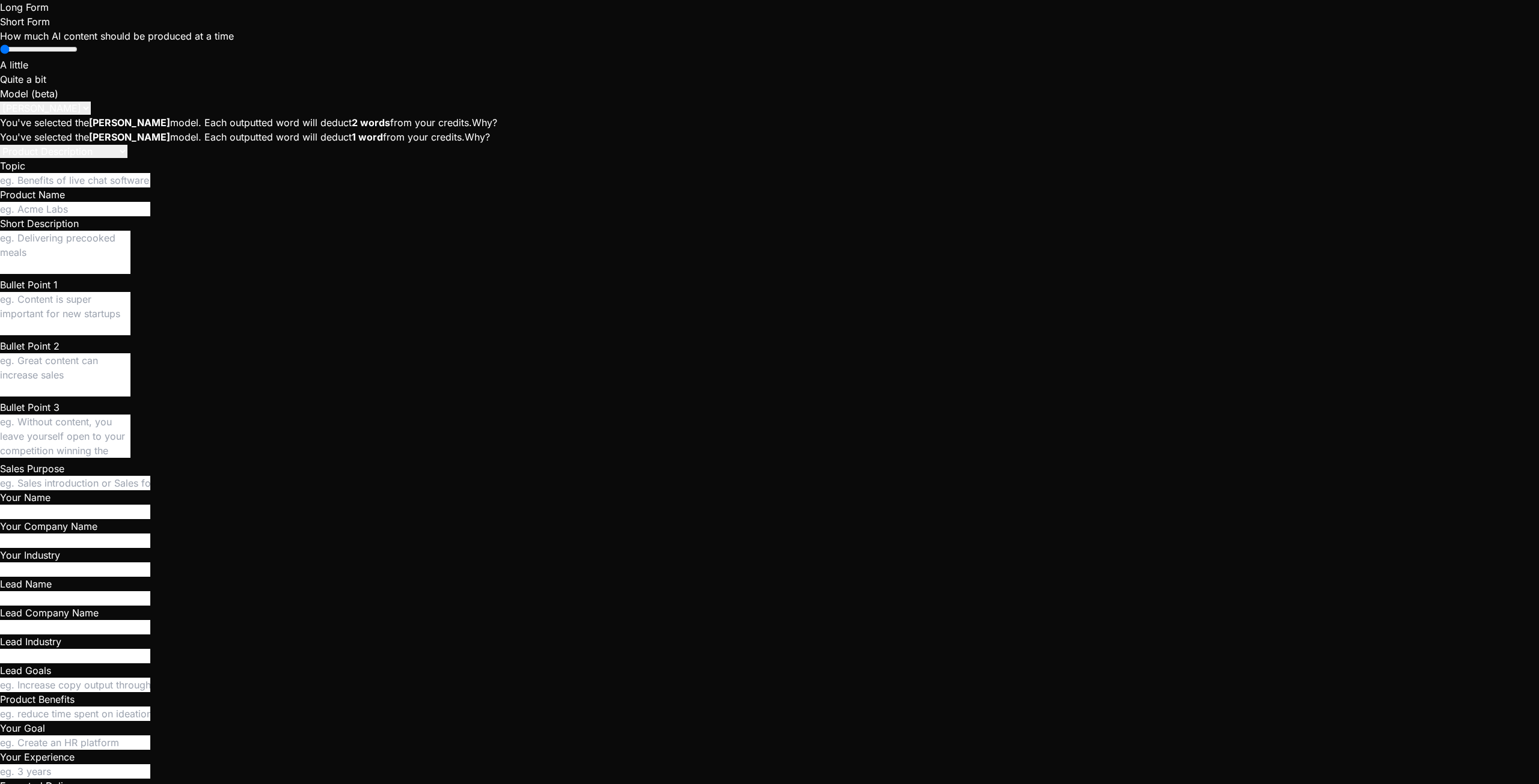
type textarea "After clicking ""
type textarea "x"
type textarea "After clicking "v"
type textarea "x"
type textarea "After clicking "vi"
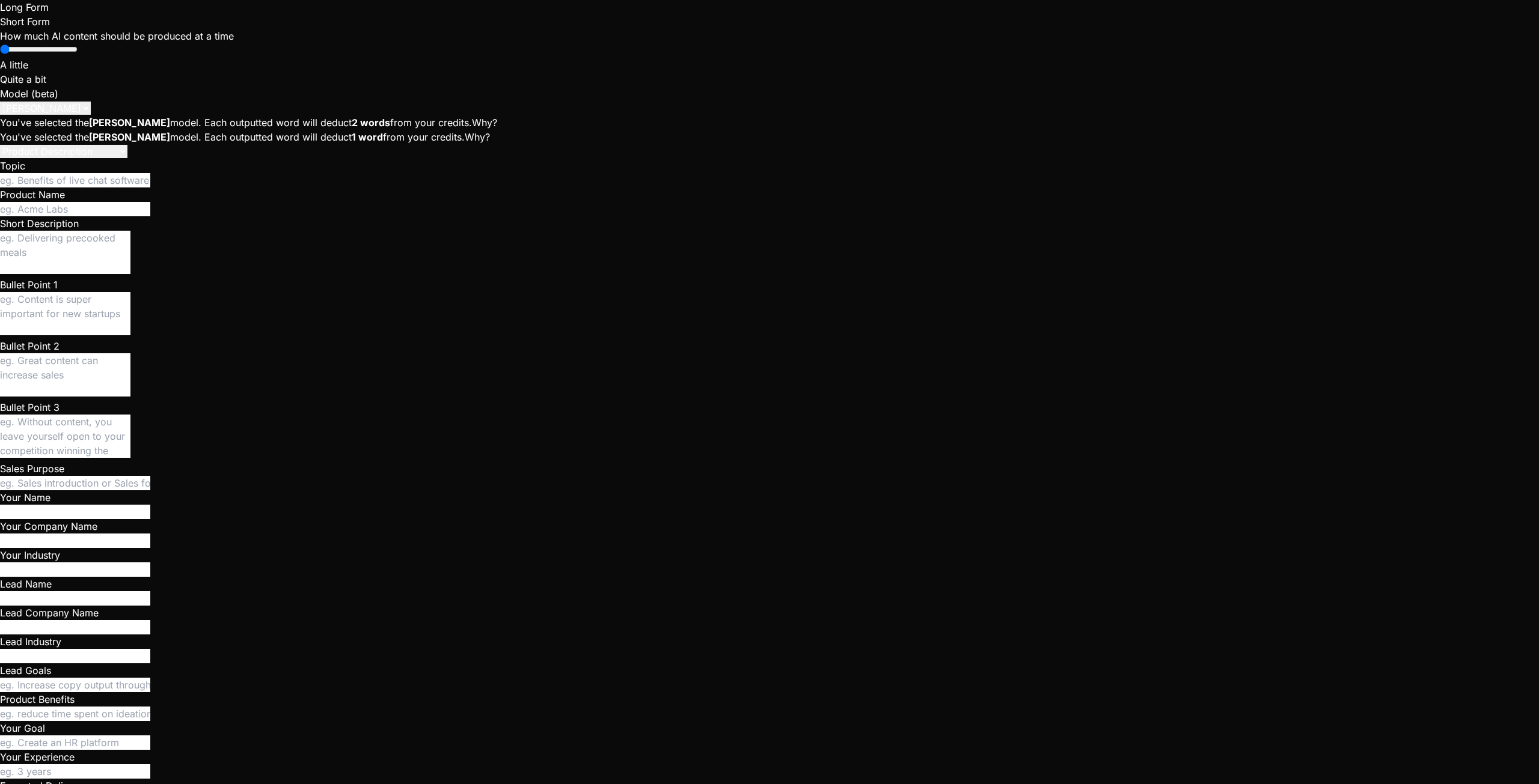
type textarea "x"
type textarea "After clicking "vie"
type textarea "x"
type textarea "After clicking "view"
type textarea "x"
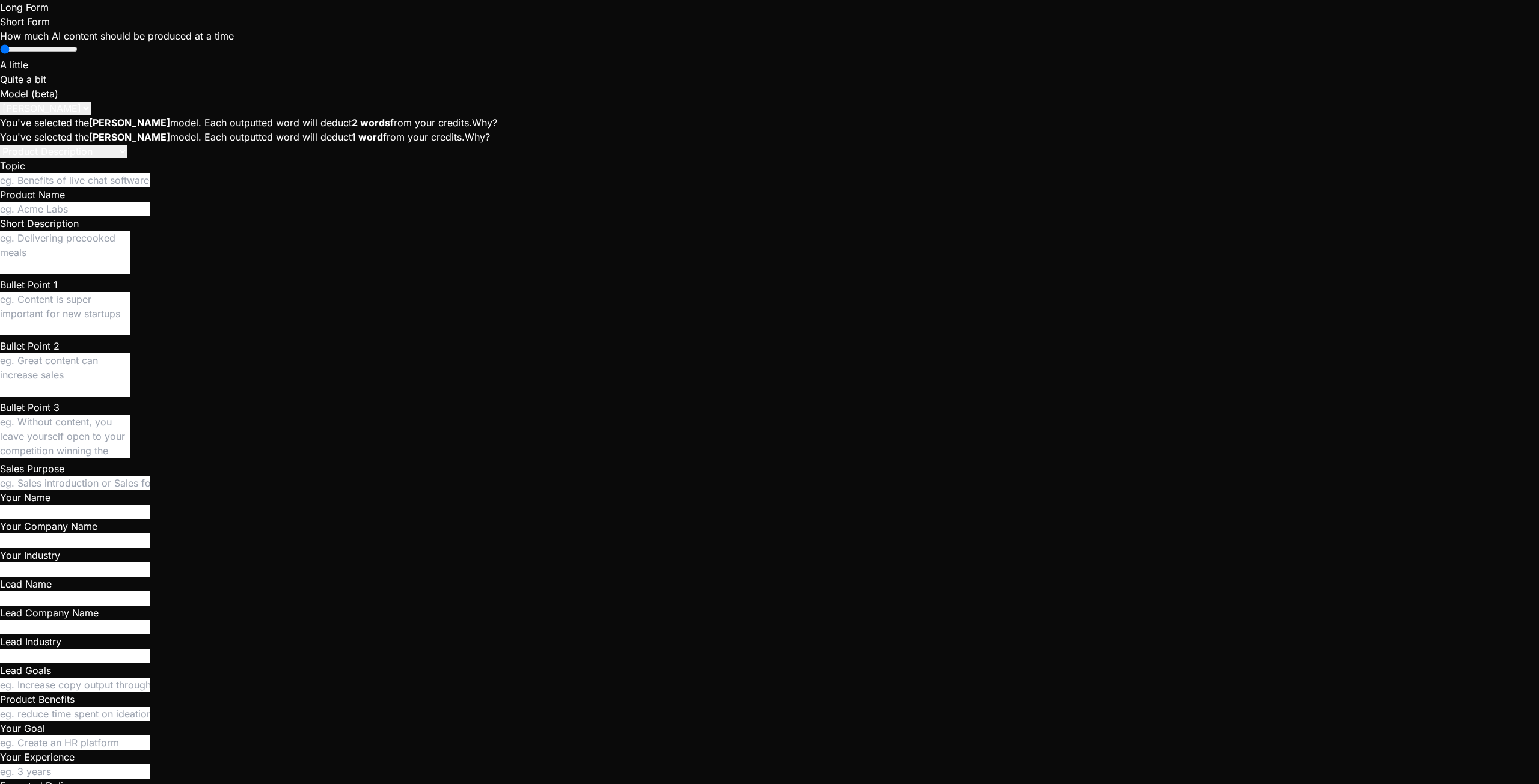
type textarea "After clicking "view"
type textarea "x"
type textarea "After clicking "view f"
type textarea "x"
type textarea "After clicking "view fu"
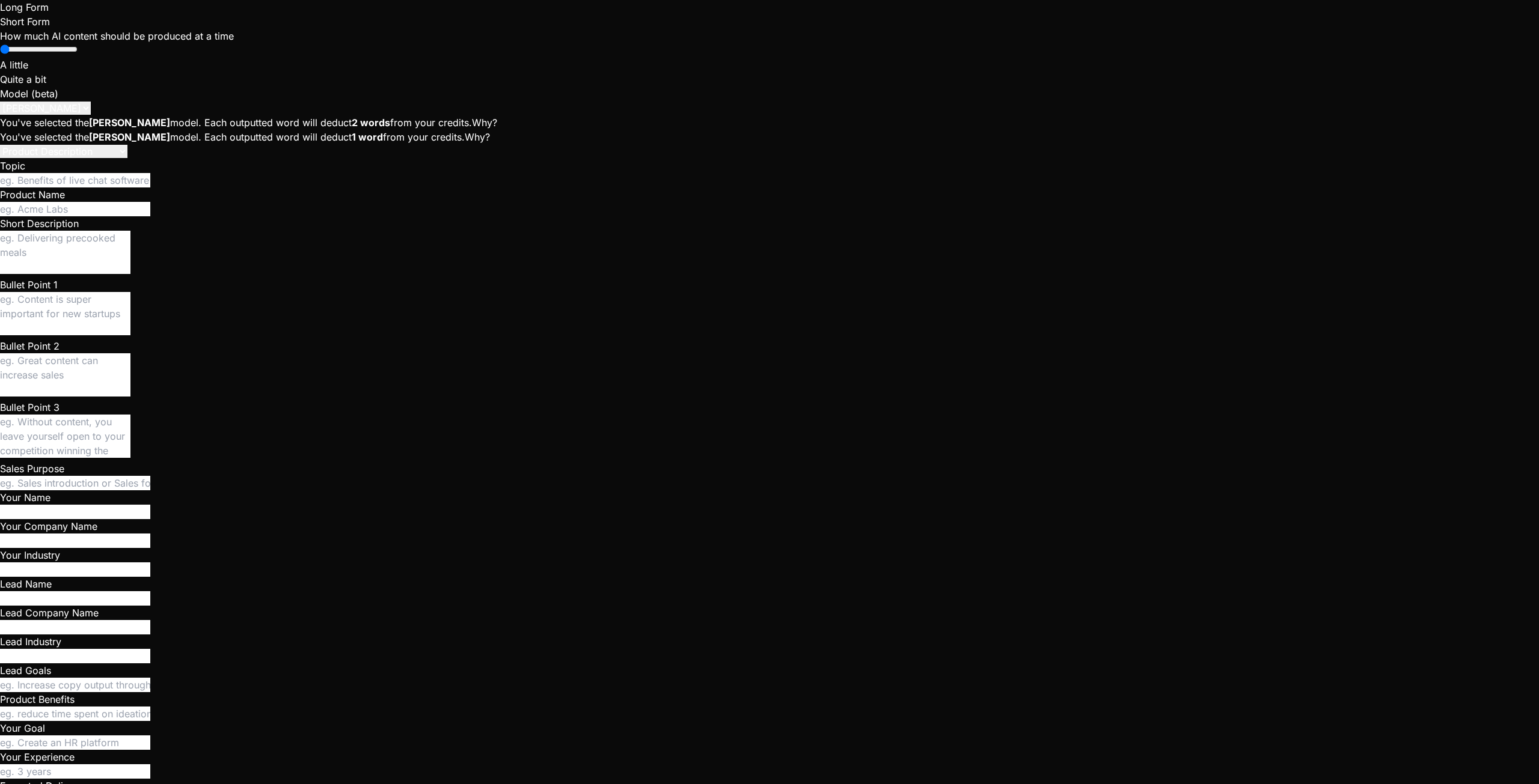
type textarea "x"
type textarea "After clicking "view ful"
type textarea "x"
type textarea "After clicking "view full"
type textarea "x"
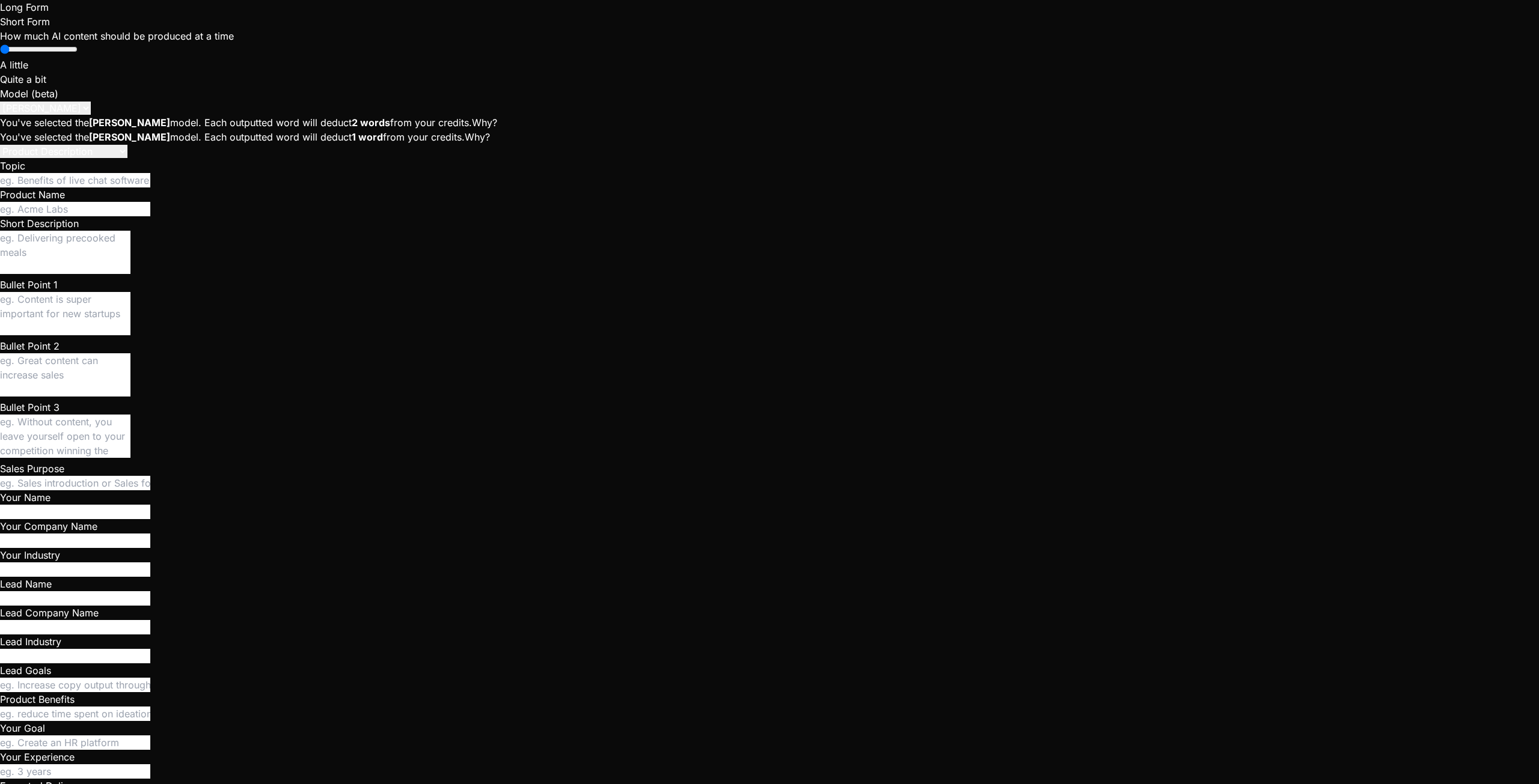
type textarea "After clicking "view full"
type textarea "x"
type textarea "After clicking "view full p"
type textarea "x"
type textarea "After clicking "view full pr"
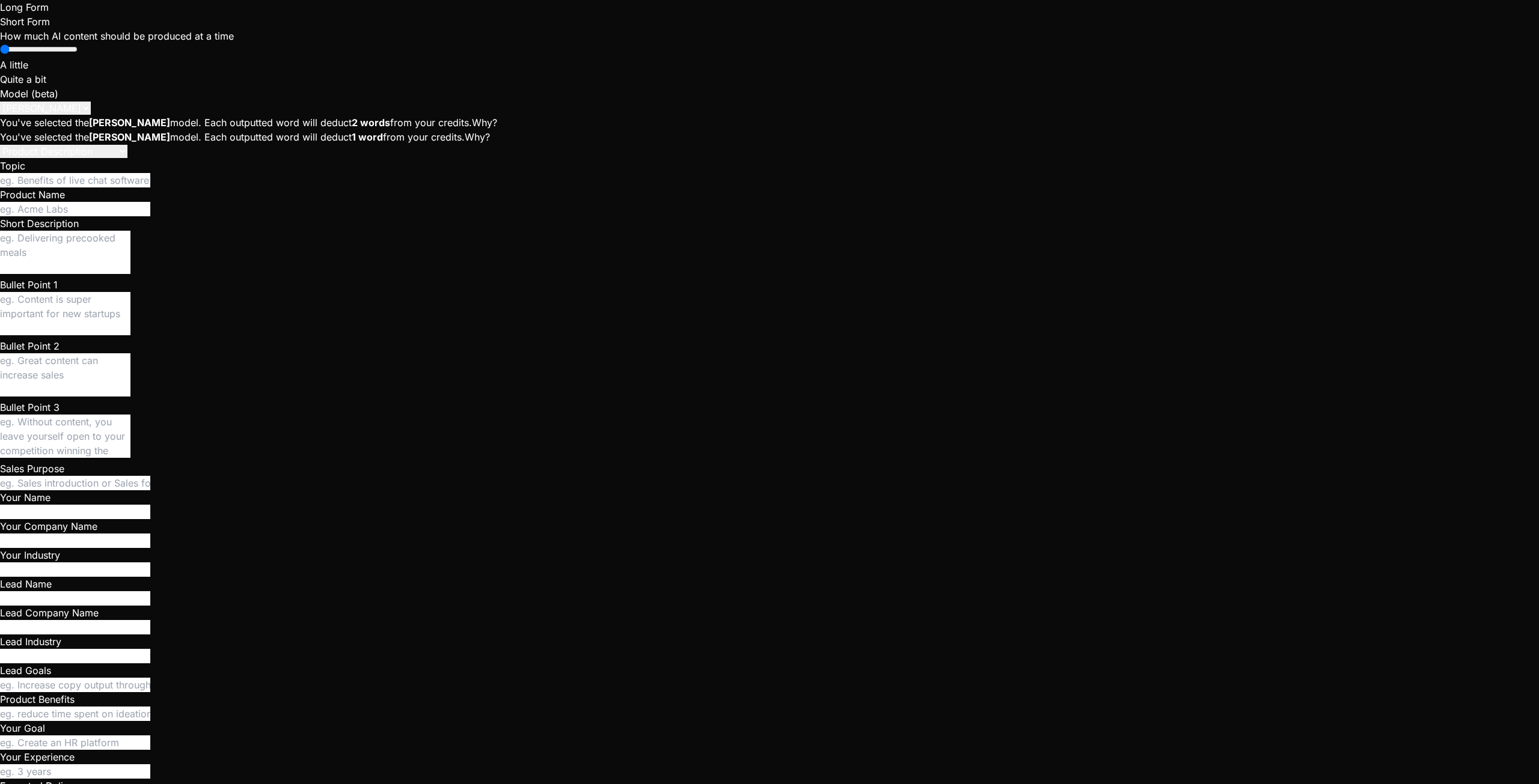
type textarea "x"
type textarea "After clicking "view full pro"
type textarea "x"
type textarea "After clicking "view full prof"
type textarea "x"
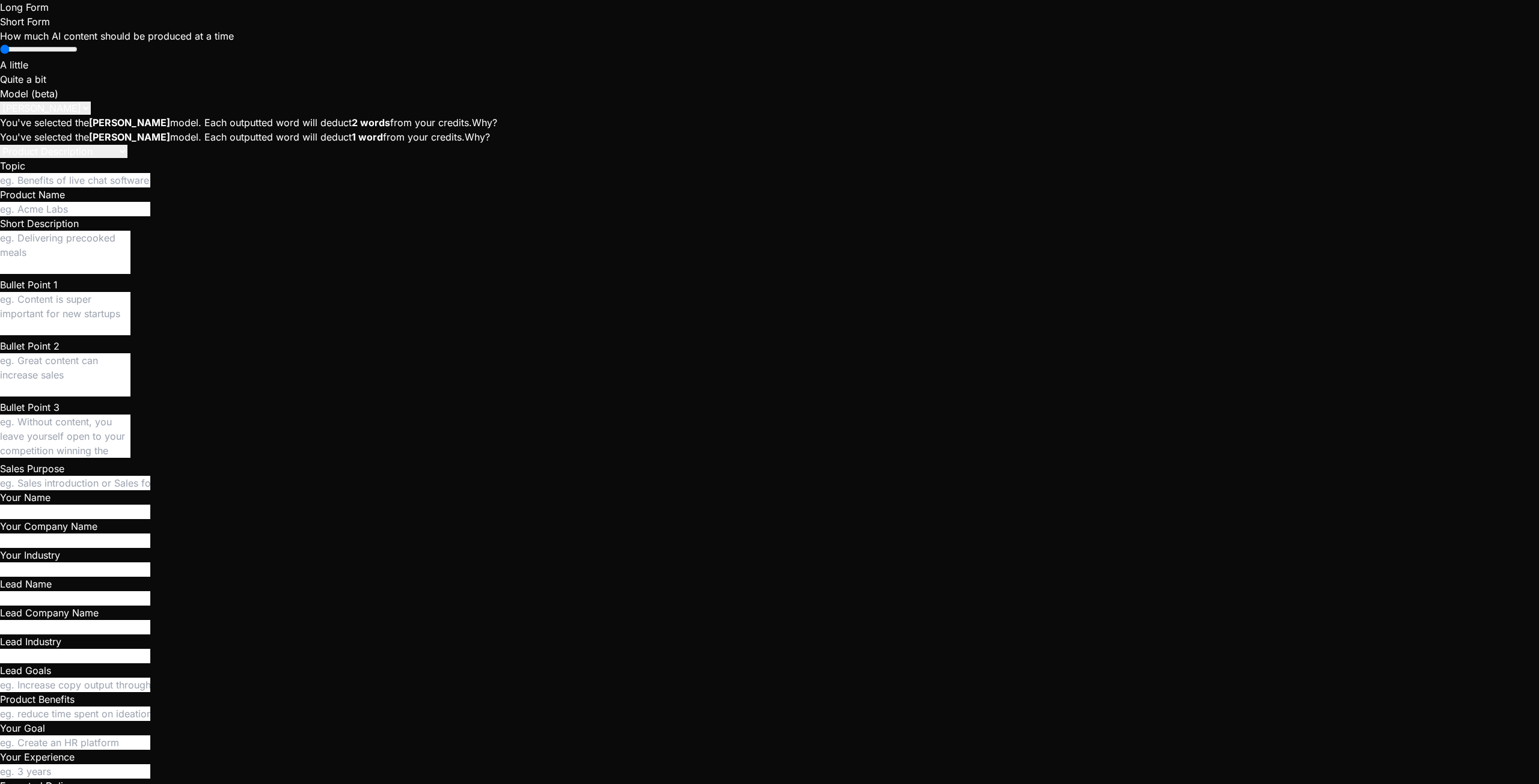
type textarea "After clicking "view full profi"
type textarea "x"
type textarea "After clicking "view full profil"
type textarea "x"
type textarea "After clicking "view full profile"
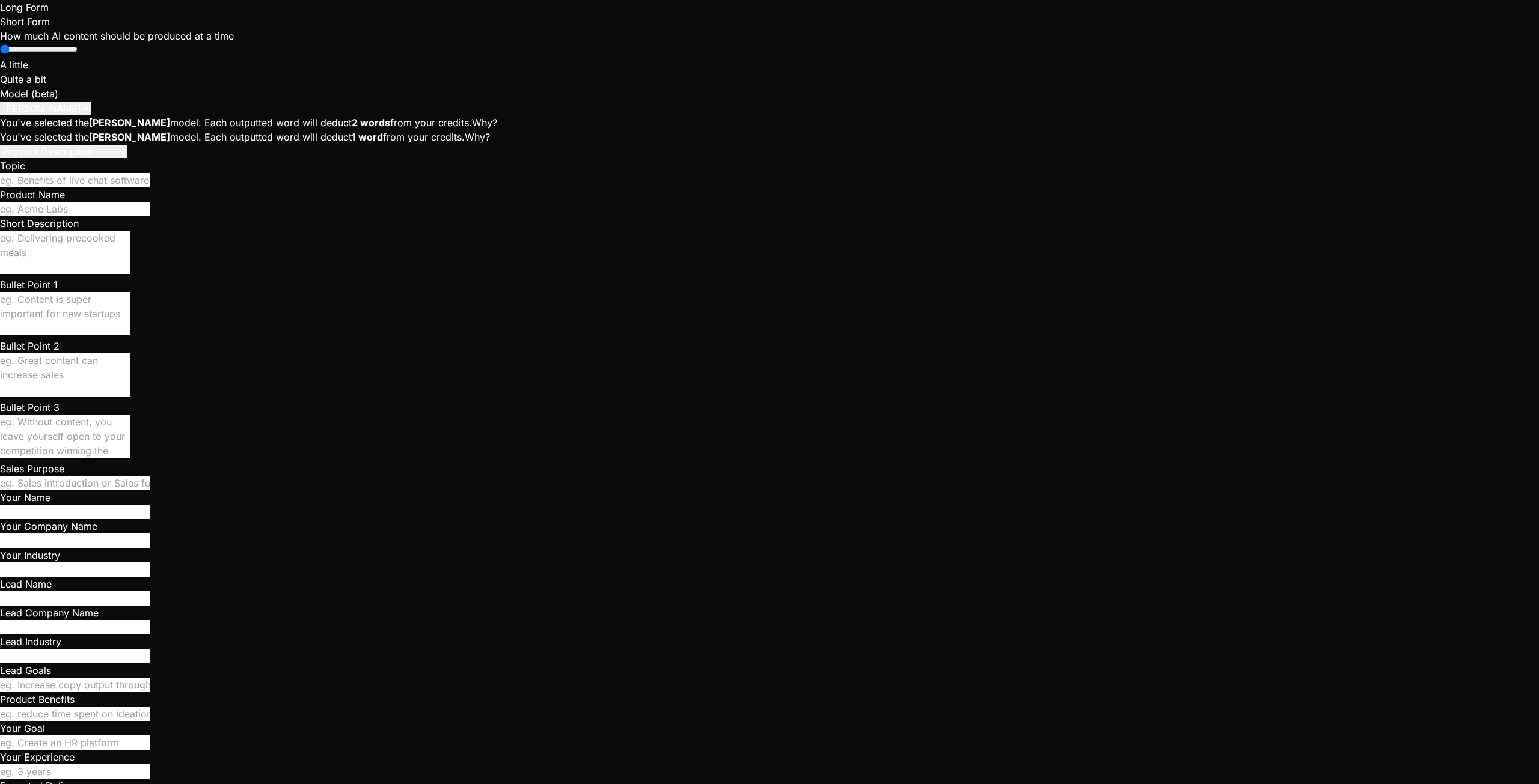
type textarea "x"
type textarea "After clicking "view full profile""
type textarea "x"
type textarea "After clicking "view full profile""
type textarea "x"
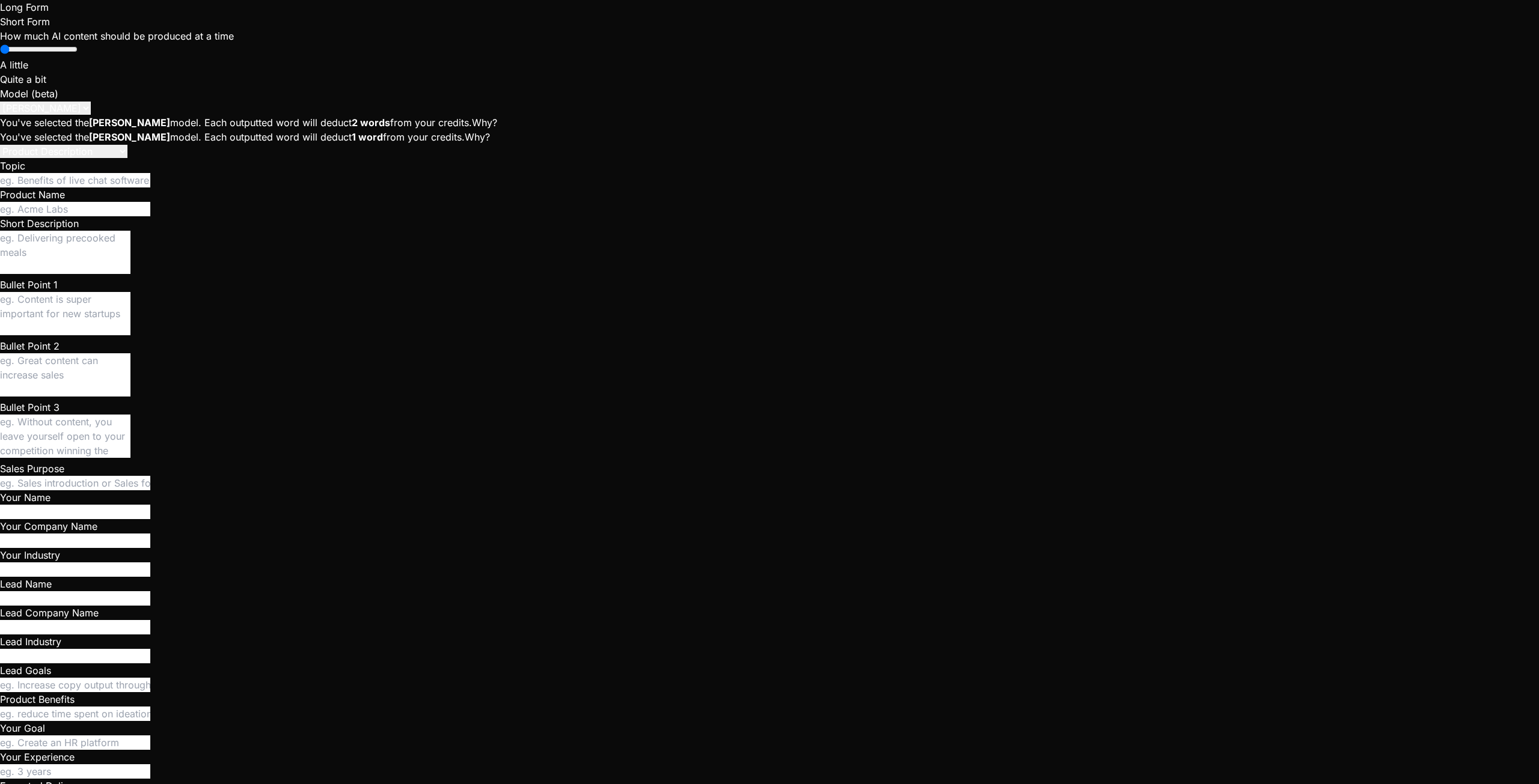
type textarea "After clicking "view full profile" i"
type textarea "x"
type textarea "After clicking "view full profile" it"
type textarea "x"
type textarea "After clicking "view full profile" it"
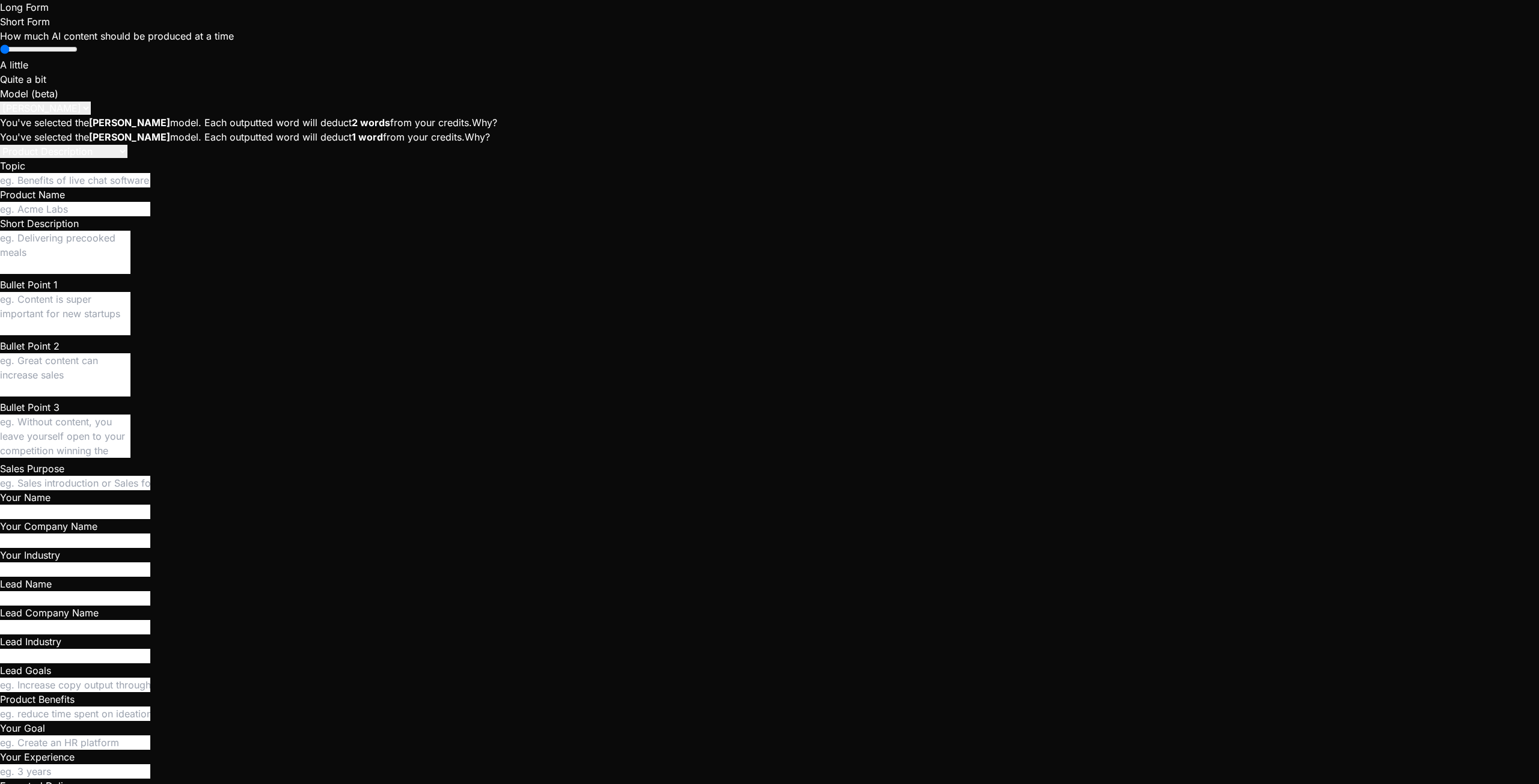
type textarea "x"
type textarea "After clicking "view full profile" it d"
type textarea "x"
type textarea "After clicking "view full profile" it do"
type textarea "x"
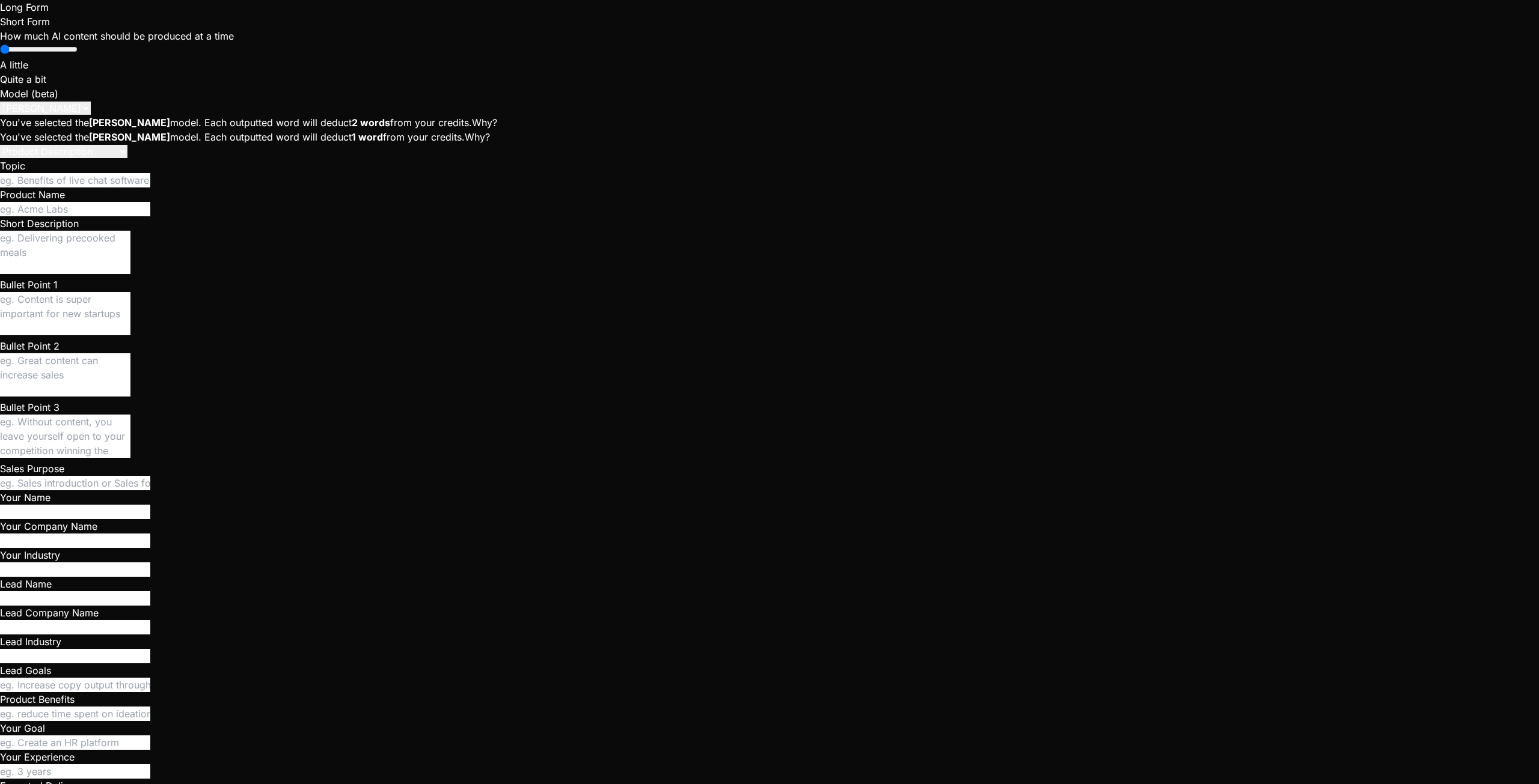
type textarea "After clicking "view full profile" it doe"
type textarea "x"
type textarea "After clicking "view full profile" it does"
type textarea "x"
type textarea "After clicking "view full profile" it doesn"
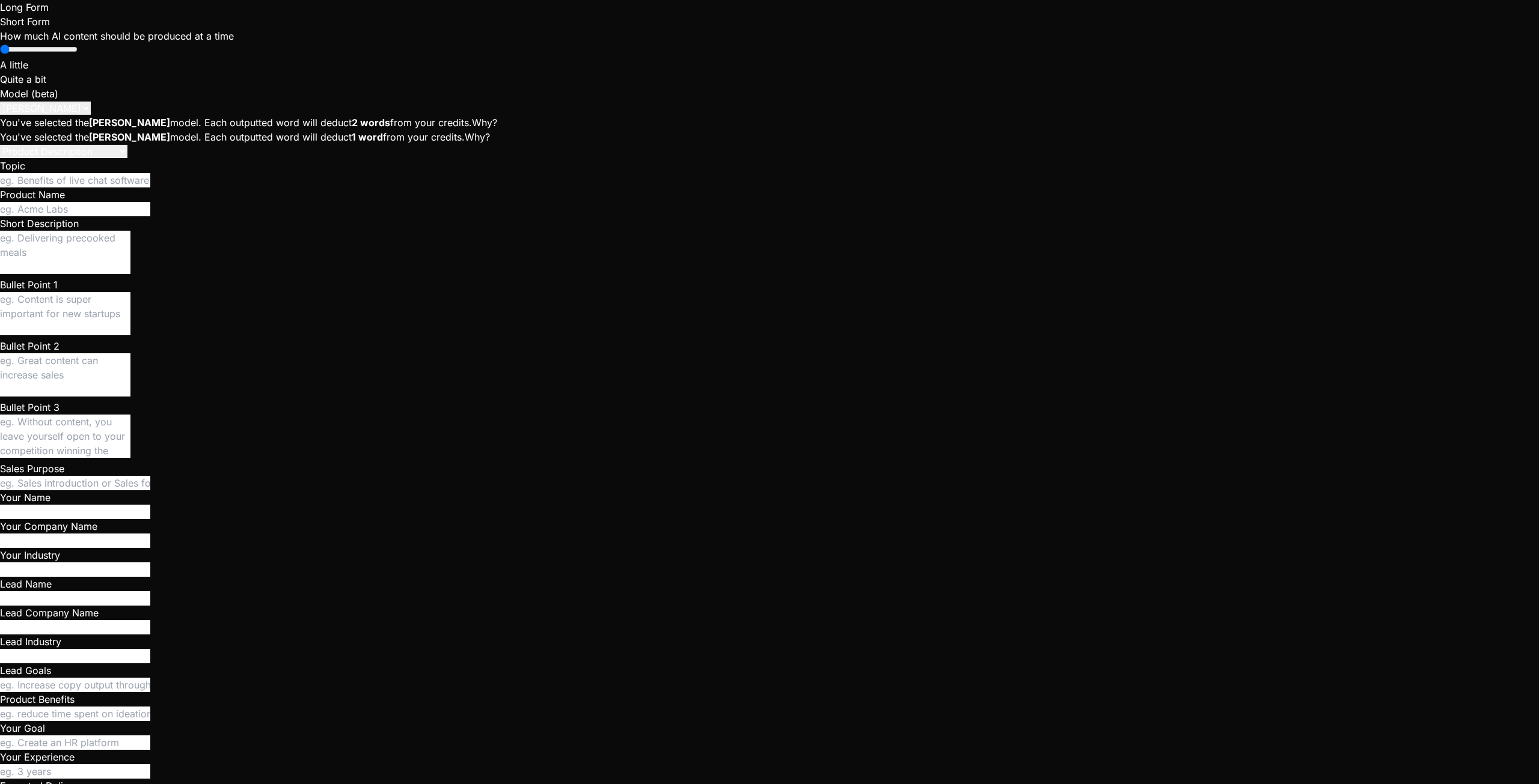
type textarea "x"
type textarea "After clicking "view full profile" it doesn'"
type textarea "x"
type textarea "After clicking "view full profile" it doesn't"
type textarea "x"
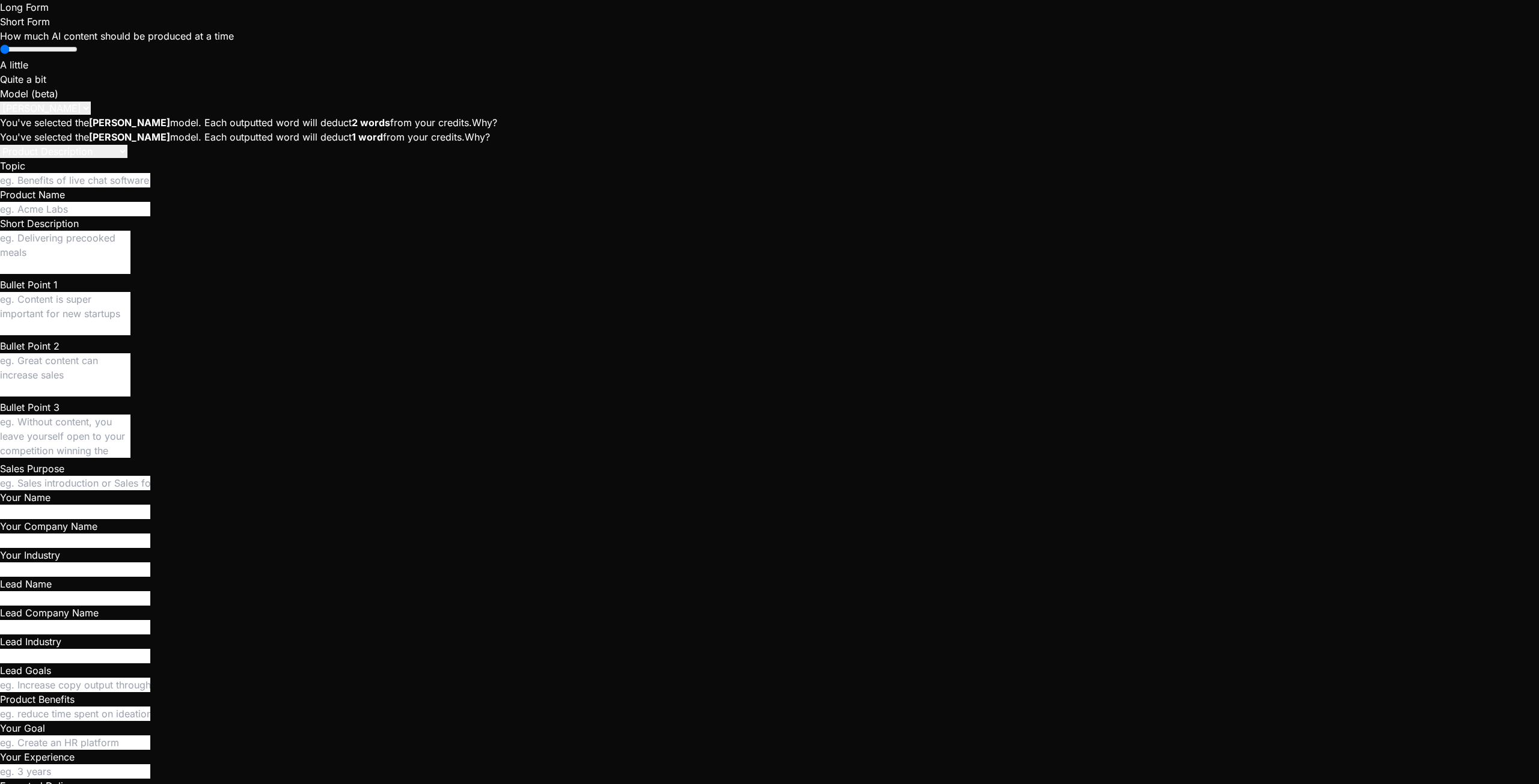
type textarea "After clicking "view full profile" it doesn't"
type textarea "x"
type textarea "After clicking "view full profile" it doesn't w"
type textarea "x"
type textarea "After clicking "view full profile" it doesn't wo"
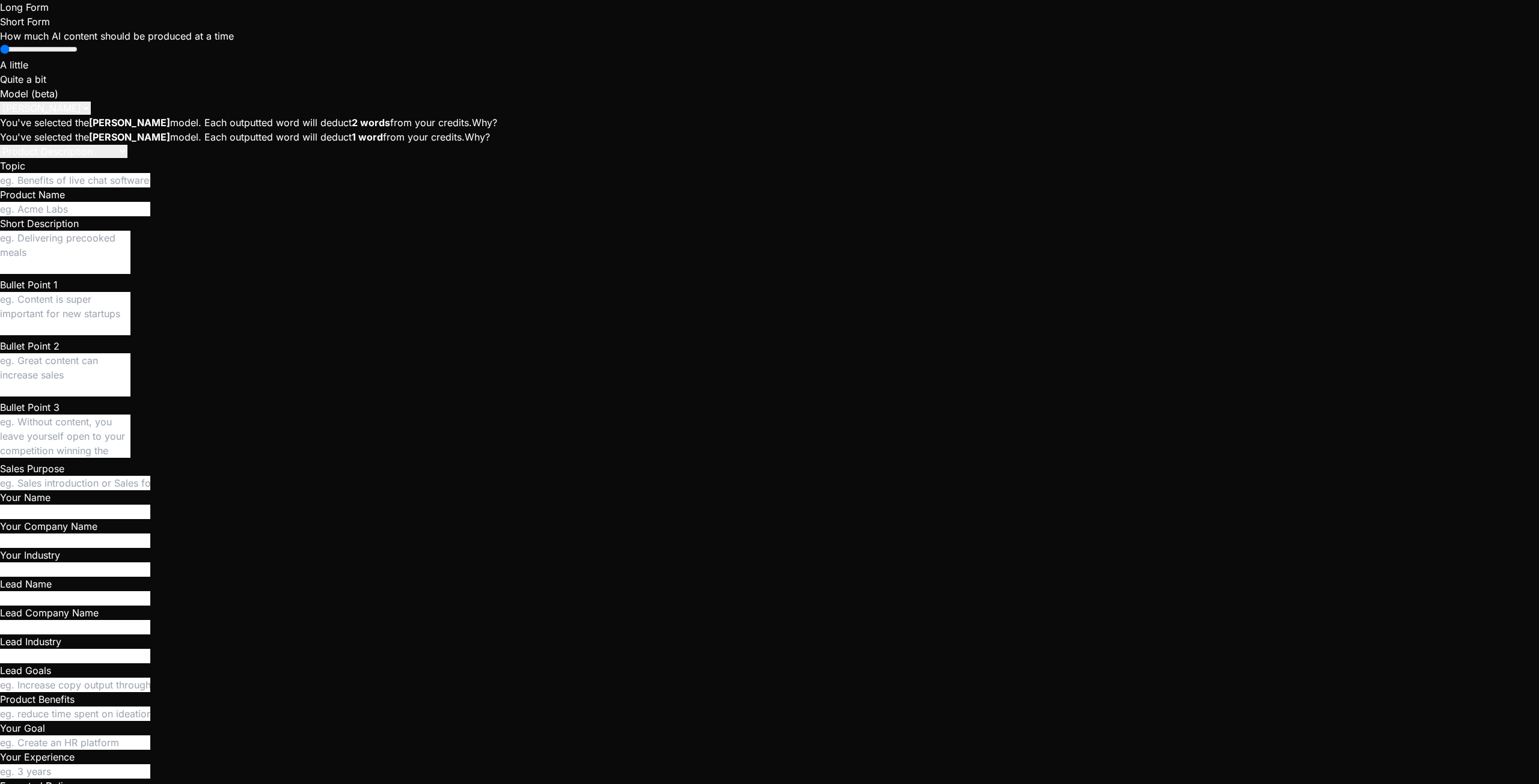
type textarea "x"
type textarea "After clicking "view full profile" it doesn't wor"
type textarea "x"
type textarea "After clicking "view full profile" it doesn't work"
type textarea "x"
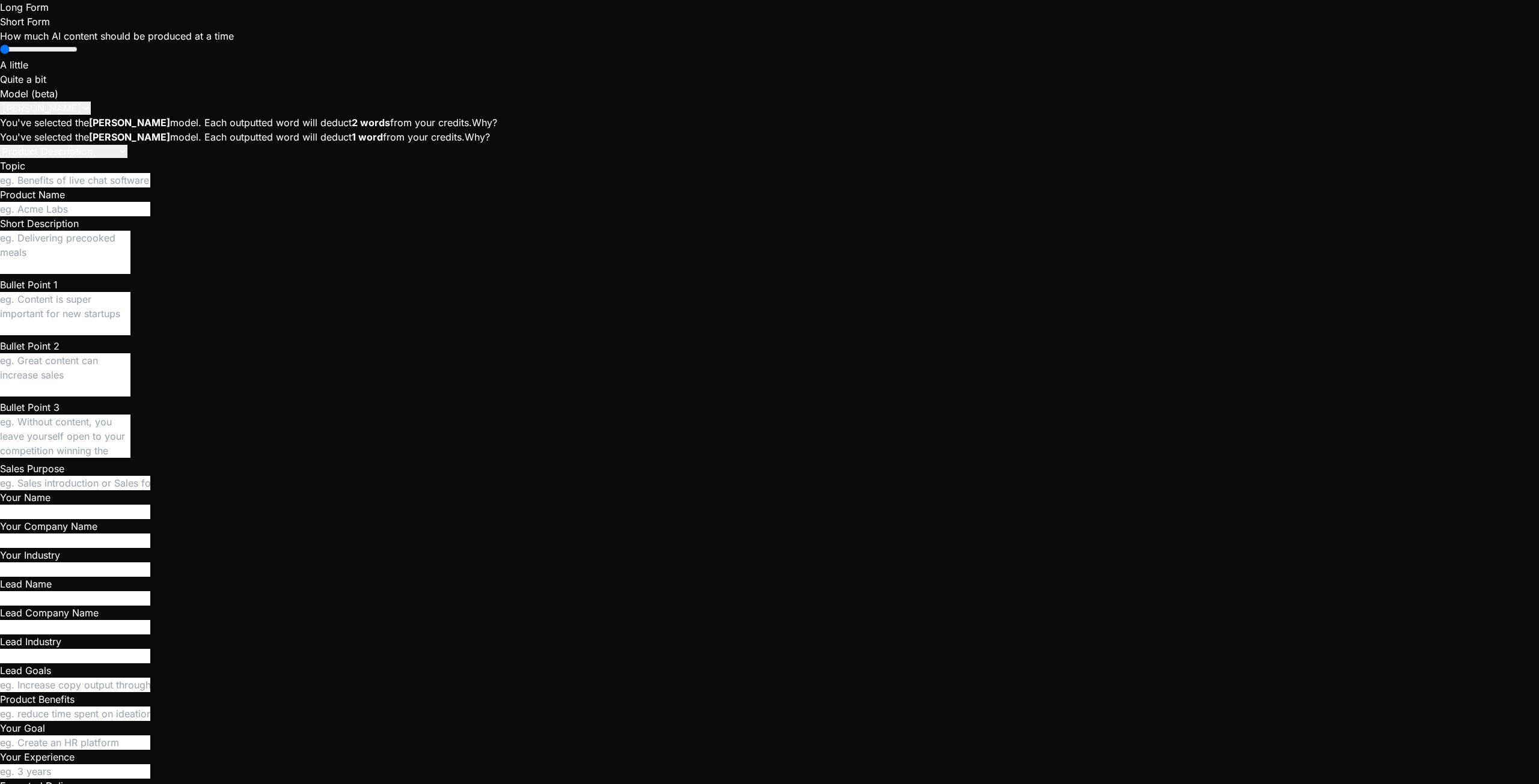
type textarea "After clicking "view full profile" it doesn't work"
type textarea "x"
type textarea "After clicking "view full profile" it doesn't work a"
type textarea "x"
type textarea "After clicking "view full profile" it doesn't work an"
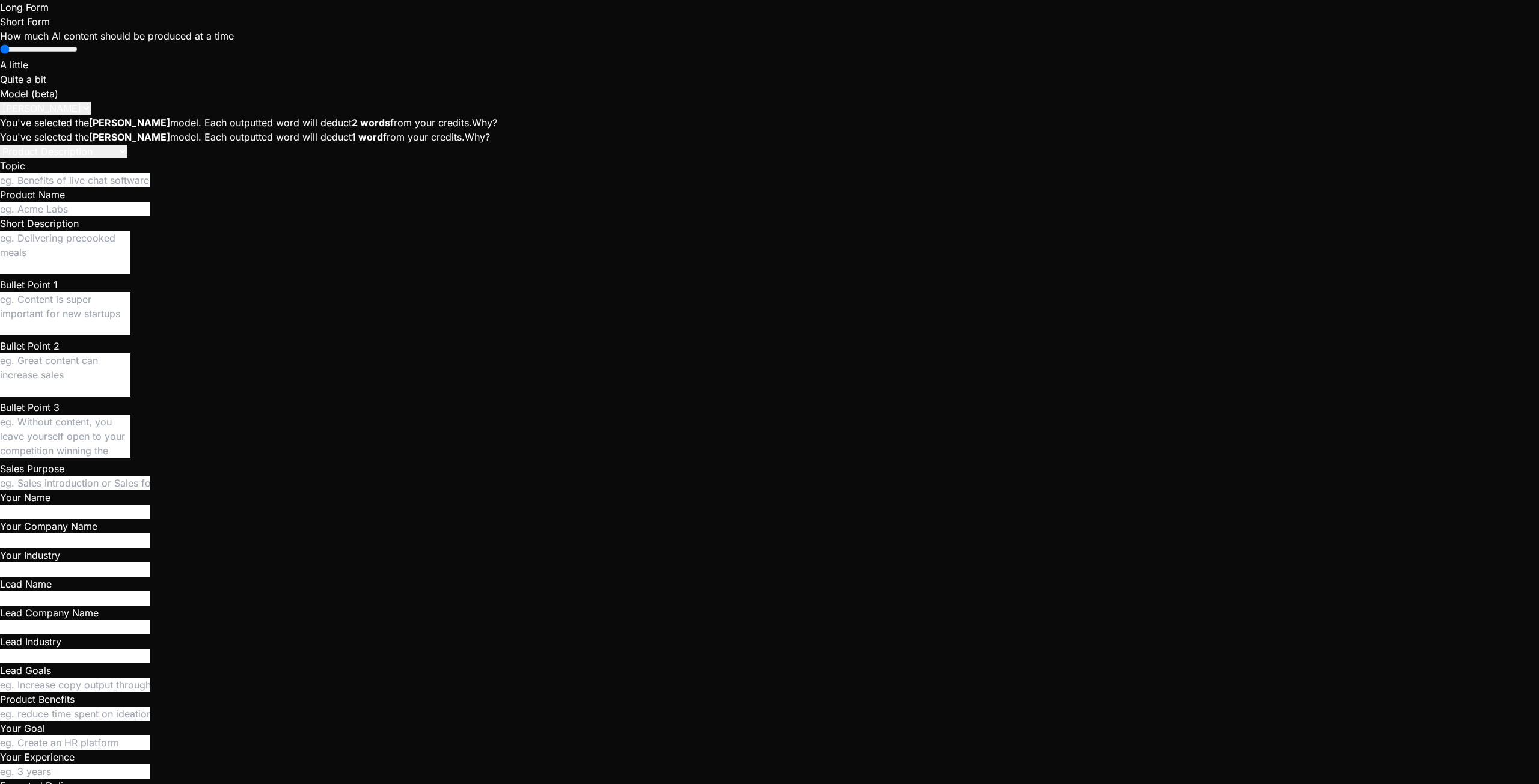
type textarea "x"
type textarea "After clicking "view full profile" it doesn't work any"
type textarea "x"
type textarea "After clicking "view full profile" it doesn't work anym"
type textarea "x"
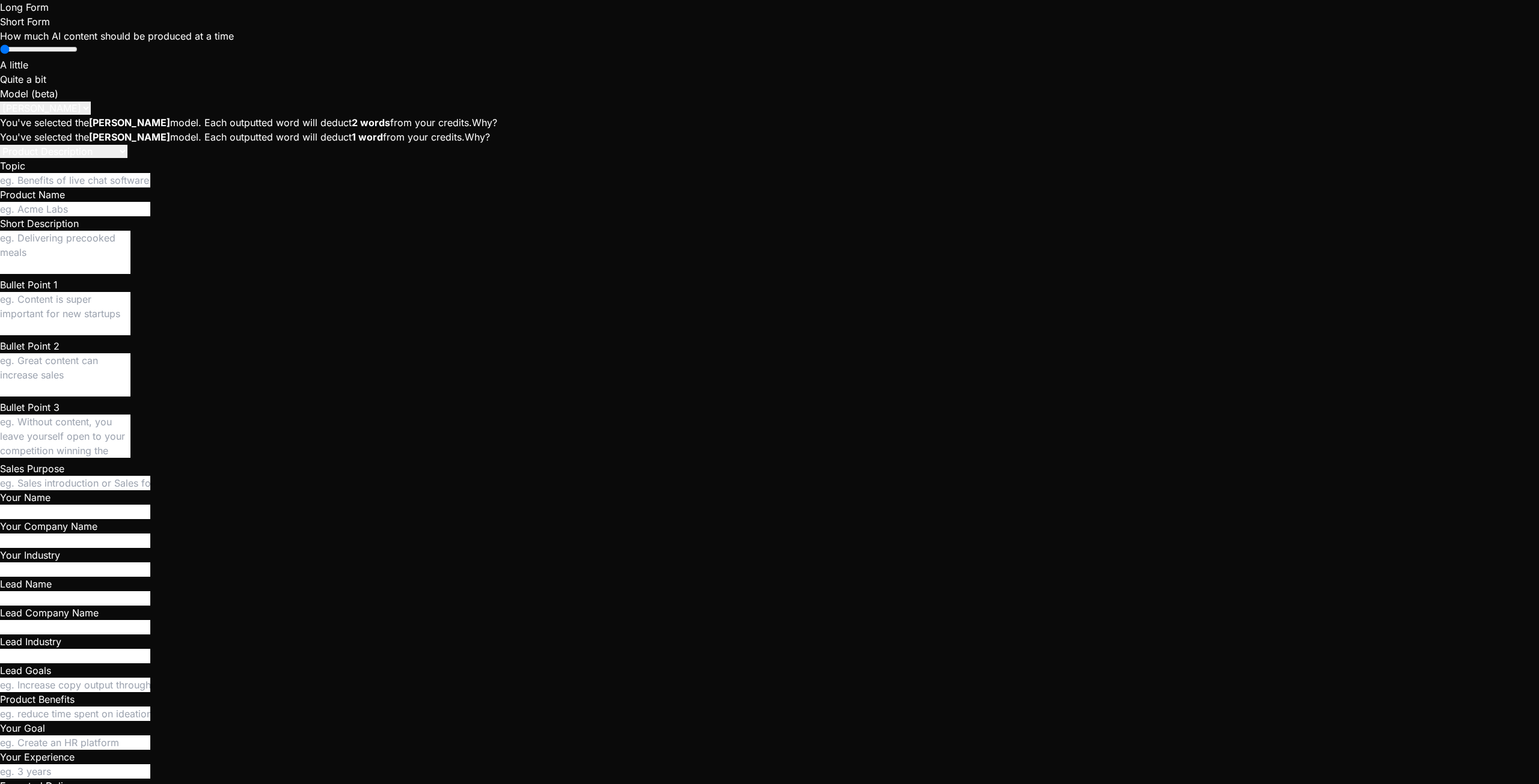
type textarea "After clicking "view full profile" it doesn't work anymo"
type textarea "x"
type textarea "After clicking "view full profile" it doesn't work anymor"
type textarea "x"
type textarea "After clicking "view full profile" it doesn't work anymore"
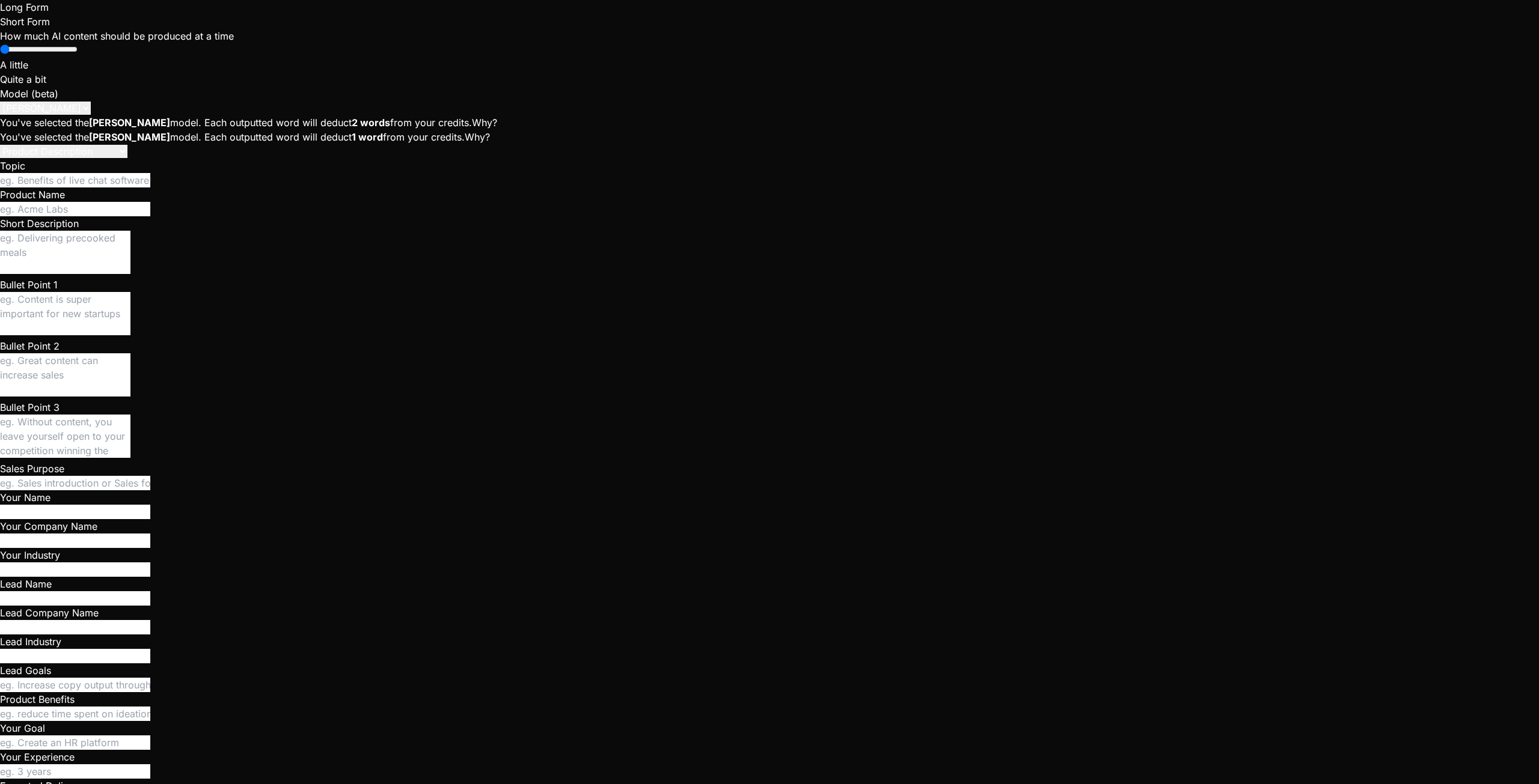
type textarea "x"
type textarea "After clicking "view full profile" it doesn't work anymore."
type textarea "x"
type textarea "After clicking "view full profile" it doesn't work anymore."
type textarea "x"
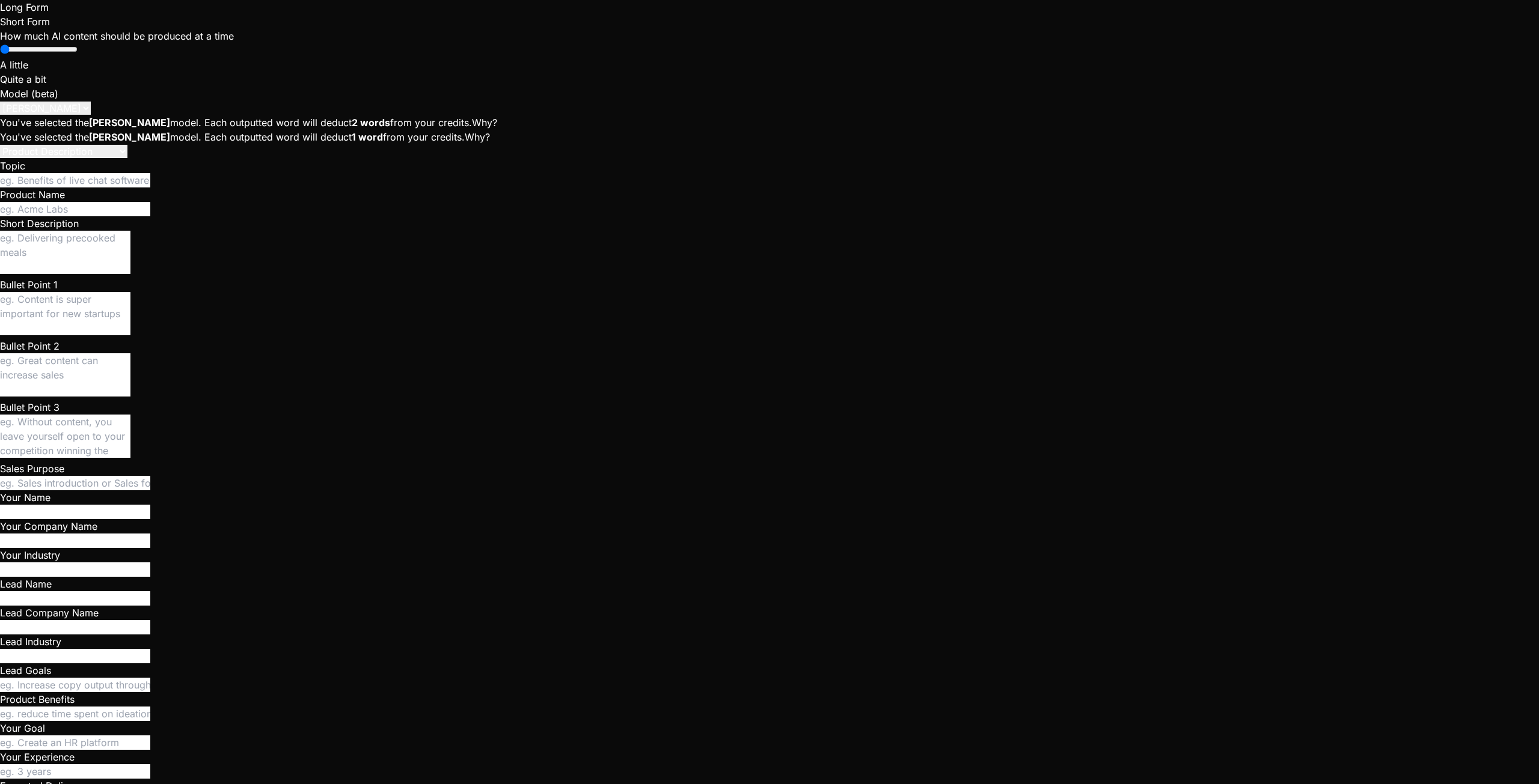
type textarea "After clicking "view full profile" it doesn't work anymore. A"
type textarea "x"
type textarea "After clicking "view full profile" it doesn't work anymore. AF"
type textarea "x"
type textarea "After clicking "view full profile" it doesn't work anymore. AFt"
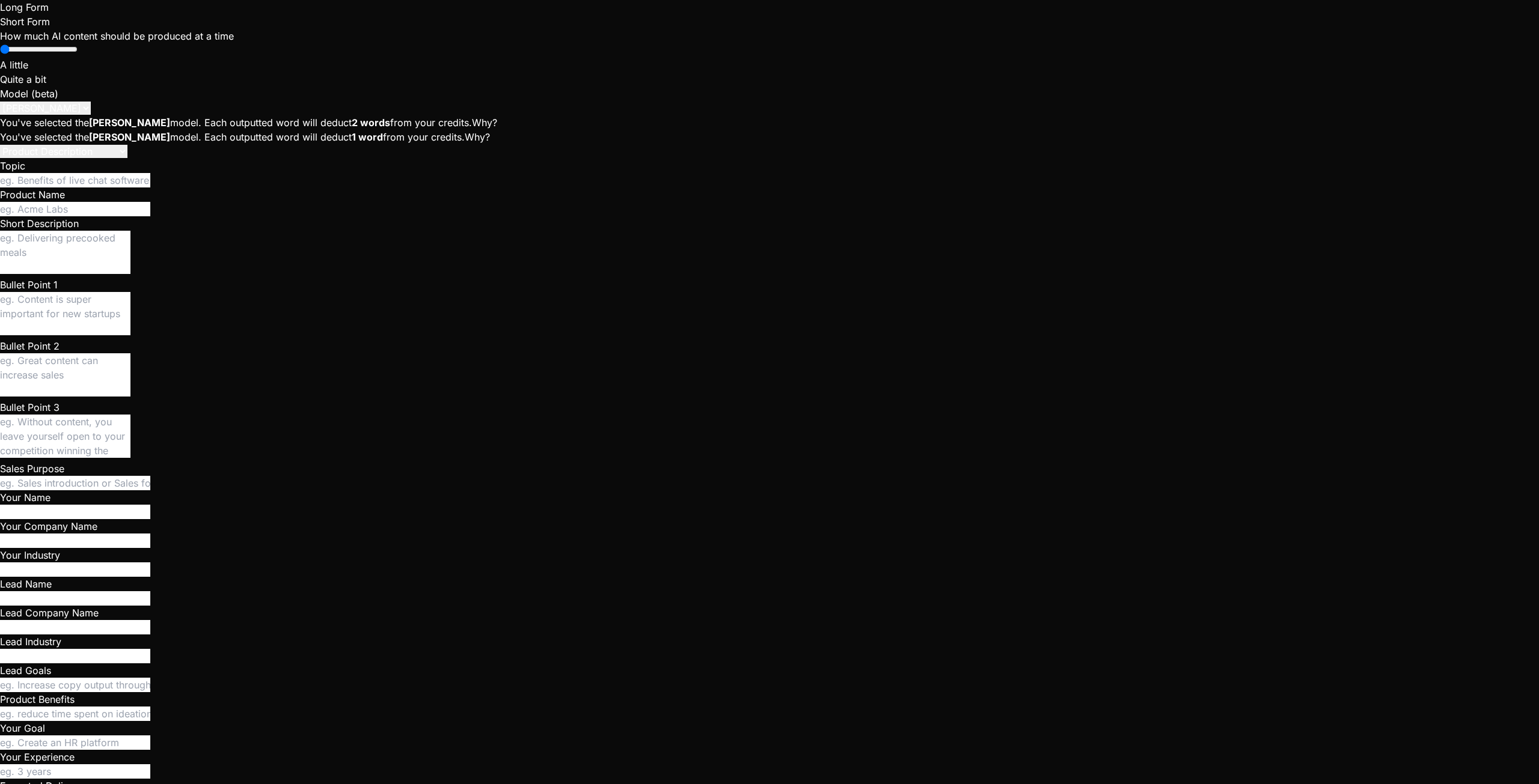
type textarea "x"
type textarea "After clicking "view full profile" it doesn't work anymore. AFte"
type textarea "x"
type textarea "After clicking "view full profile" it doesn't work anymore. AFter"
type textarea "x"
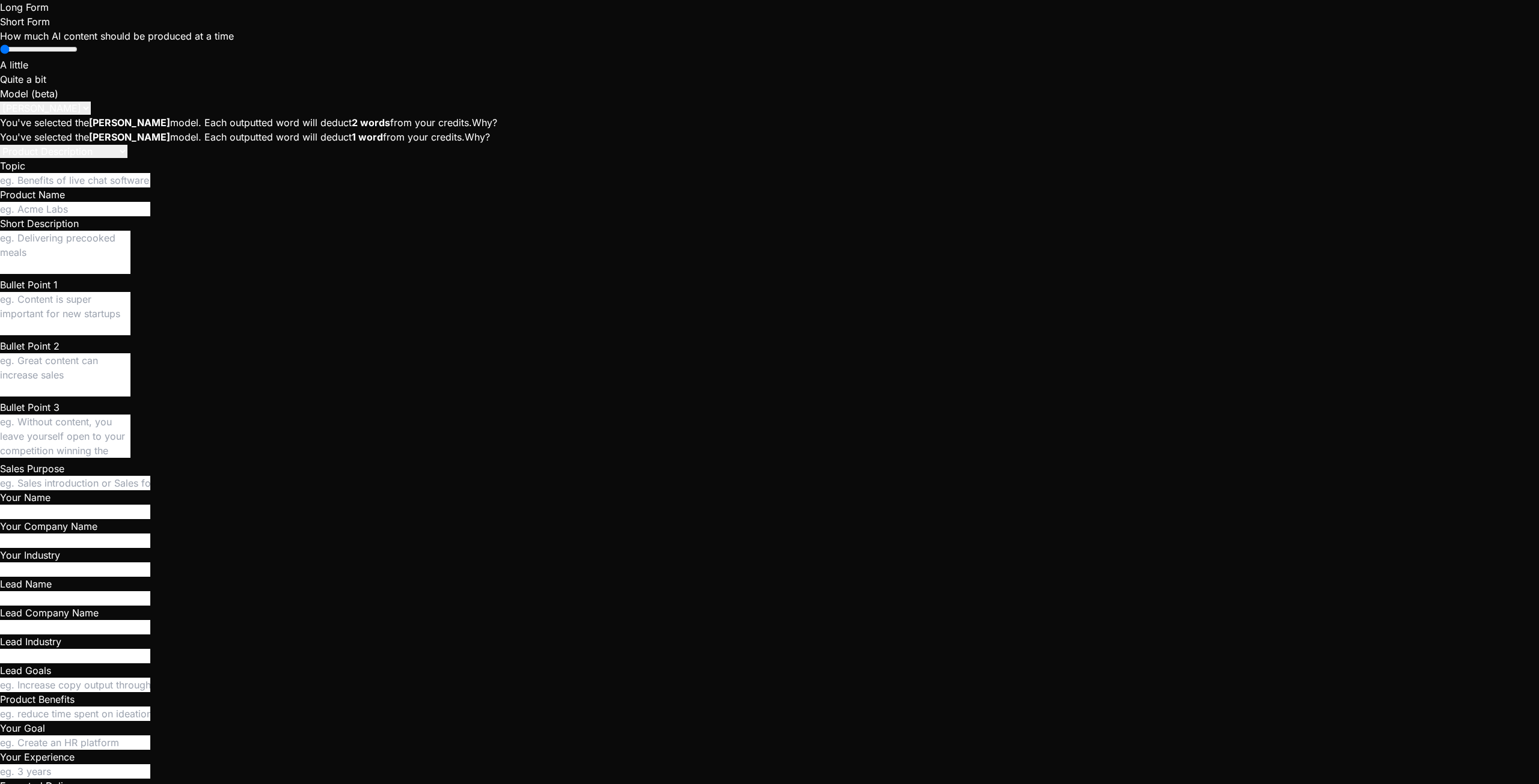
type textarea "After clicking "view full profile" it doesn't work anymore. AFter"
type textarea "x"
type textarea "After clicking "view full profile" it doesn't work anymore. AFter c"
type textarea "x"
type textarea "After clicking "view full profile" it doesn't work anymore. AFter cl"
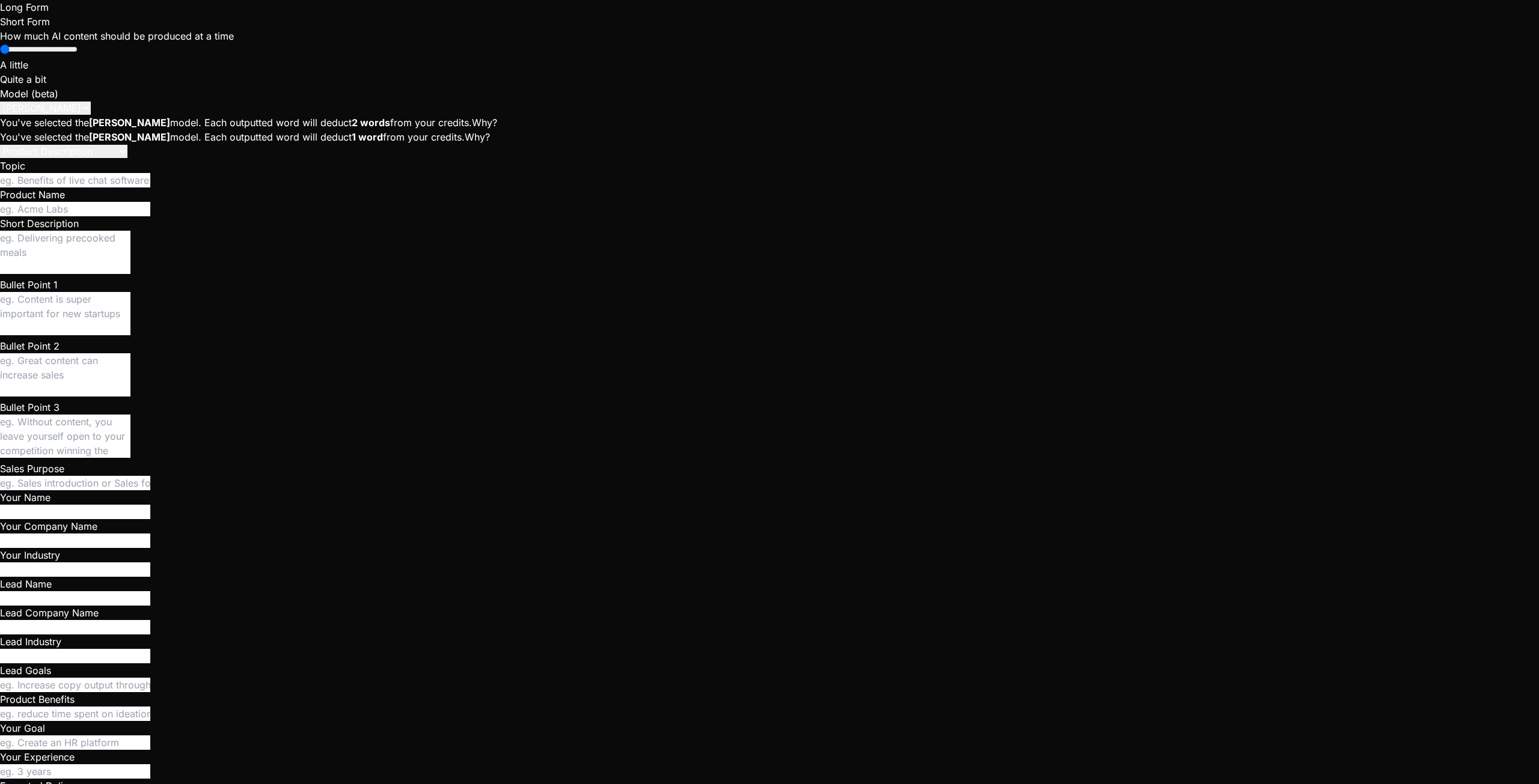
type textarea "x"
type textarea "After clicking "view full profile" it doesn't work anymore. AFter cli"
type textarea "x"
type textarea "After clicking "view full profile" it doesn't work anymore. AFter clic"
type textarea "x"
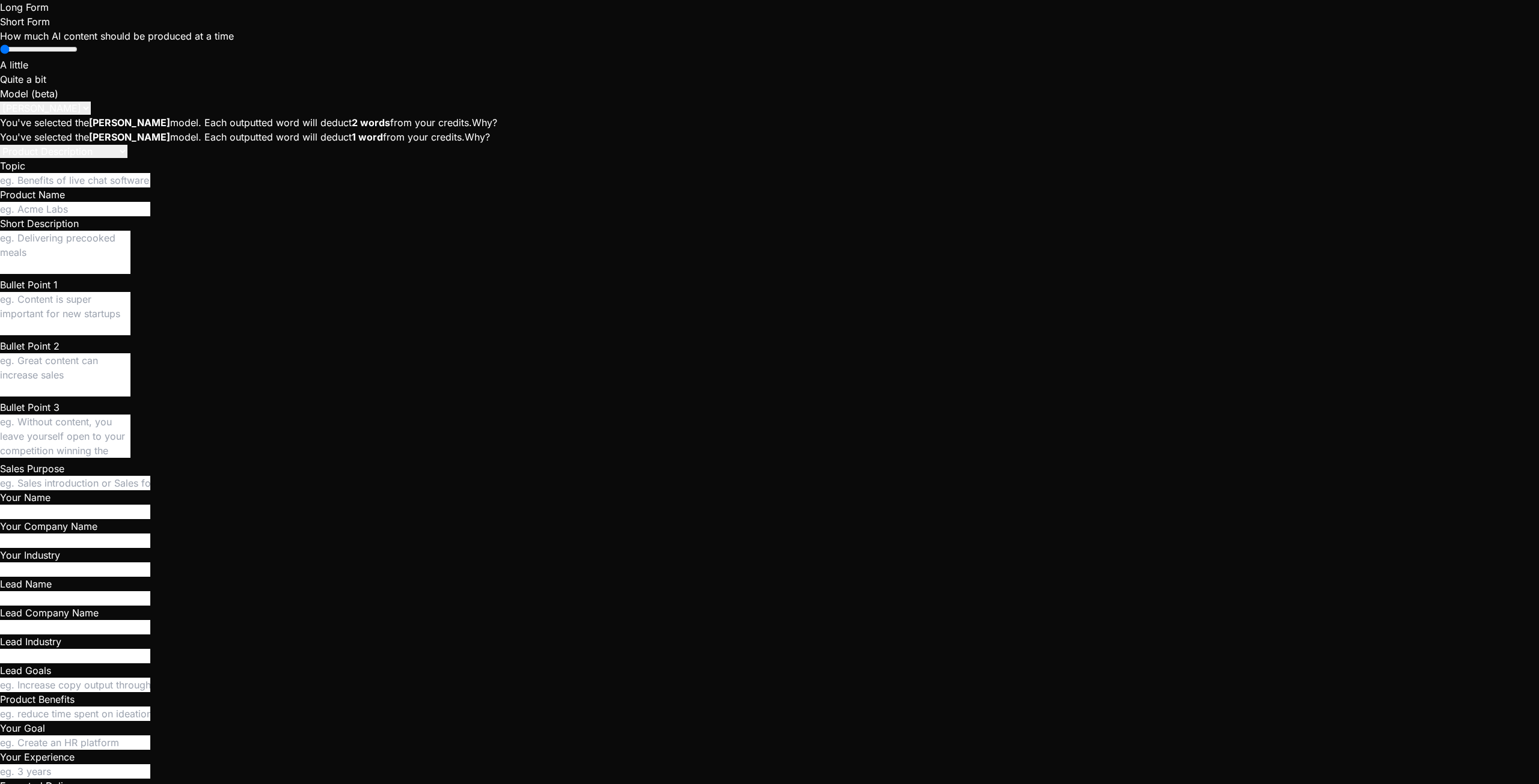
type textarea "After clicking "view full profile" it doesn't work anymore. AFter click"
type textarea "x"
type textarea "After clicking "view full profile" it doesn't work anymore. AFter clicki"
type textarea "x"
type textarea "After clicking "view full profile" it doesn't work anymore. AFter clickin"
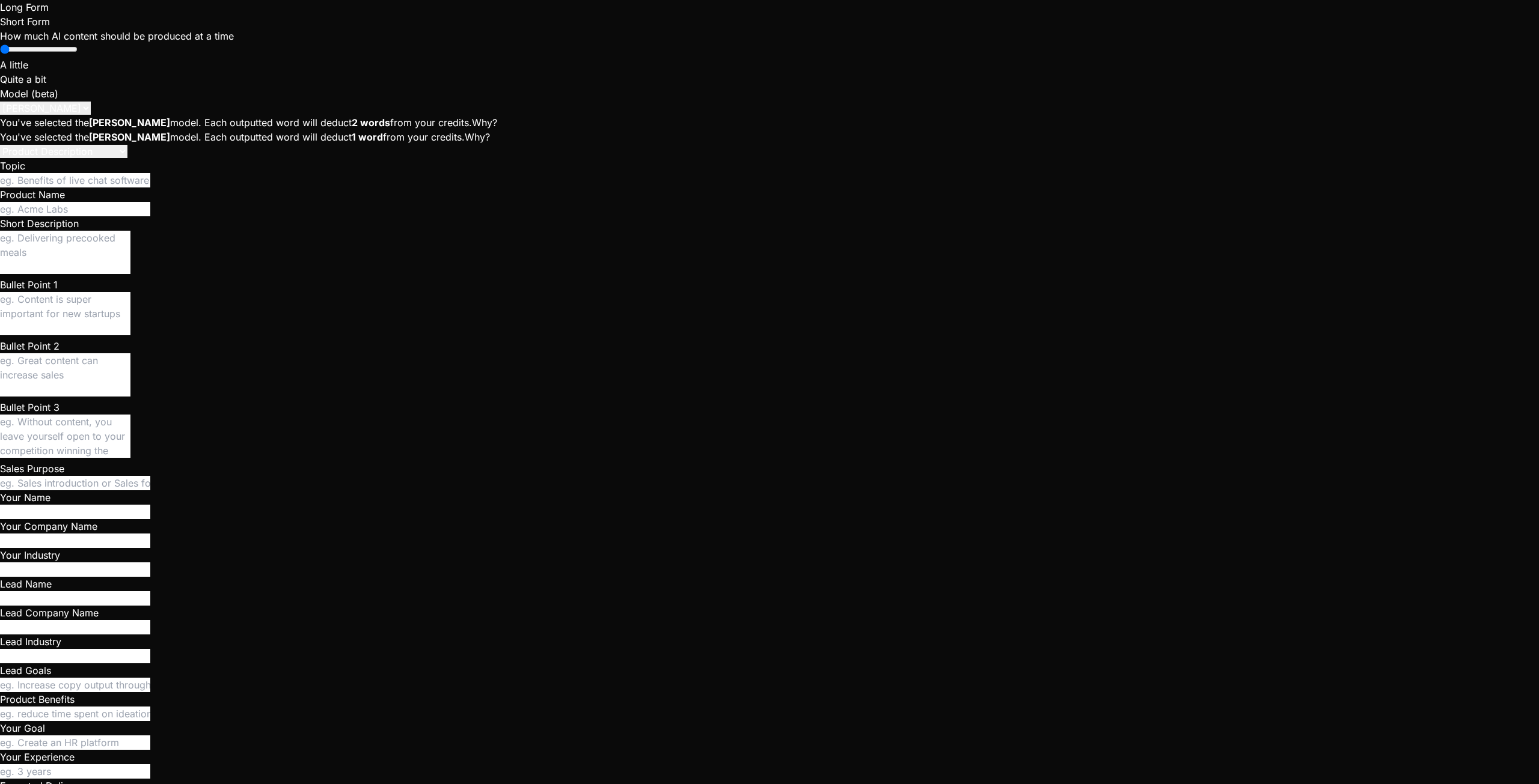
type textarea "x"
type textarea "After clicking "view full profile" it doesn't work anymore. AFter clicking"
type textarea "x"
type textarea "After clicking "view full profile" it doesn't work anymore. AFter clicking"
type textarea "x"
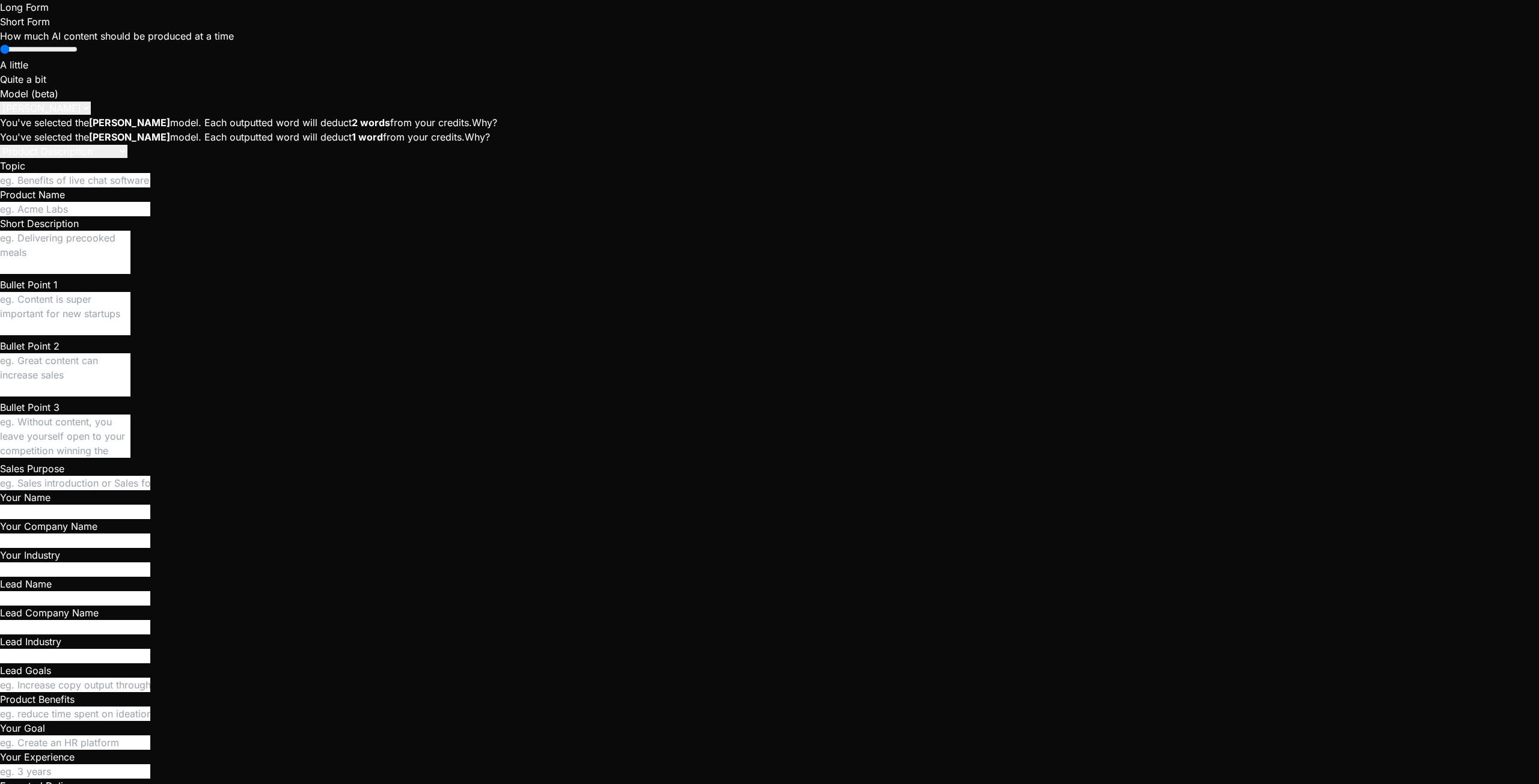
type textarea "After clicking "view full profile" it doesn't work anymore. AFter clicking ""
type textarea "x"
type textarea "After clicking "view full profile" it doesn't work anymore. AFter clicking "p"
type textarea "x"
type textarea "After clicking "view full profile" it doesn't work anymore. AFter clicking "po"
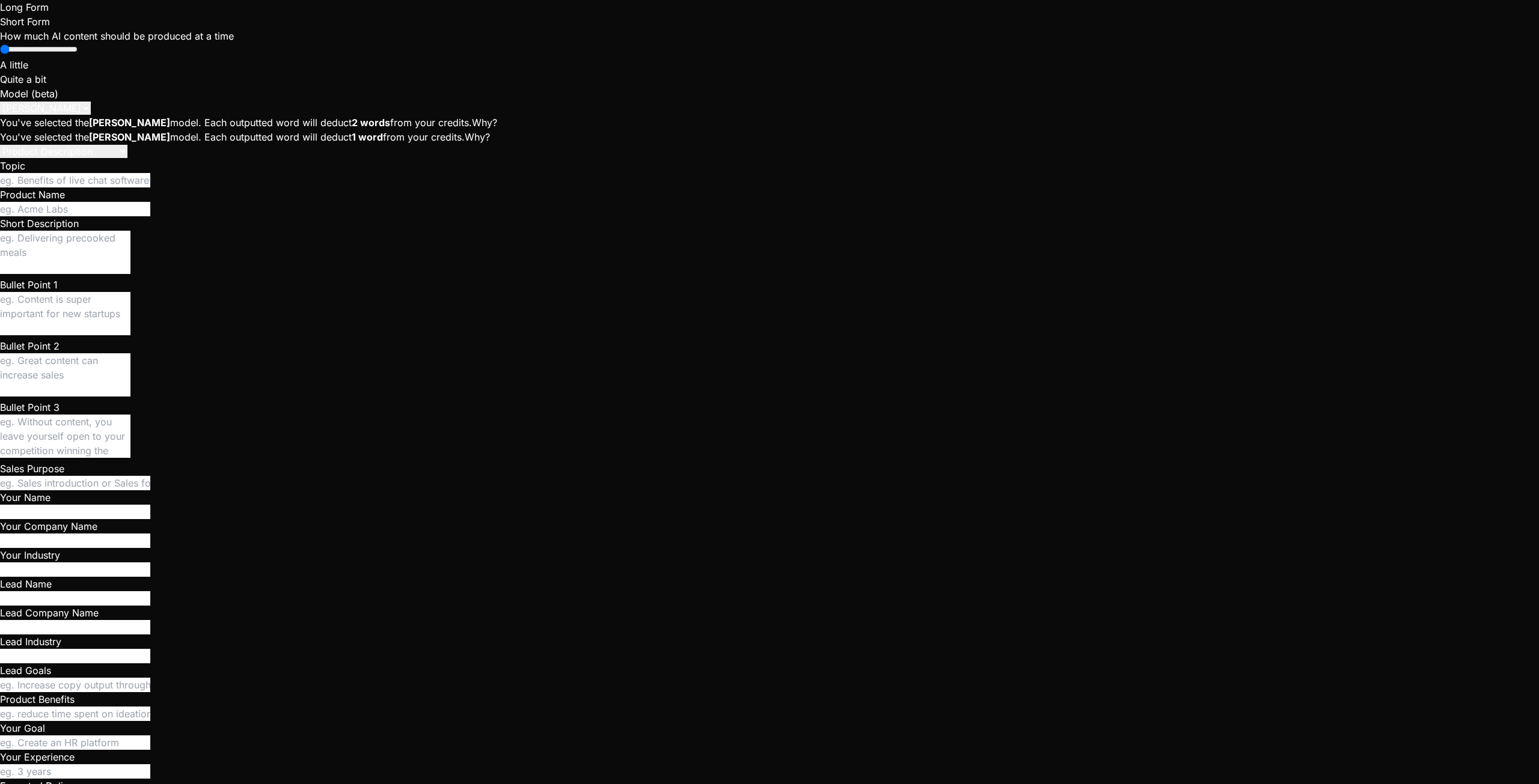
type textarea "x"
type textarea "After clicking "view full profile" it doesn't work anymore. AFter clicking "pos"
type textarea "x"
type textarea "After clicking "view full profile" it doesn't work anymore. AFter clicking "post"
type textarea "x"
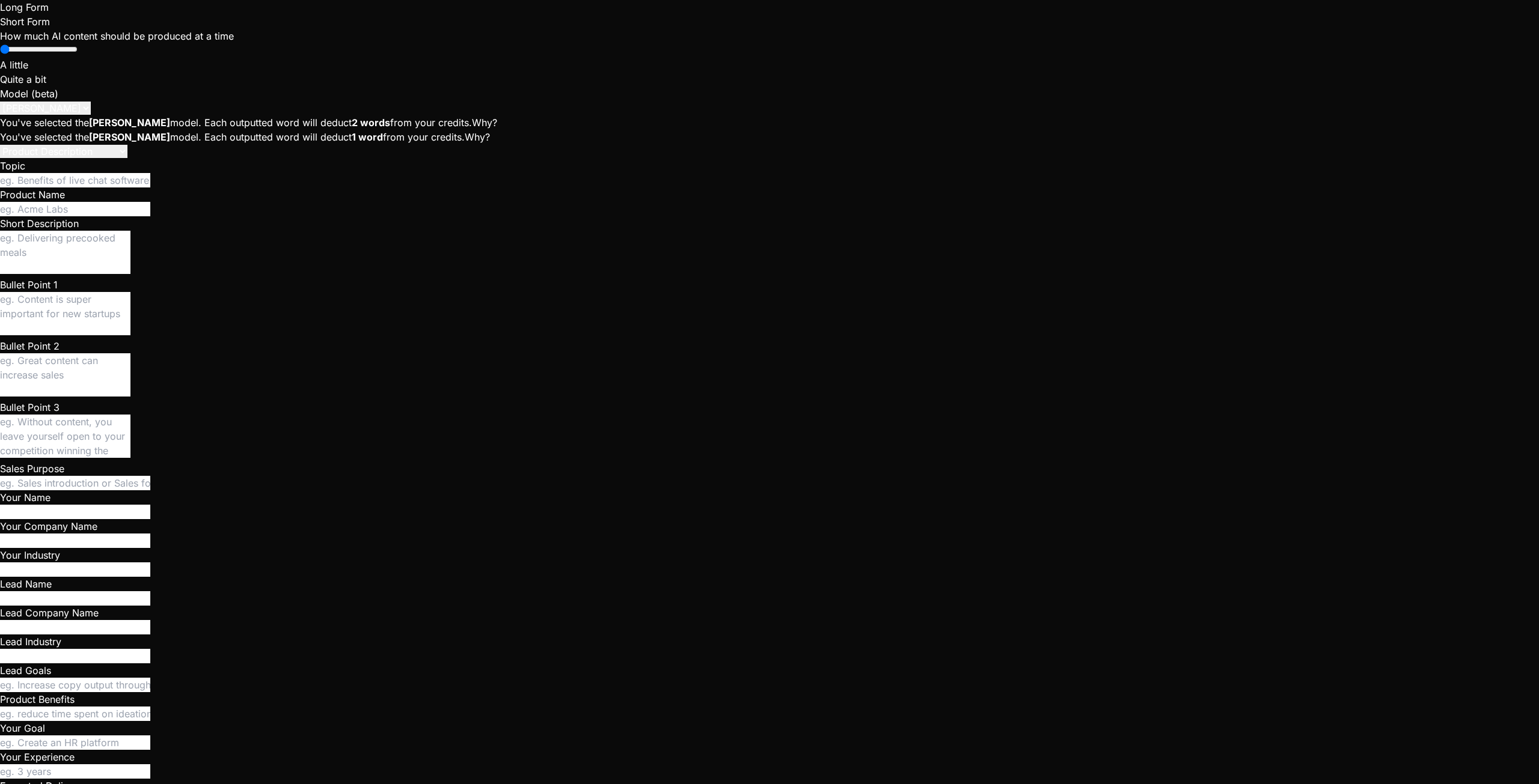
type textarea "After clicking "view full profile" it doesn't work anymore. AFter clicking "post"
type textarea "x"
type textarea "After clicking "view full profile" it doesn't work anymore. AFter clicking "pos…"
type textarea "x"
type textarea "After clicking "view full profile" it doesn't work anymore. AFter clicking "pos…"
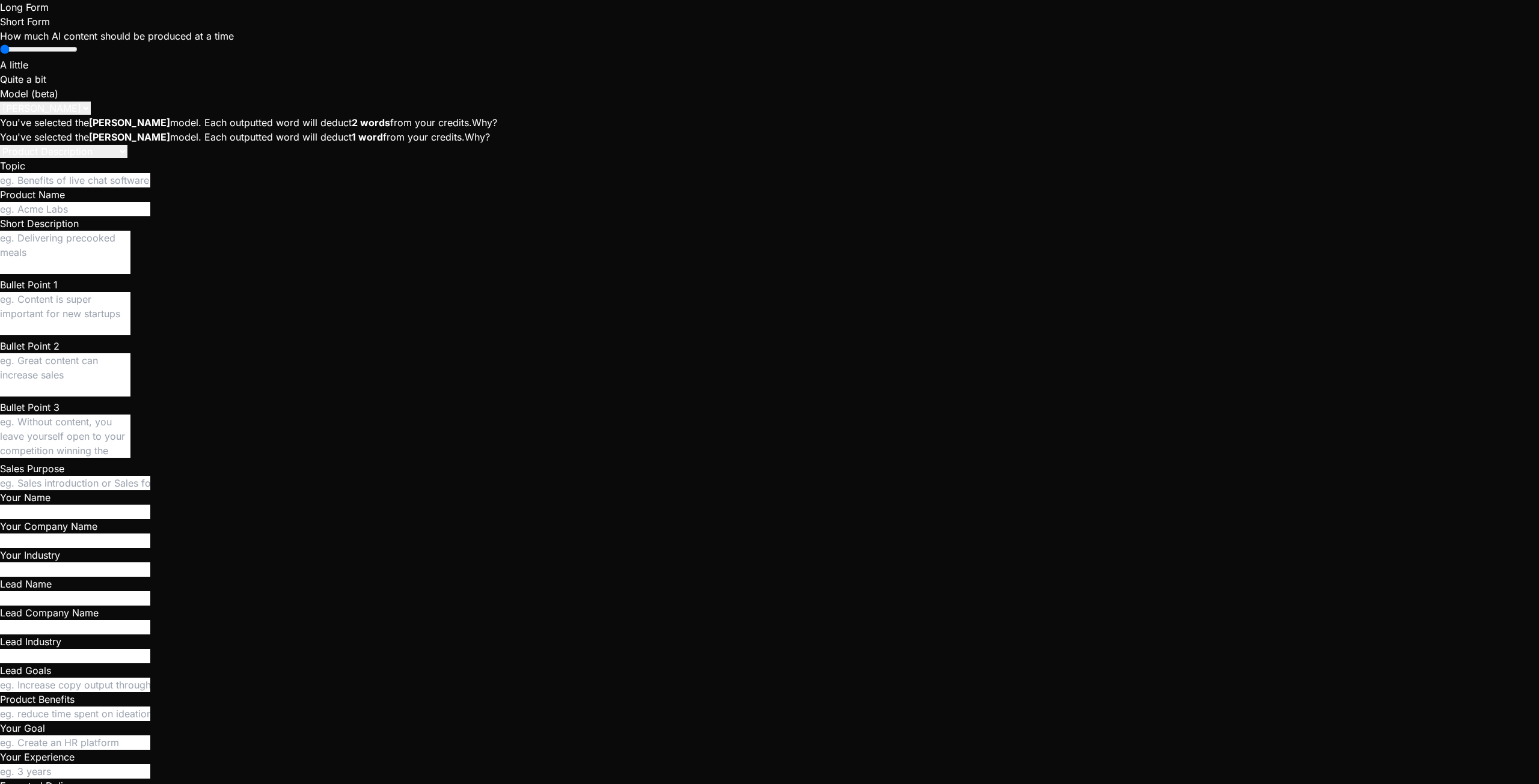
type textarea "x"
type textarea "After clicking "view full profile" it doesn't work anymore. AFter clicking "pos…"
type textarea "x"
type textarea "After clicking "view full profile" it doesn't work anymore. AFter clicking "pos…"
type textarea "x"
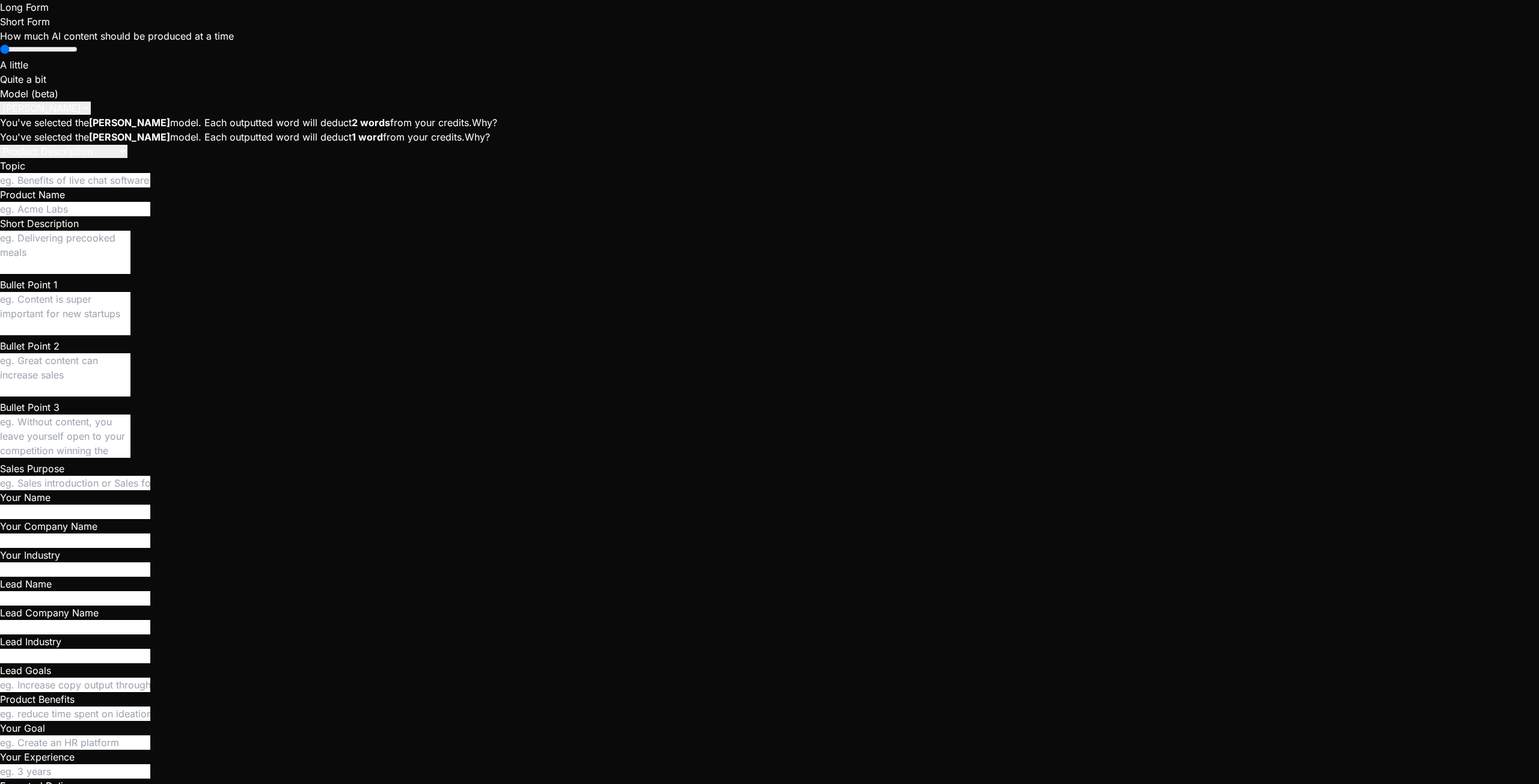
type textarea "After clicking "view full profile" it doesn't work anymore. AFter clicking "pos…"
type textarea "x"
type textarea "After clicking "view full profile" it doesn't work anymore. AFter clicking "pos…"
type textarea "x"
type textarea "After clicking "view full profile" it doesn't work anymore. AFter clicking "pos…"
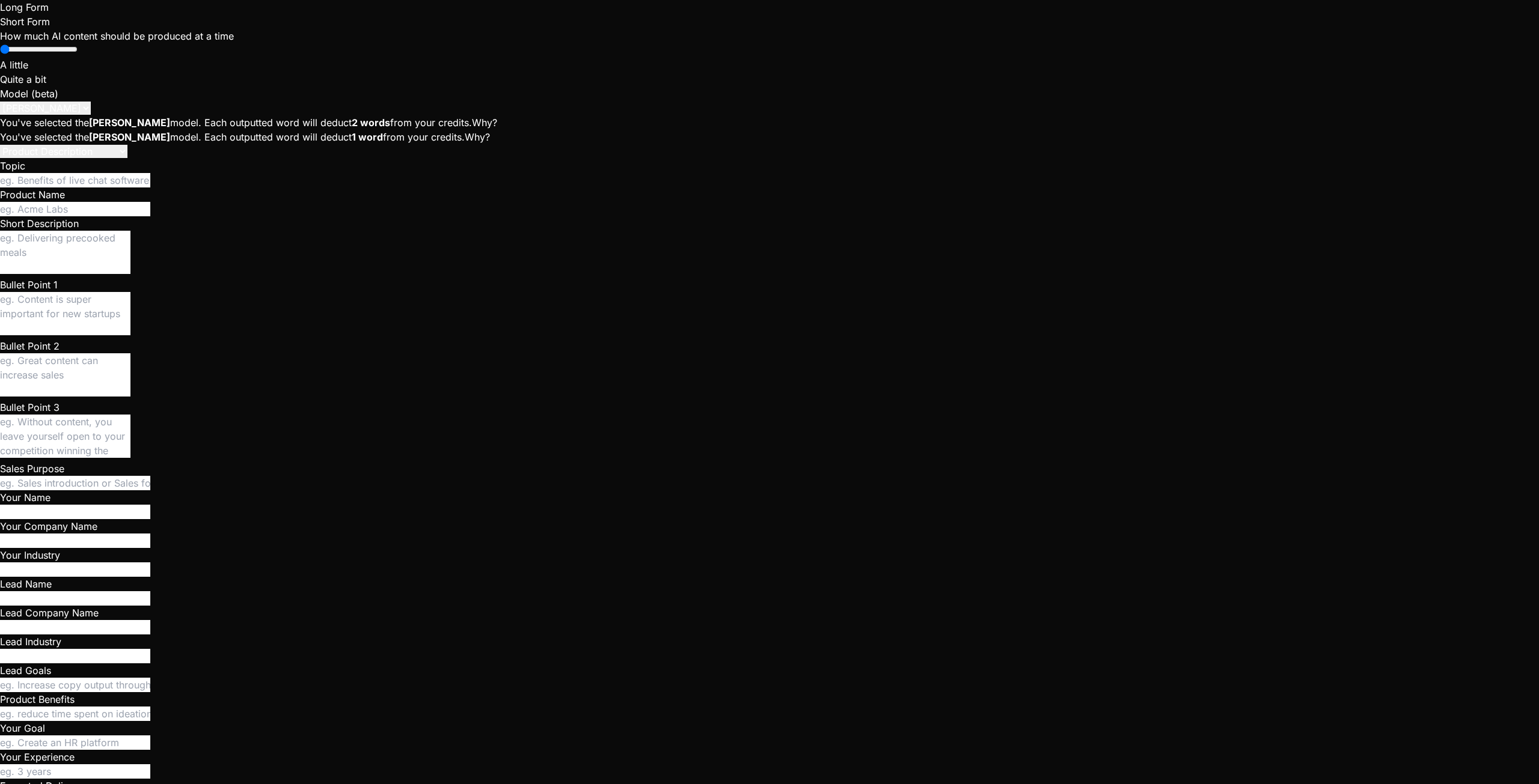
type textarea "x"
type textarea "After clicking "view full profile" it doesn't work anymore. AFter clicking "pos…"
type textarea "x"
type textarea "After clicking "view full profile" it doesn't work anymore. AFter clicking "pos…"
type textarea "x"
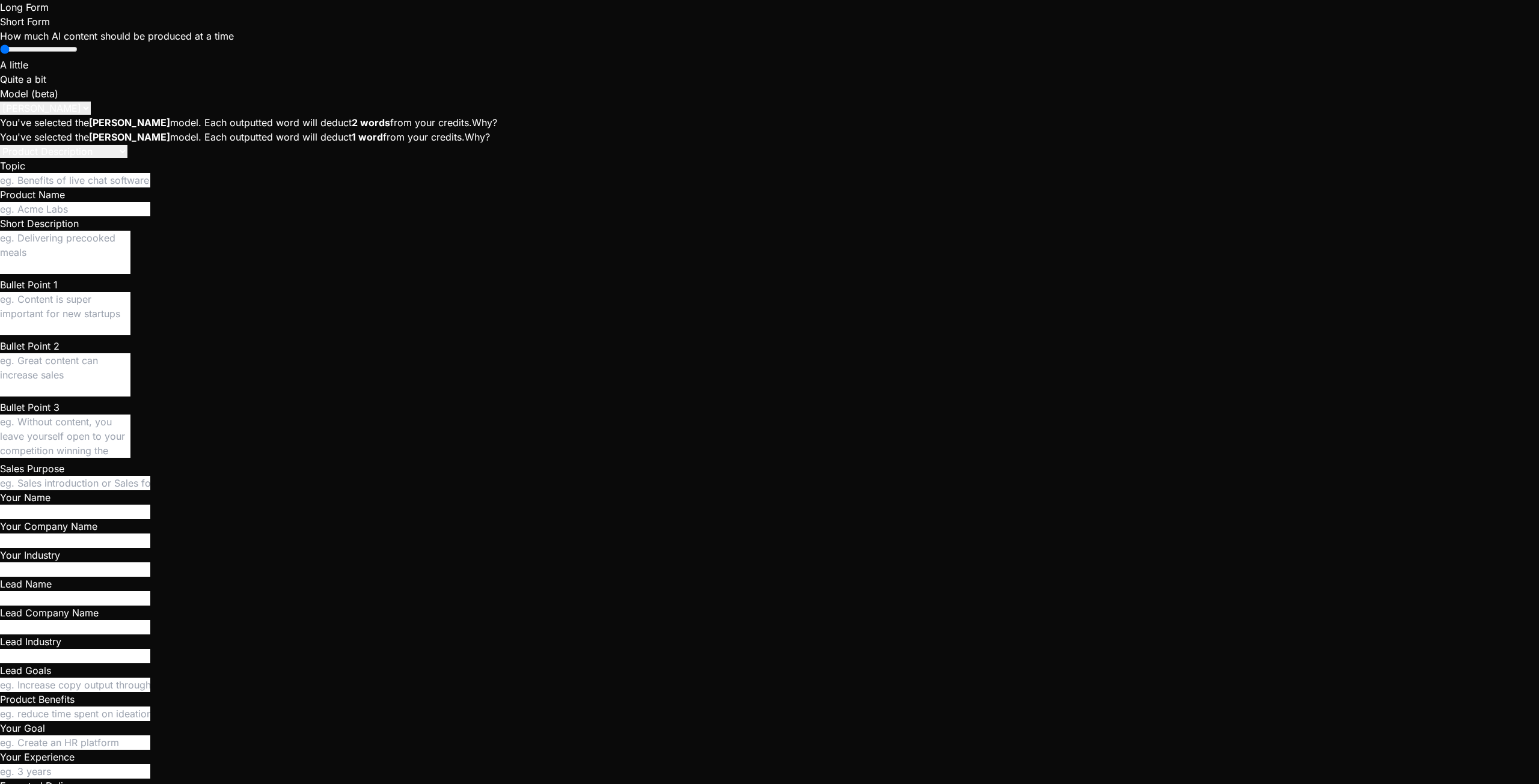
type textarea "After clicking "view full profile" it doesn't work anymore. AFter clicking "pos…"
type textarea "x"
type textarea "After clicking "view full profile" it doesn't work anymore. AFter clicking "pos…"
type textarea "x"
type textarea "After clicking "view full profile" it doesn't work anymore. AFter clicking "pos…"
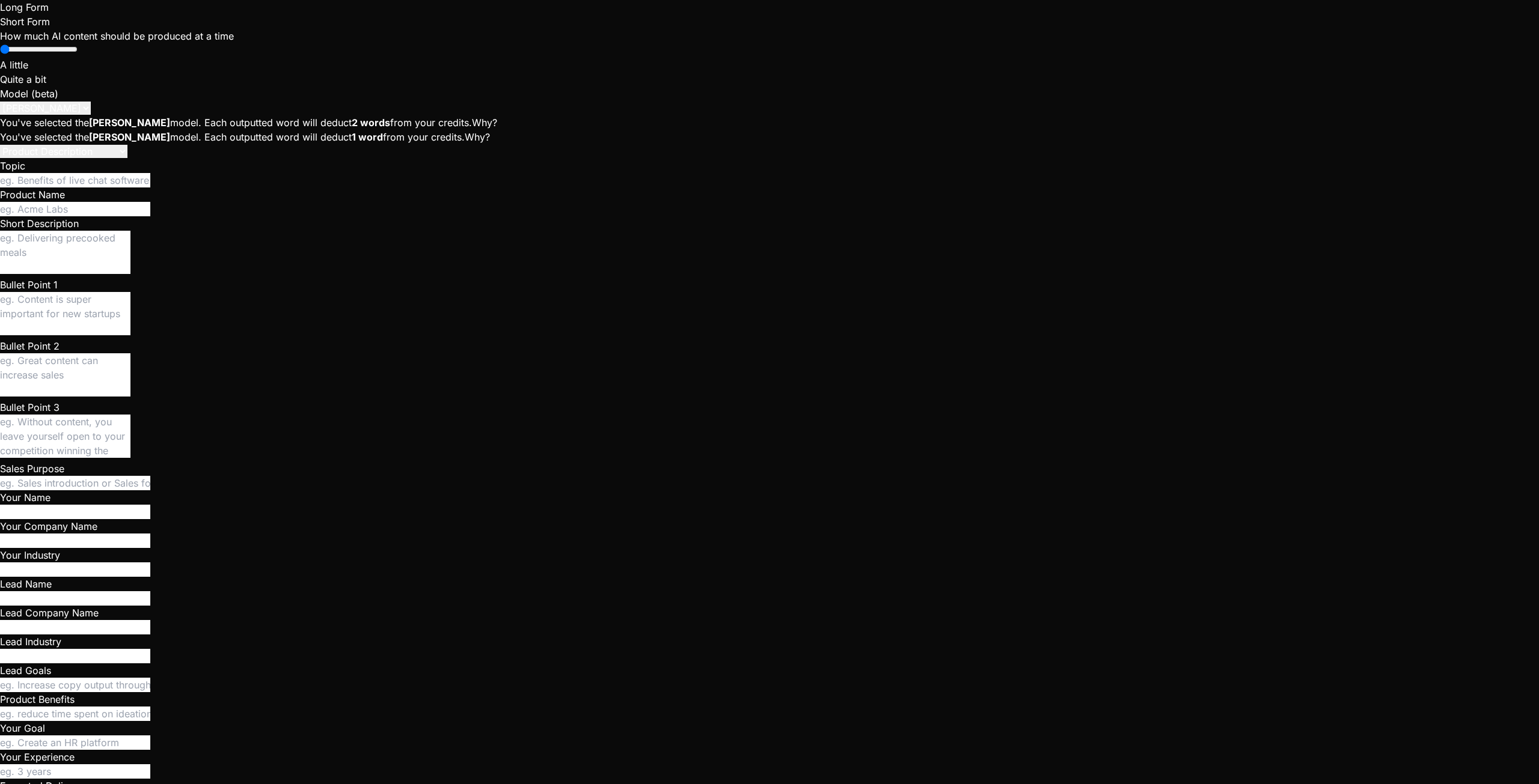
type textarea "x"
type textarea "After clicking "view full profile" it doesn't work anymore. AFter clicking "pos…"
